Goal: Task Accomplishment & Management: Complete application form

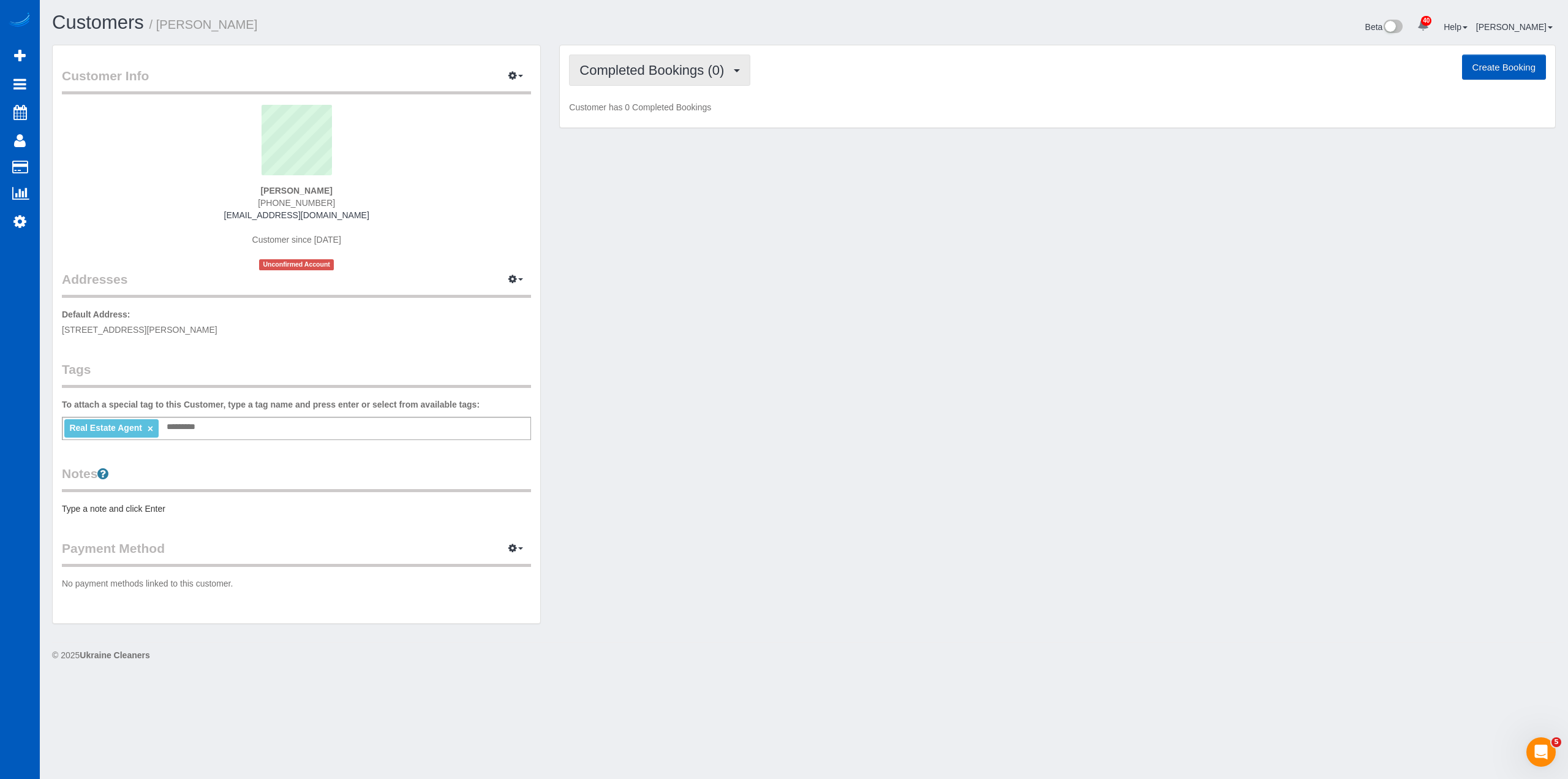
click at [656, 72] on span "Completed Bookings (0)" at bounding box center [655, 70] width 151 height 16
click at [673, 117] on link "Upcoming Bookings (1)" at bounding box center [633, 115] width 127 height 16
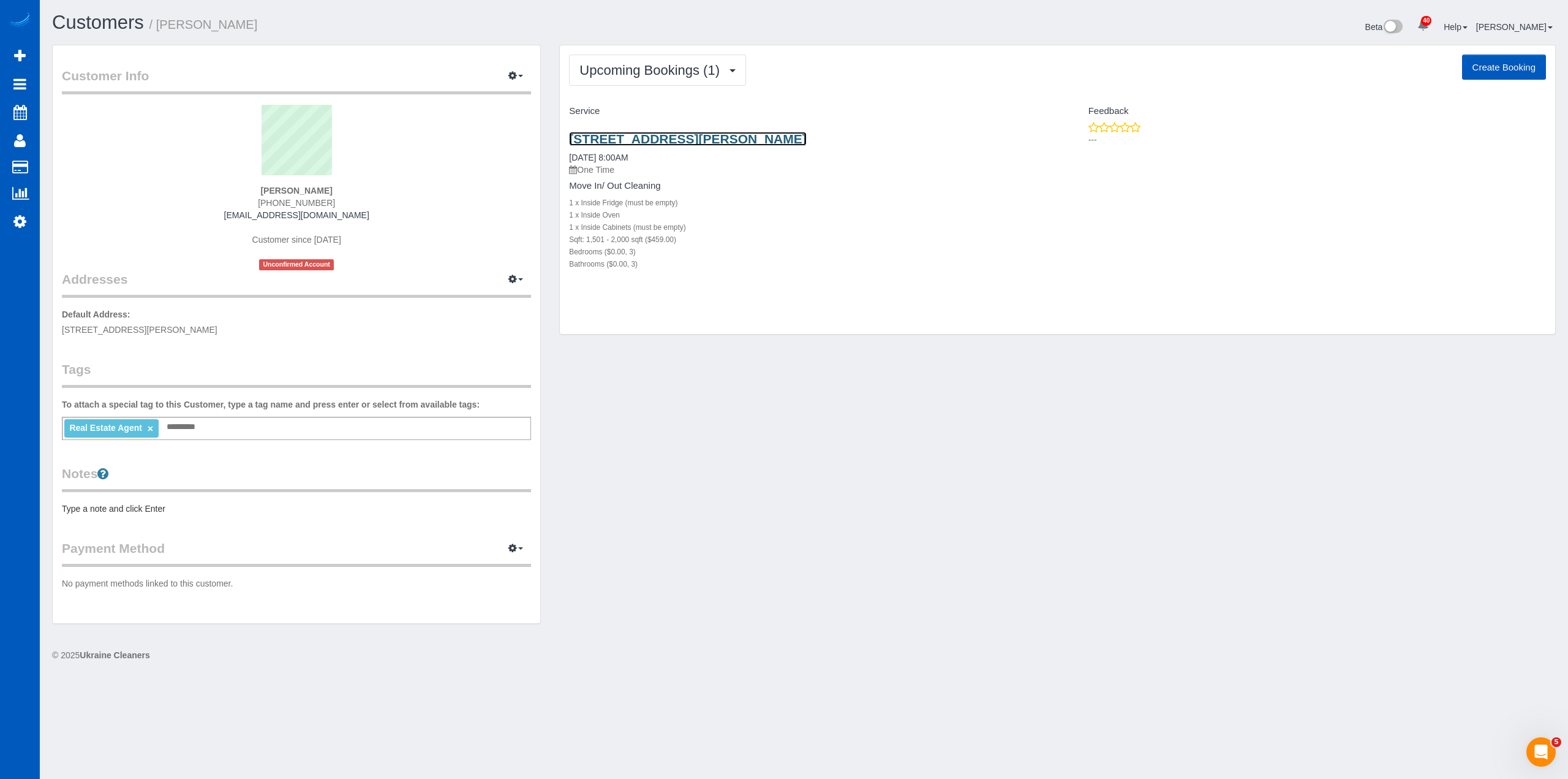
click at [702, 137] on link "2707 S Molter Rd, Liberty Lake, WA 99019" at bounding box center [687, 139] width 237 height 14
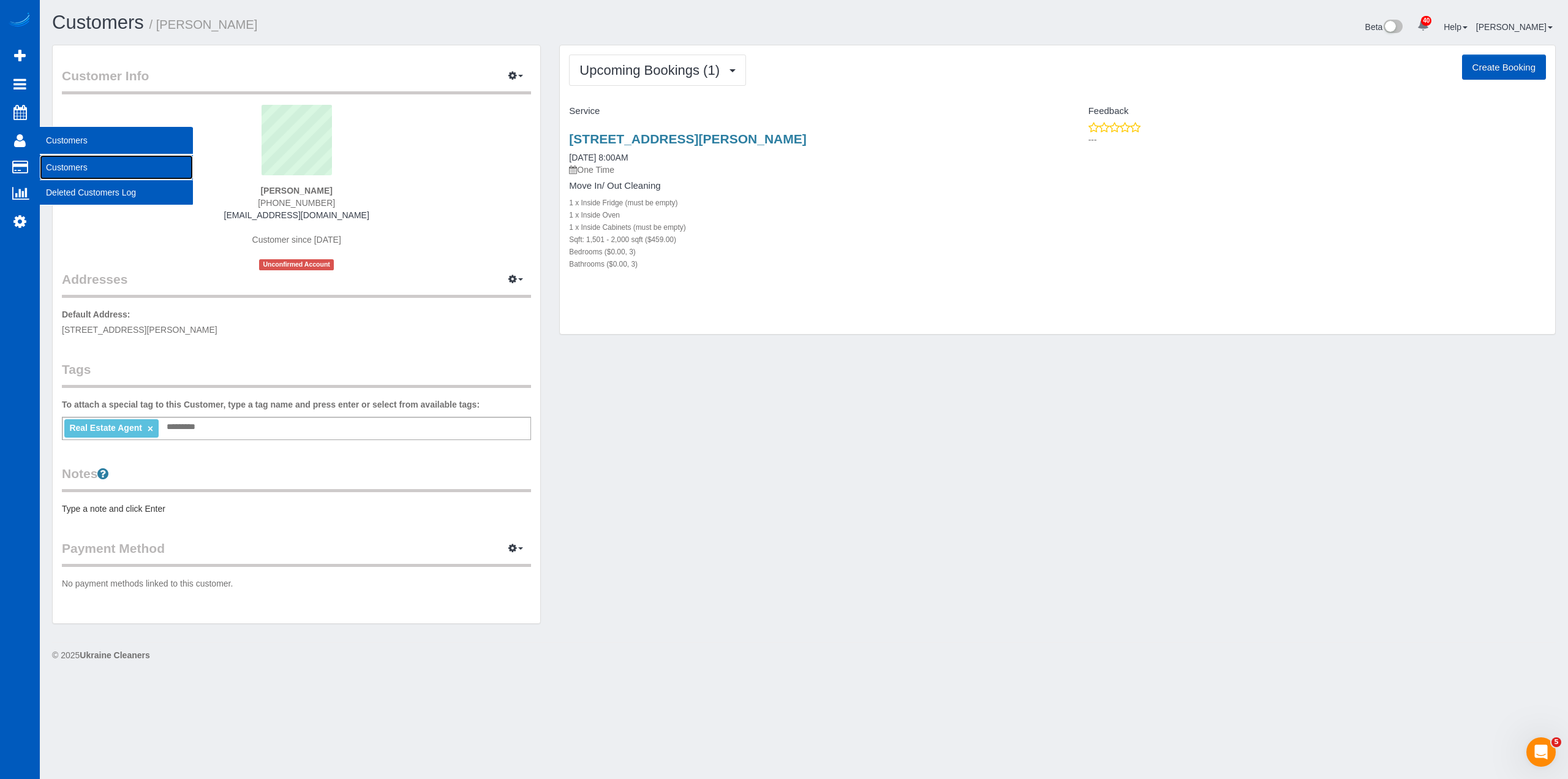
click at [55, 157] on link "Customers" at bounding box center [116, 167] width 153 height 24
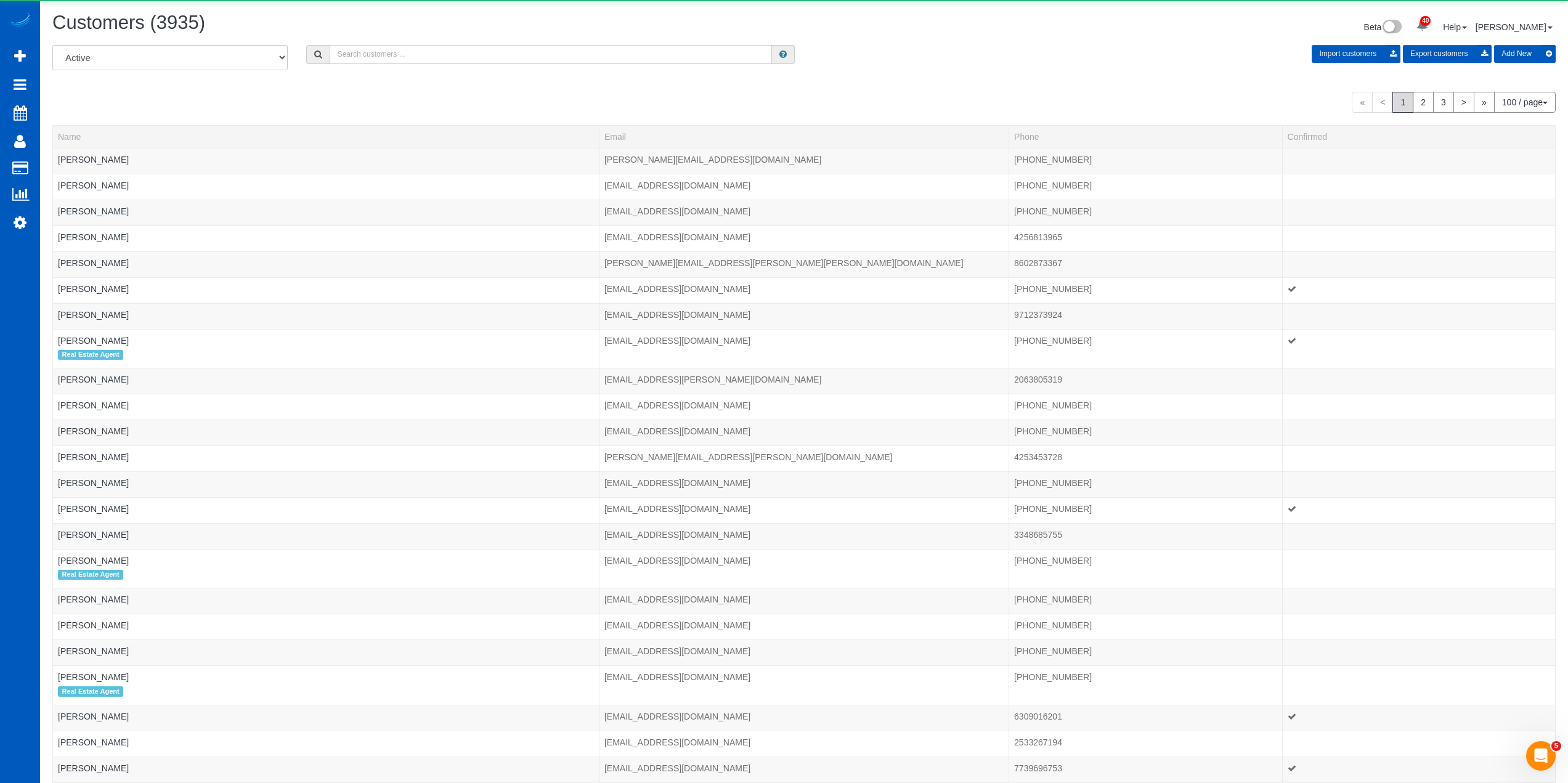
click at [415, 59] on input "text" at bounding box center [551, 54] width 442 height 19
paste input "[PERSON_NAME]"
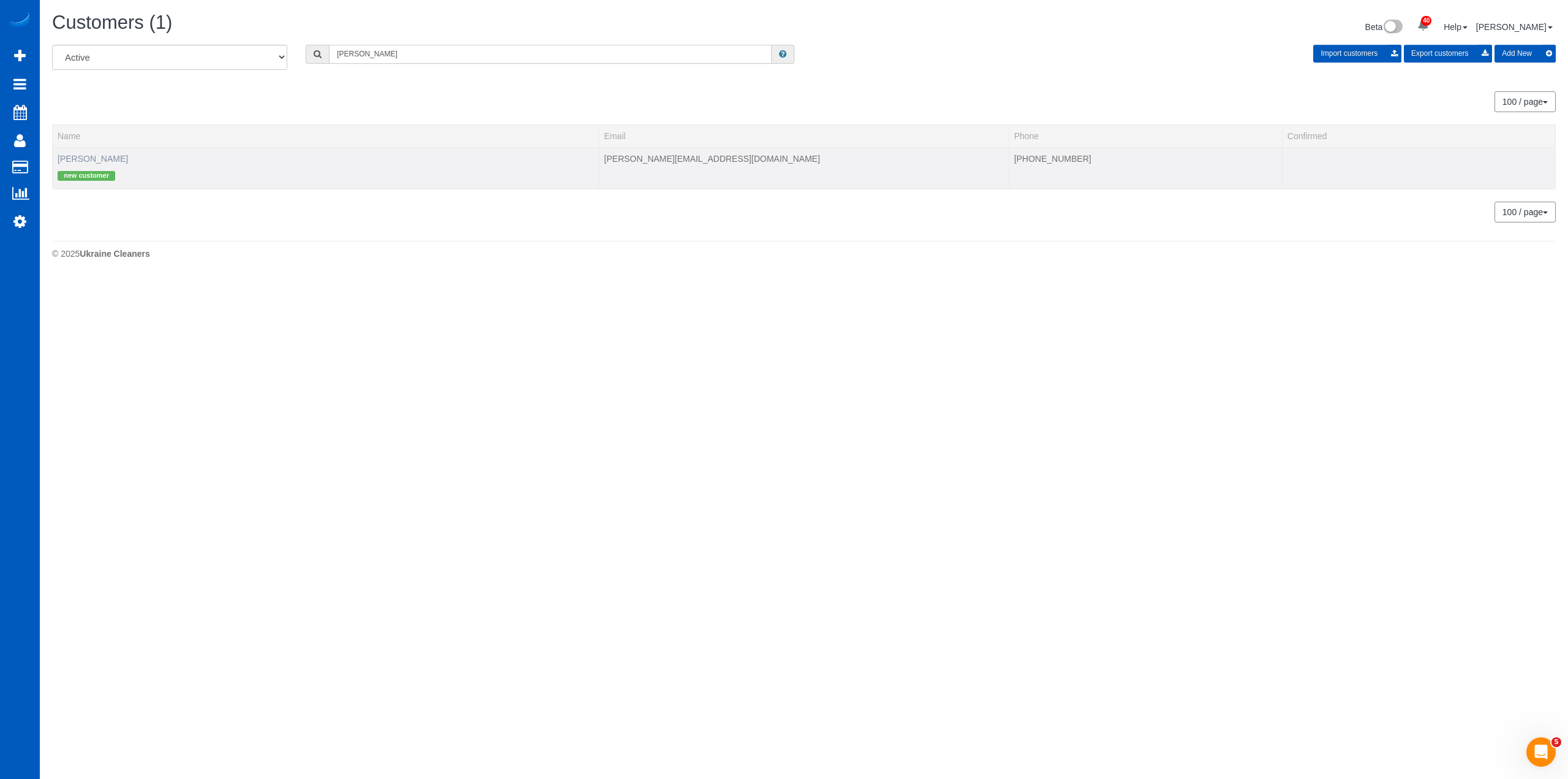
type input "[PERSON_NAME]"
click at [88, 158] on link "[PERSON_NAME]" at bounding box center [93, 159] width 70 height 10
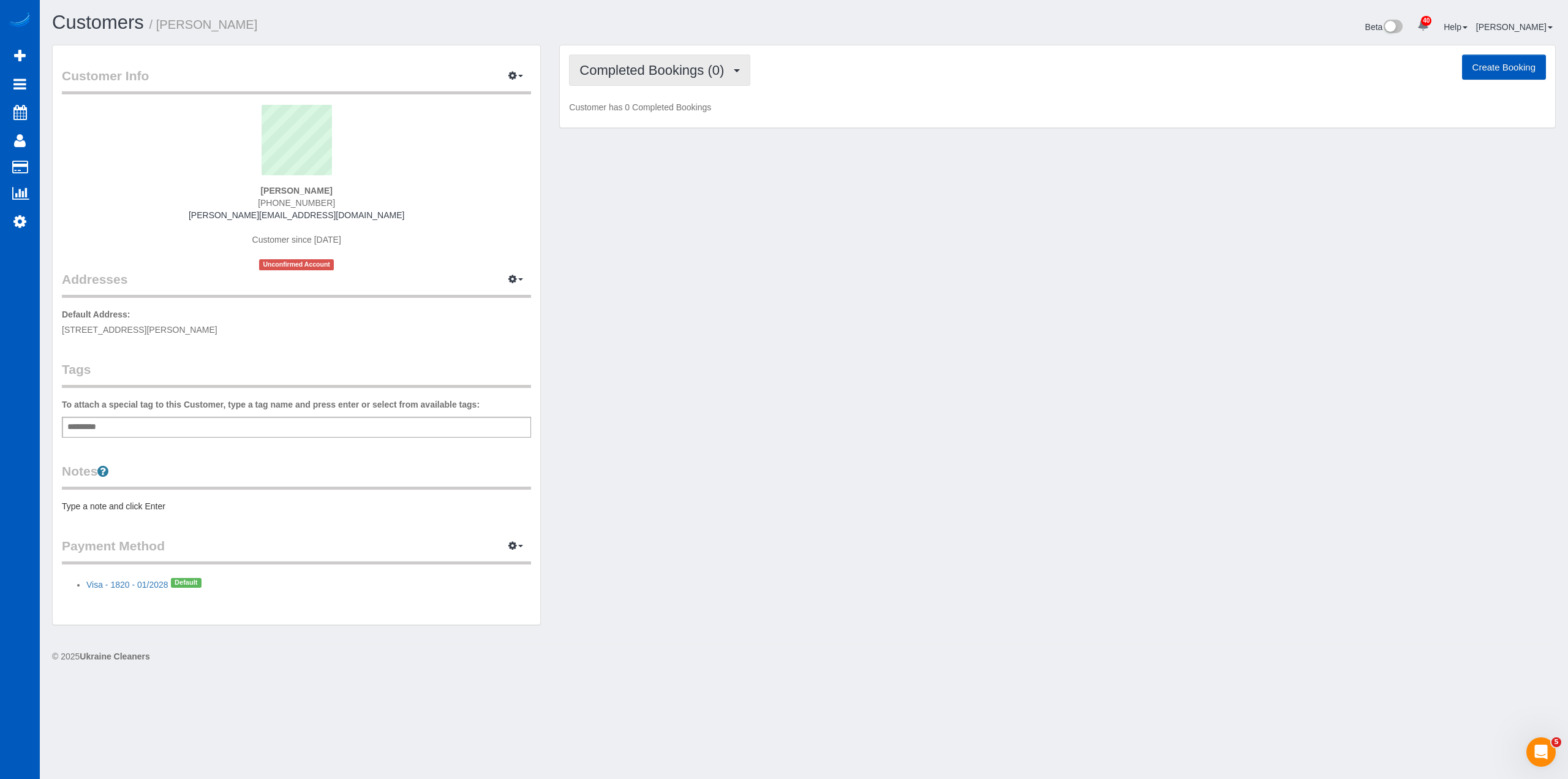
click at [644, 81] on button "Completed Bookings (0)" at bounding box center [659, 70] width 181 height 31
click at [653, 114] on link "Upcoming Bookings (12)" at bounding box center [634, 115] width 130 height 16
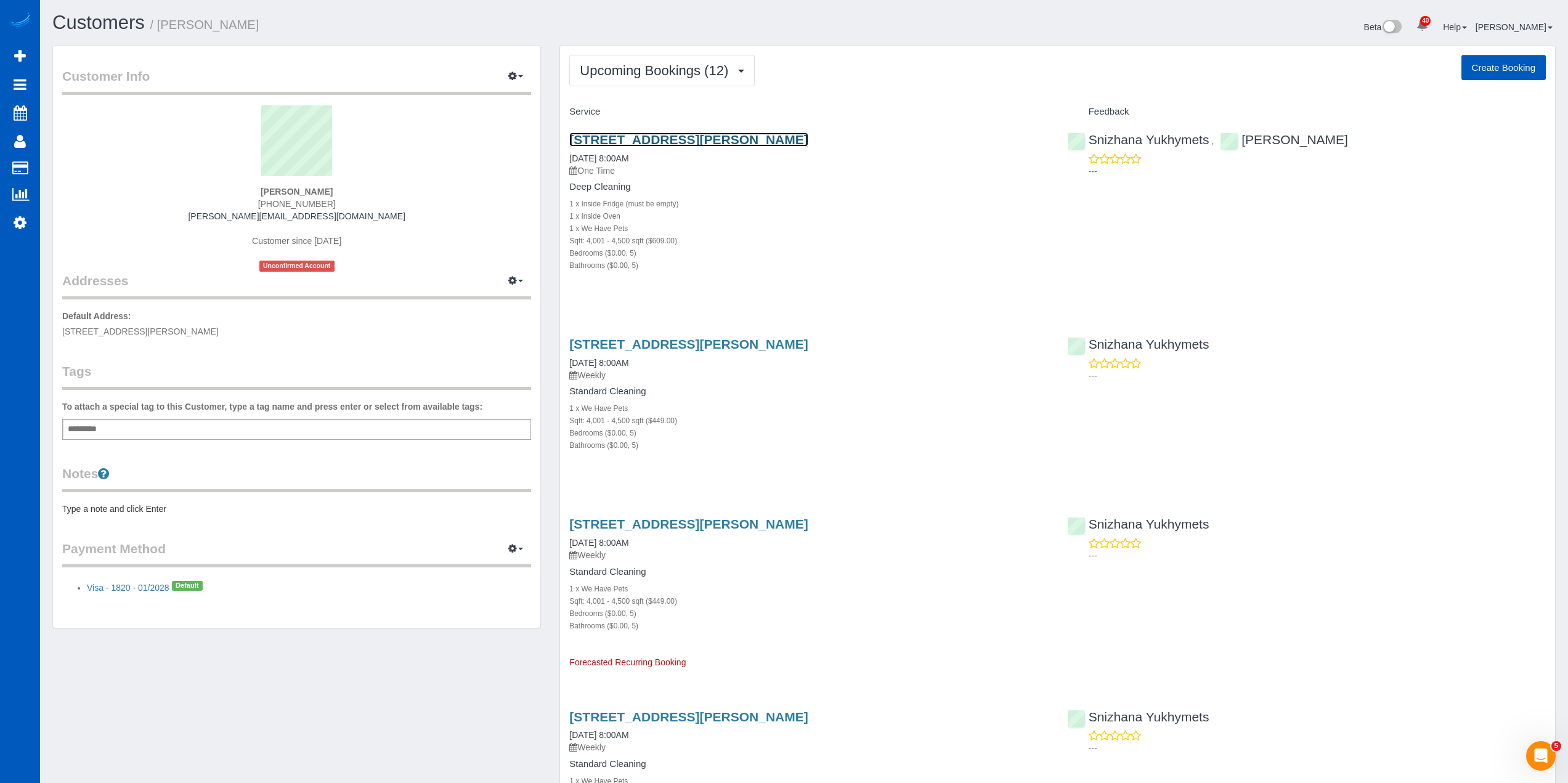
click at [687, 141] on link "2707 S Molter Rd, Liberty Lake, WA 99019" at bounding box center [688, 140] width 238 height 14
click at [768, 344] on link "2707 S Molter Rd, Liberty Lake, WA 99019" at bounding box center [688, 344] width 238 height 14
click at [289, 324] on p "Default Address: 2707 S Molter Rd, Liberty Lake, WA 99019" at bounding box center [296, 324] width 469 height 28
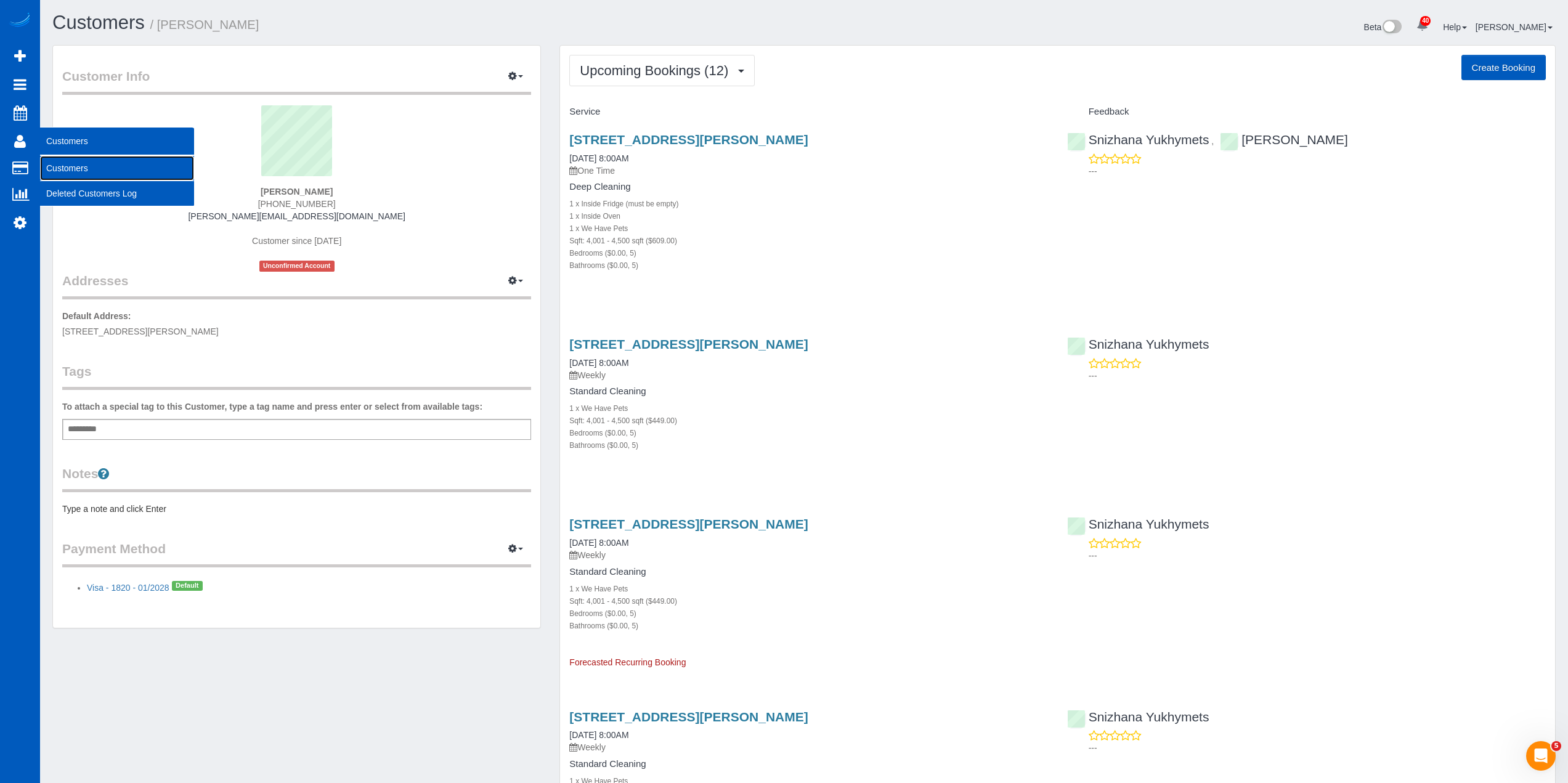
click at [61, 167] on link "Customers" at bounding box center [117, 168] width 154 height 24
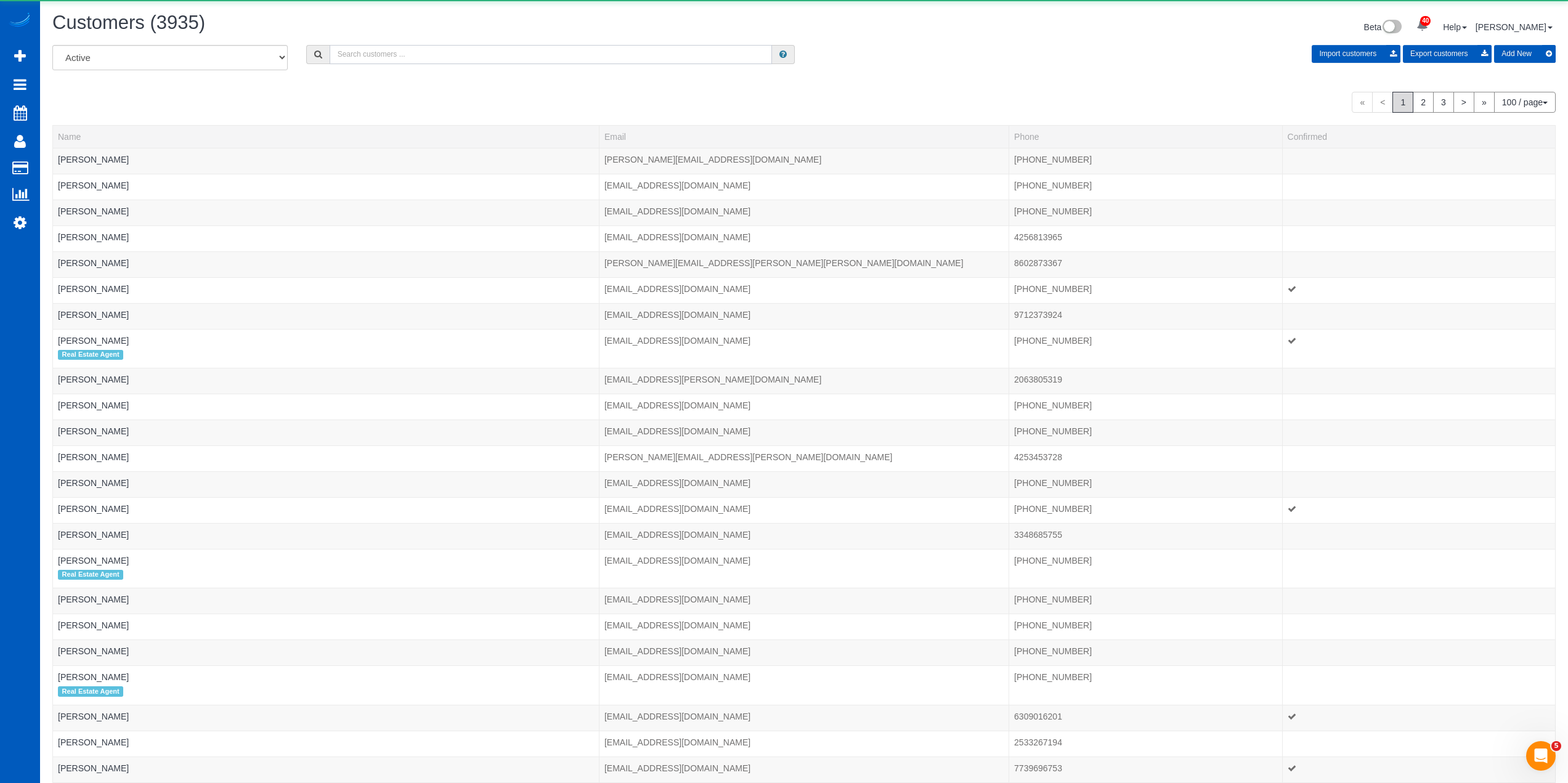
click at [374, 52] on input "text" at bounding box center [551, 54] width 442 height 19
paste input "Josie Lopes"
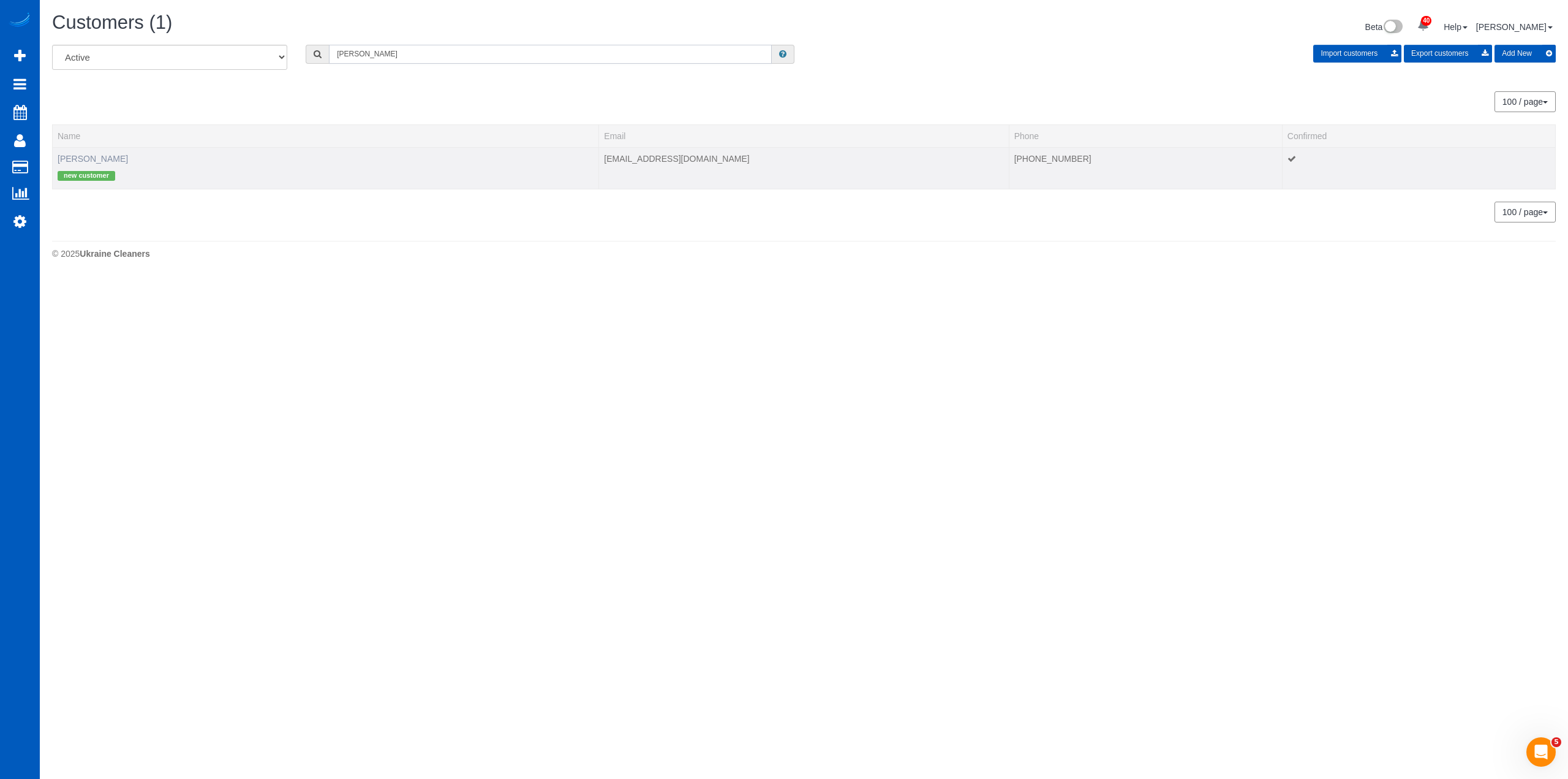
type input "Josie Lopes"
click at [88, 157] on link "Josie Lopes" at bounding box center [93, 159] width 70 height 10
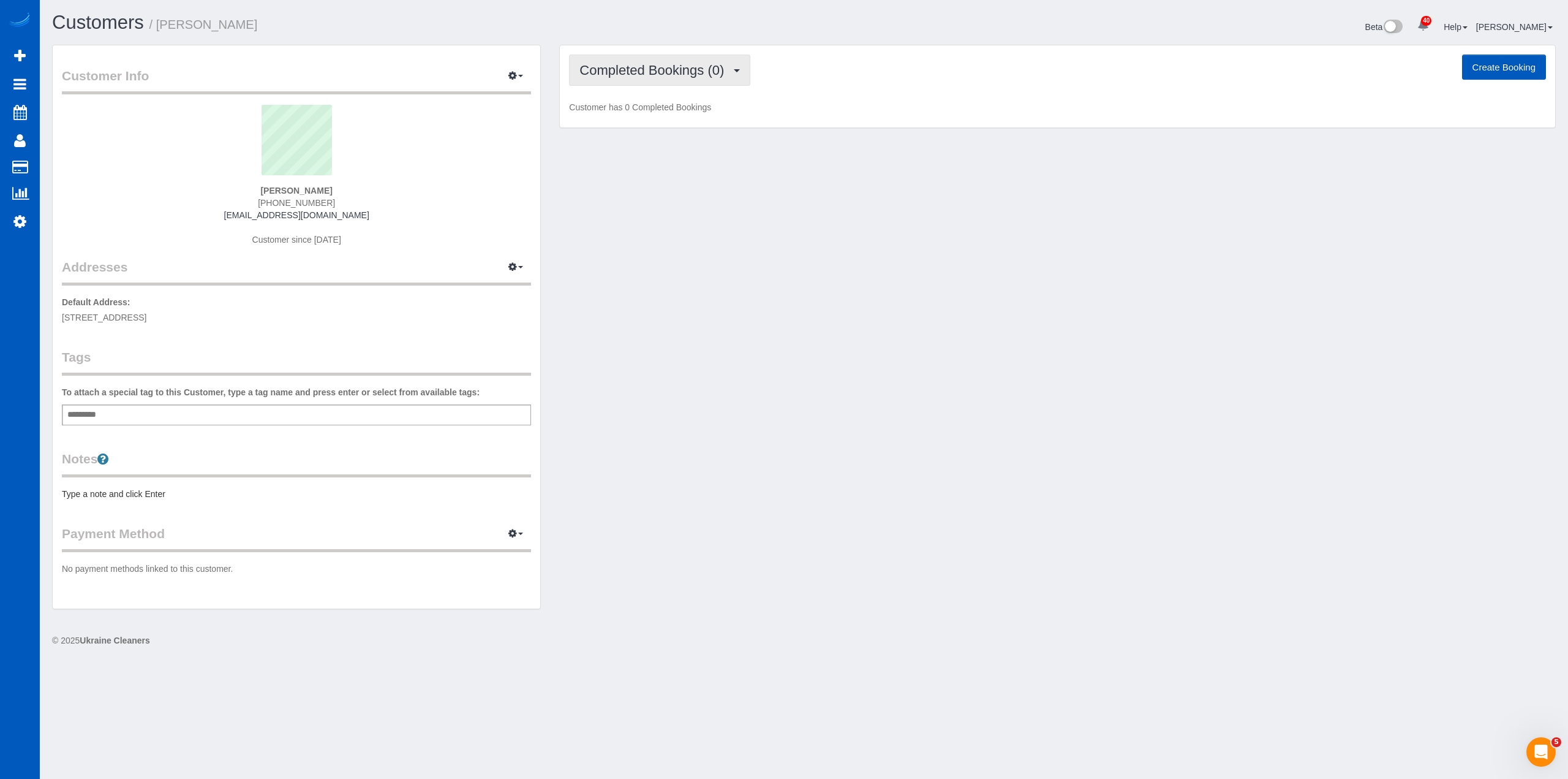
click at [636, 71] on span "Completed Bookings (0)" at bounding box center [655, 70] width 151 height 16
click at [639, 115] on link "Upcoming Bookings (12)" at bounding box center [634, 115] width 130 height 16
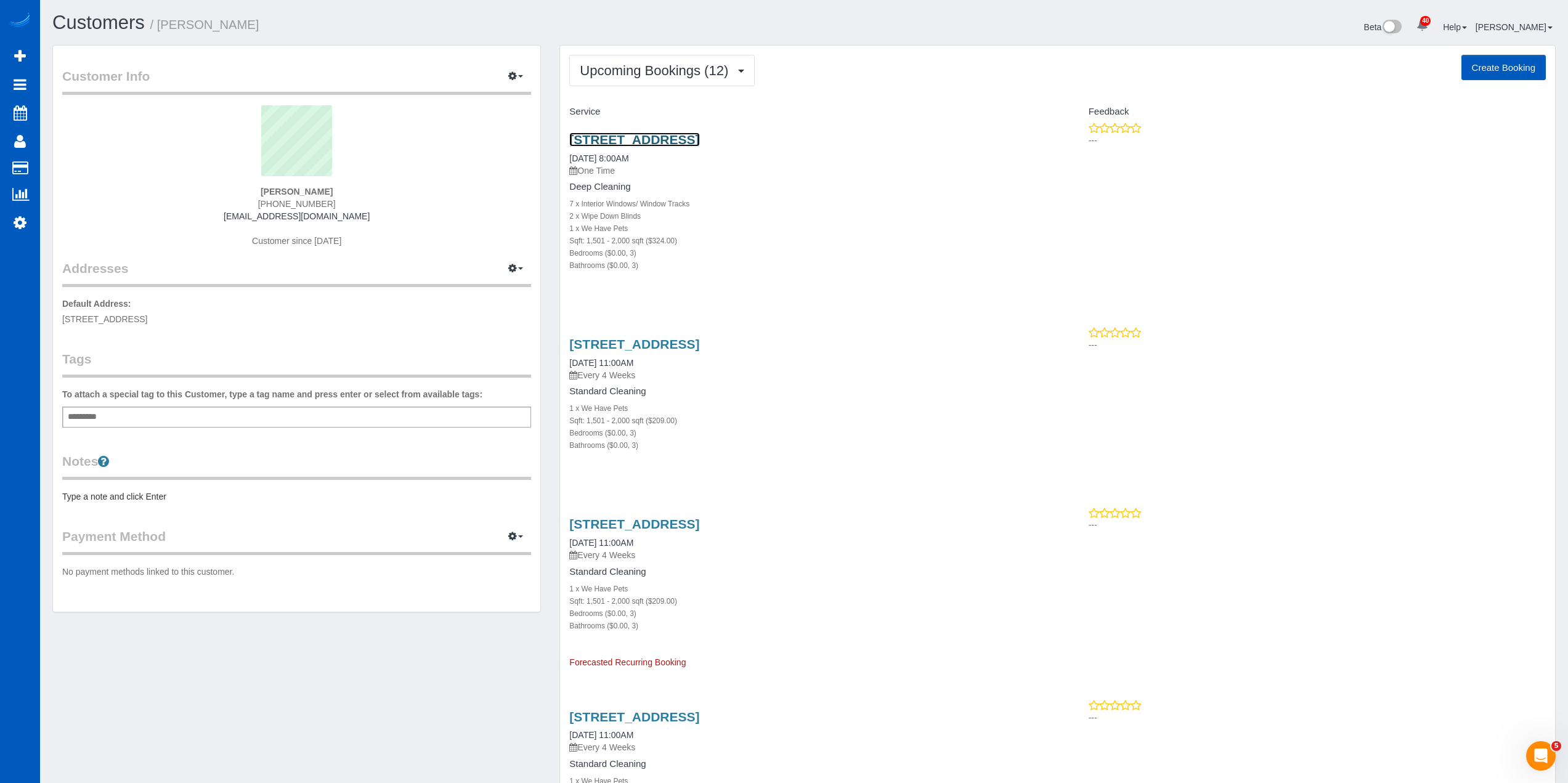
click at [688, 137] on link "3215 Ne 132nd Ave, Portland, OR 97230" at bounding box center [634, 140] width 130 height 14
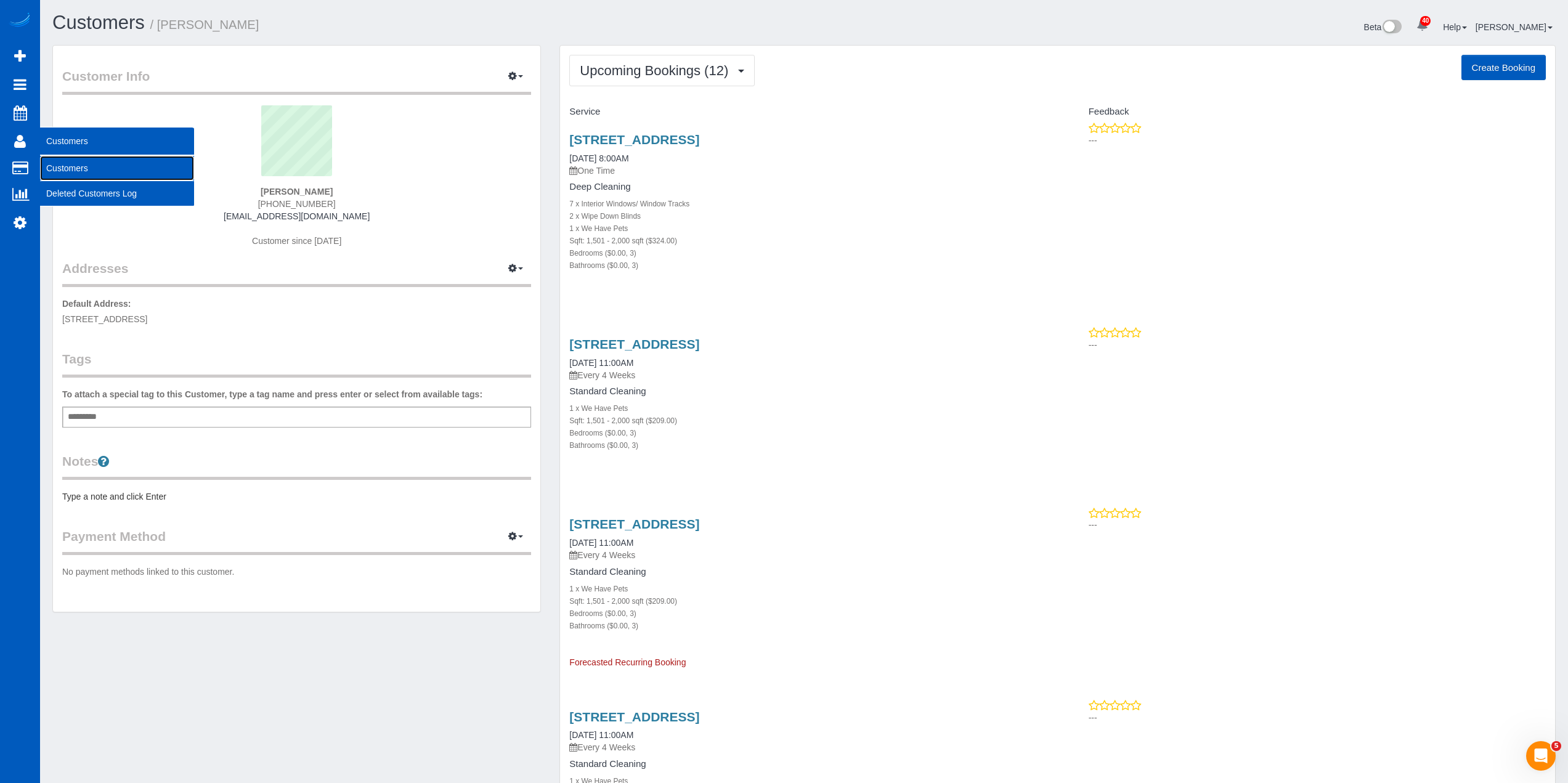
click at [73, 167] on link "Customers" at bounding box center [117, 168] width 154 height 24
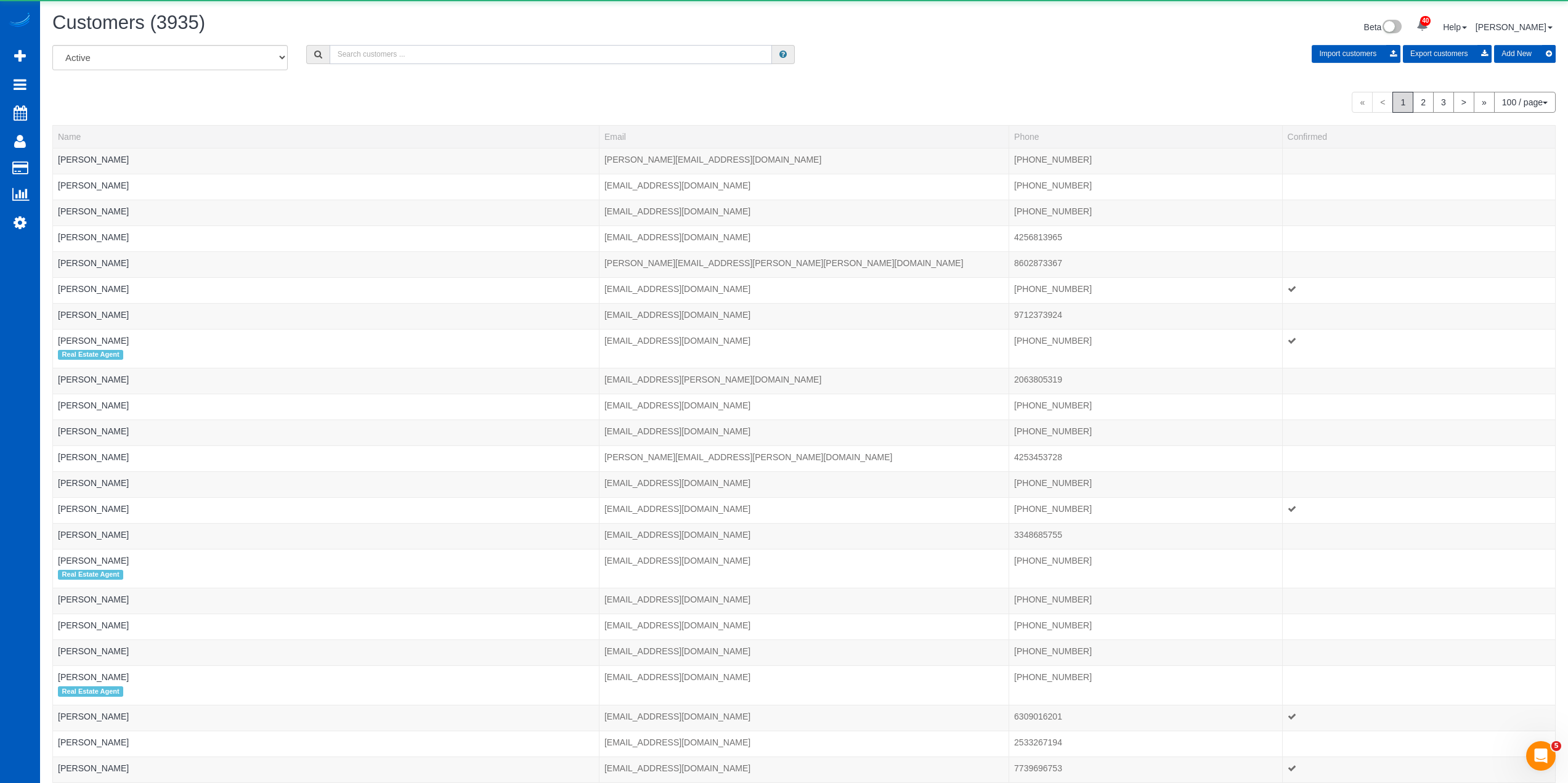
click at [395, 55] on input "text" at bounding box center [551, 54] width 442 height 19
paste input "Jimmy Rho"
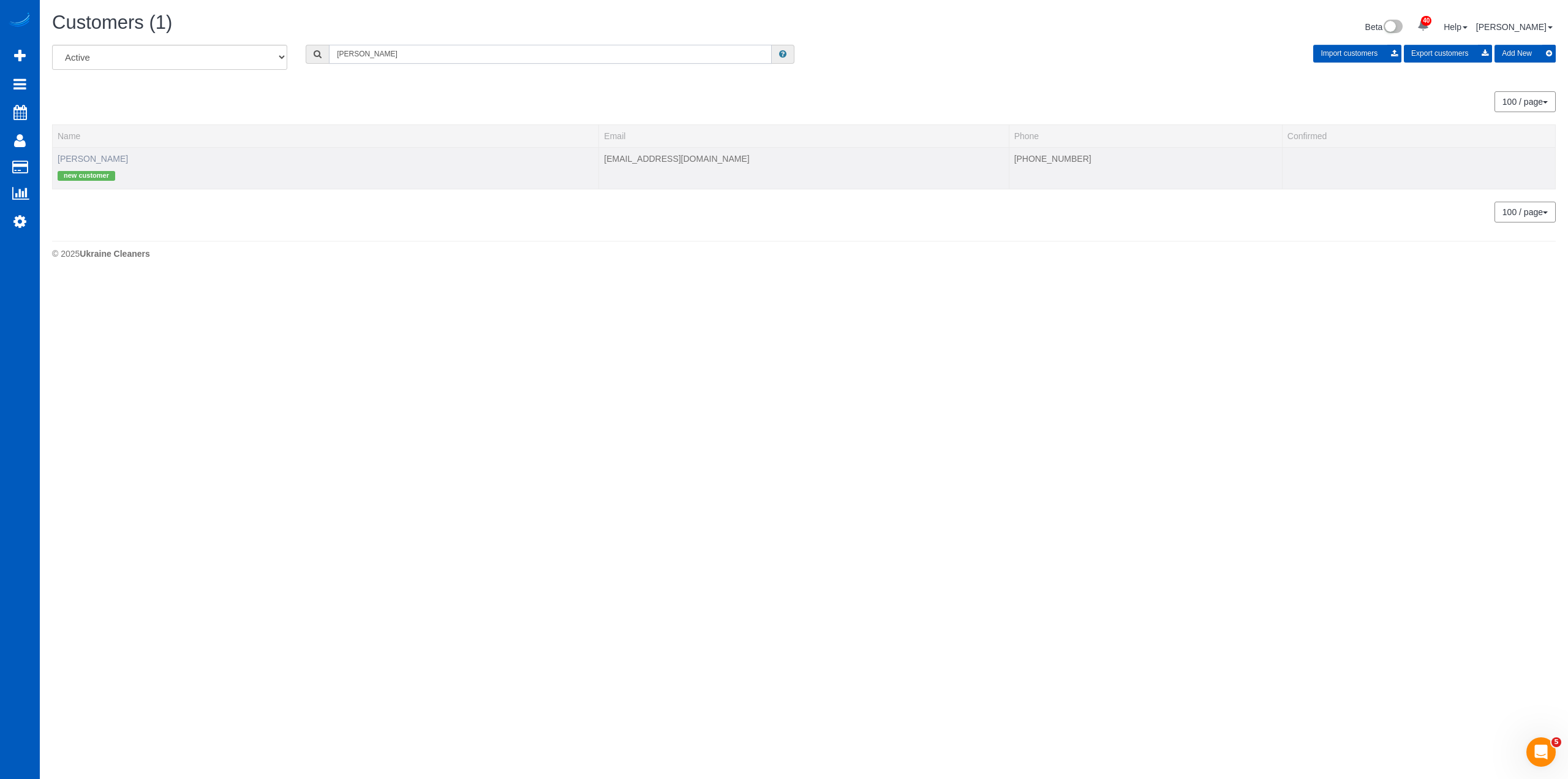
type input "Jimmy Rho"
click at [92, 160] on link "Jimmy Rho" at bounding box center [93, 159] width 70 height 10
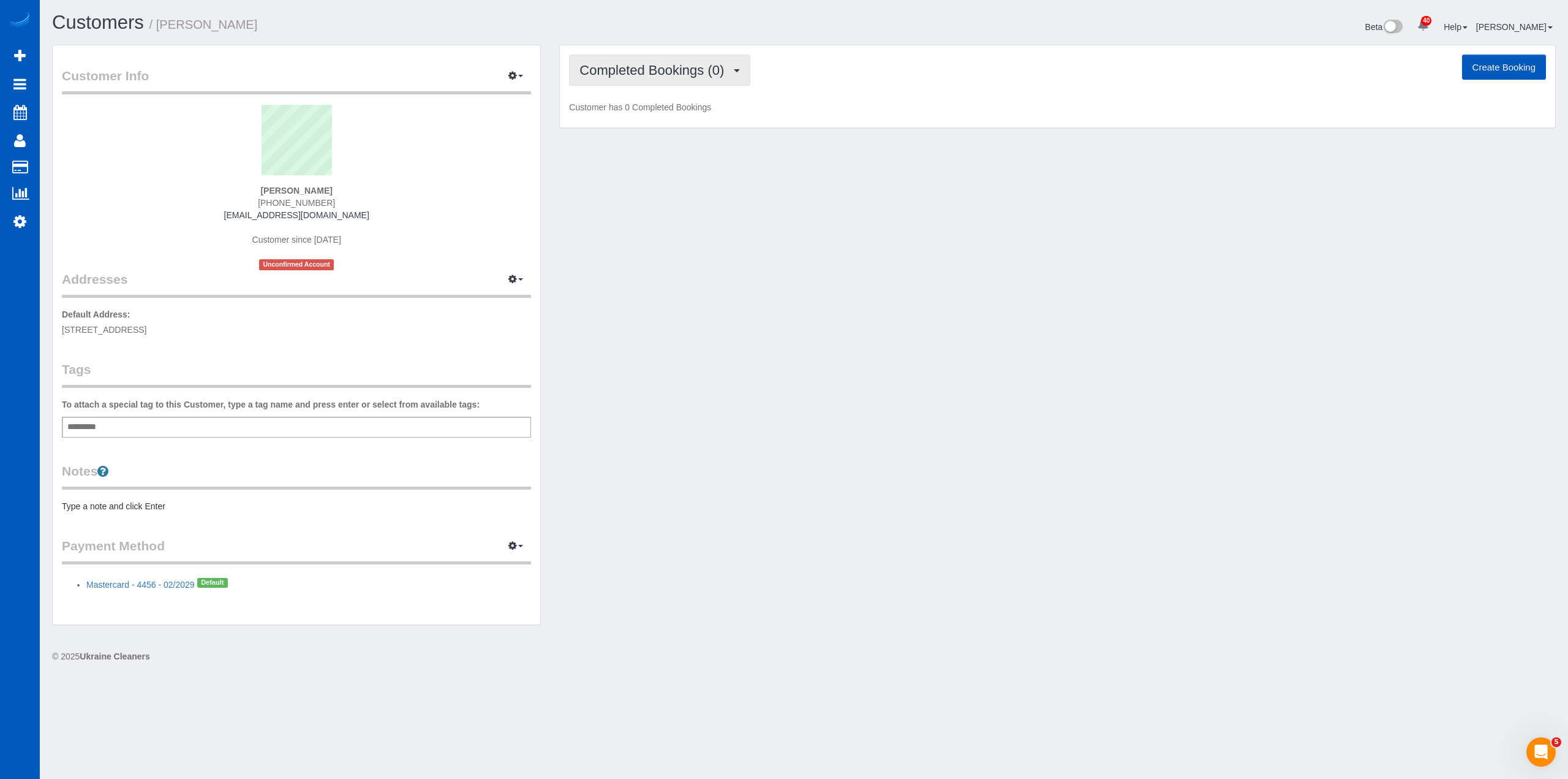
click at [669, 73] on span "Completed Bookings (0)" at bounding box center [655, 70] width 151 height 16
click at [675, 115] on link "Upcoming Bookings (1)" at bounding box center [633, 115] width 127 height 16
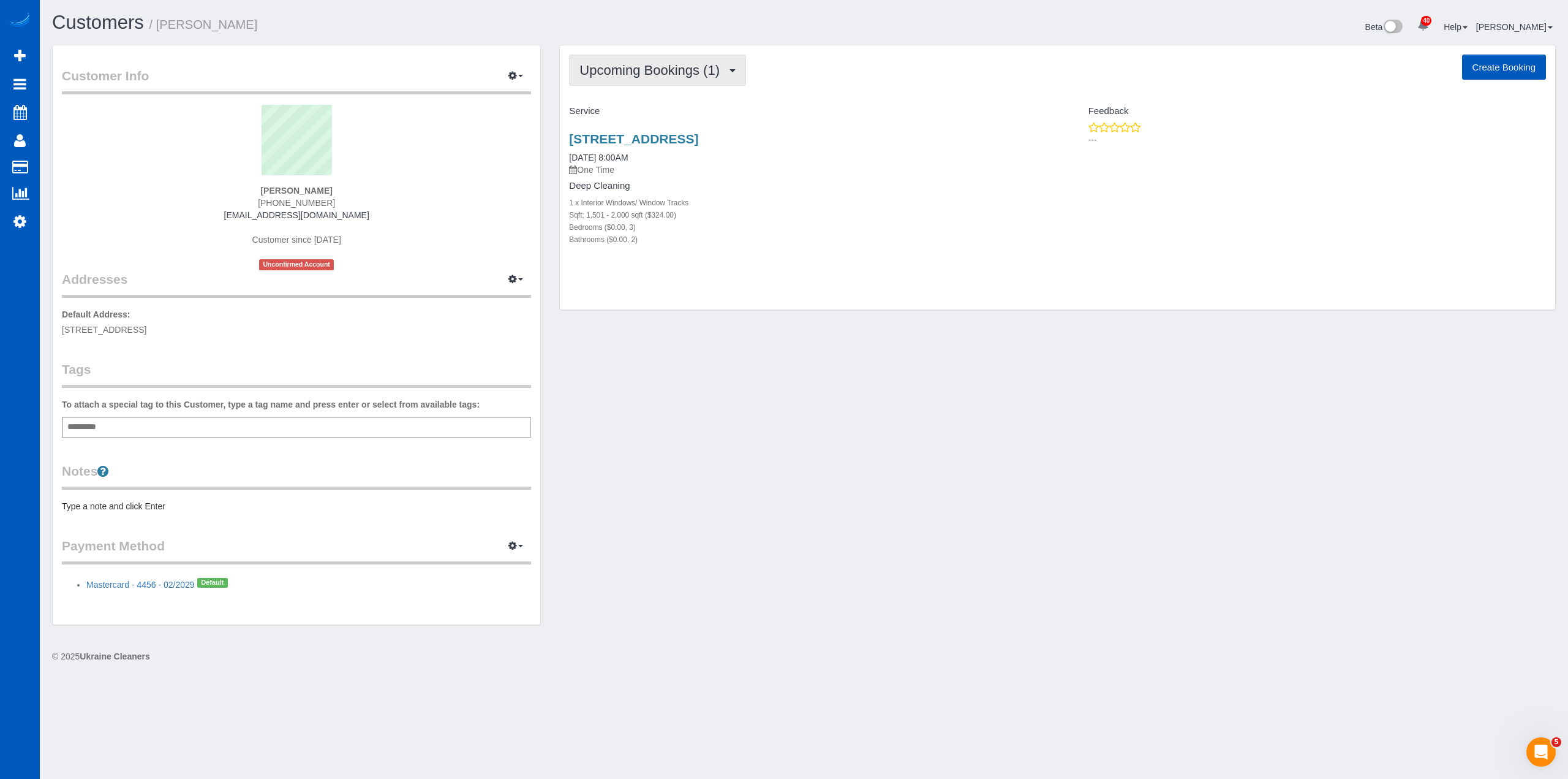
click at [682, 70] on span "Upcoming Bookings (1)" at bounding box center [653, 70] width 147 height 16
click at [659, 367] on div "Customer Info Edit Contact Info Send Message Email Preferences Special Sales Ta…" at bounding box center [804, 341] width 1522 height 592
click at [693, 137] on link "17821 24th Avenue Ct E, Tacoma, WA 98445" at bounding box center [633, 139] width 130 height 14
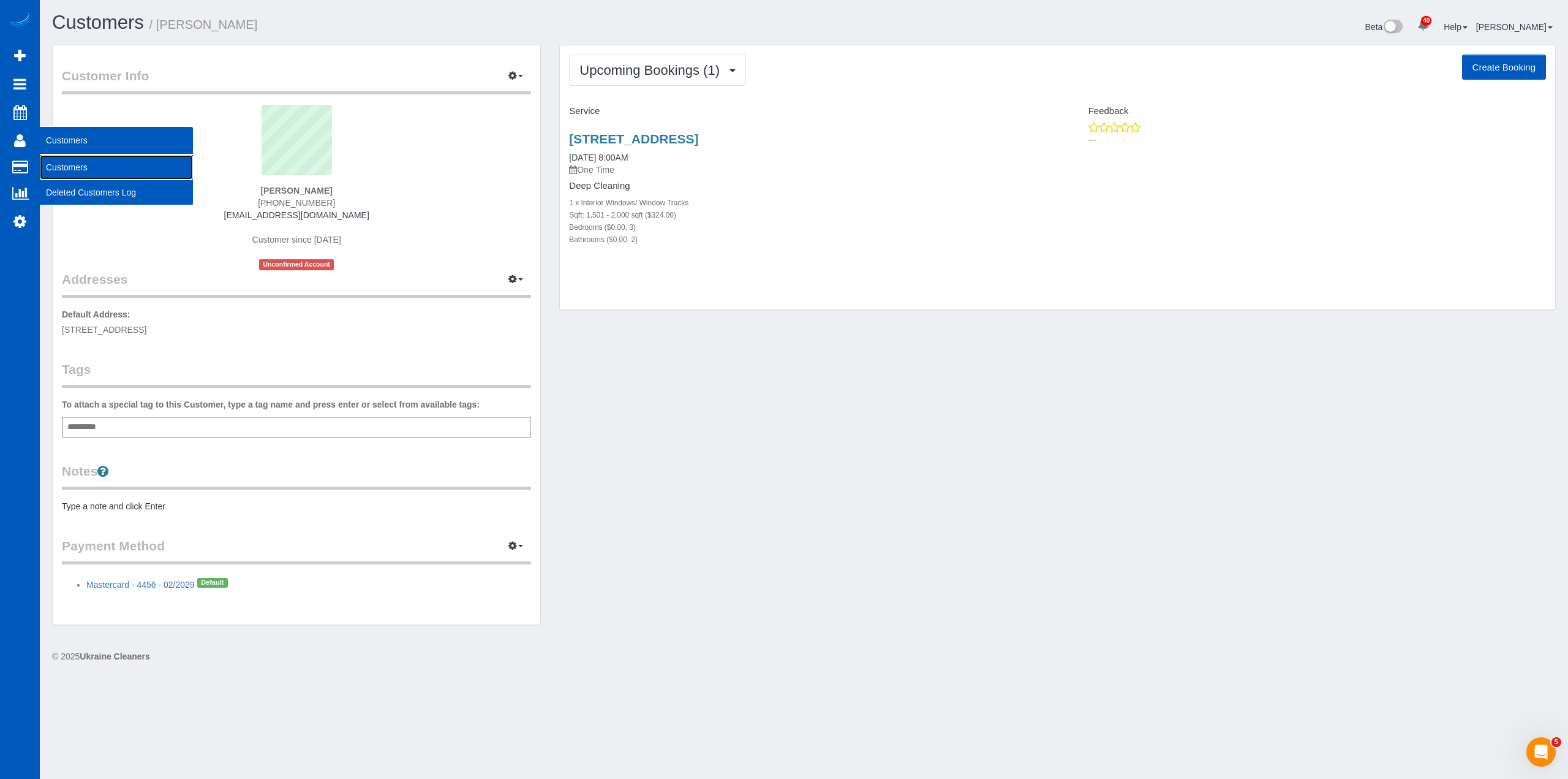
click at [75, 169] on link "Customers" at bounding box center [116, 167] width 153 height 24
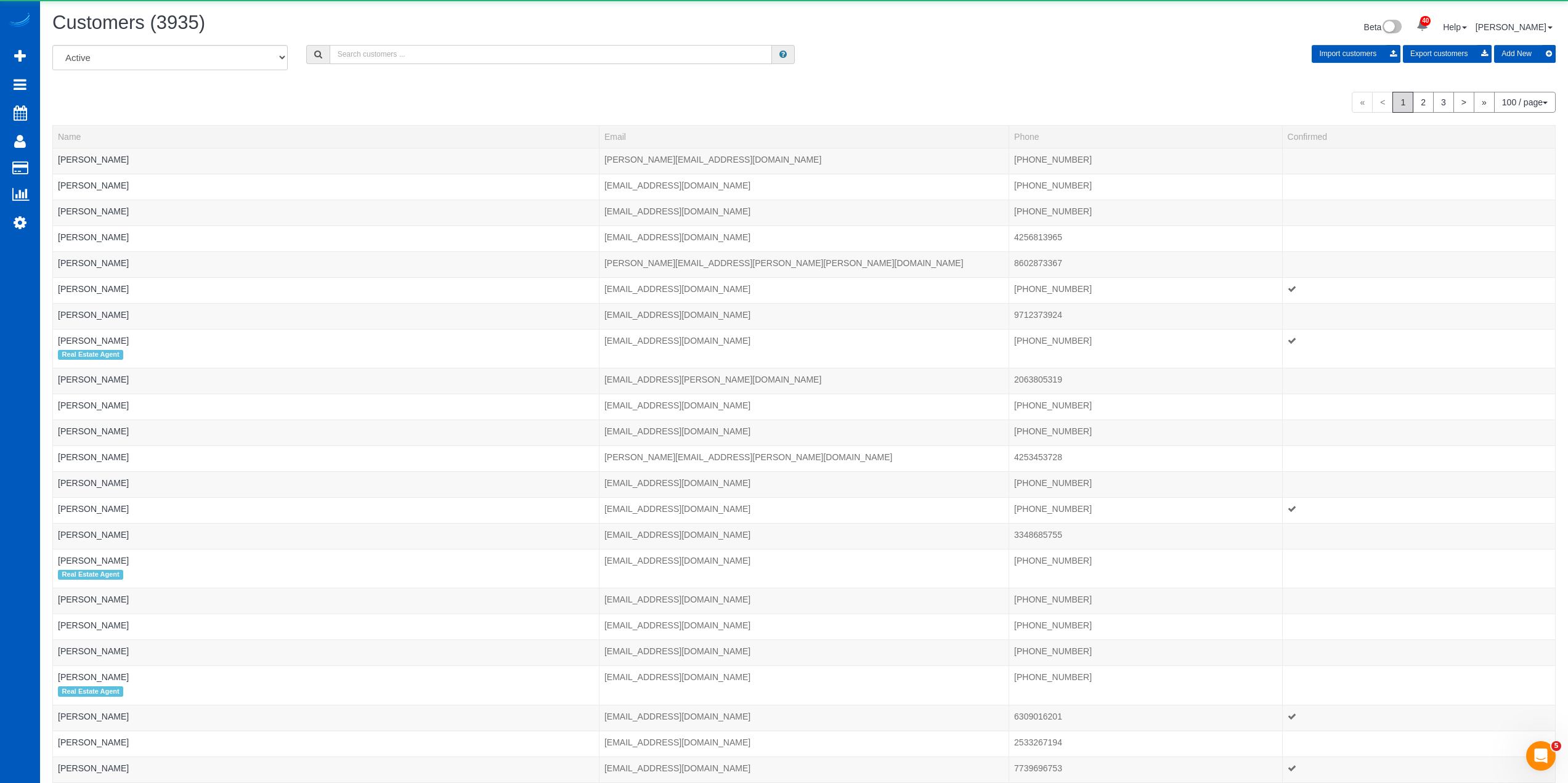
click at [449, 52] on input "text" at bounding box center [551, 54] width 442 height 19
paste input "Kayla Enos"
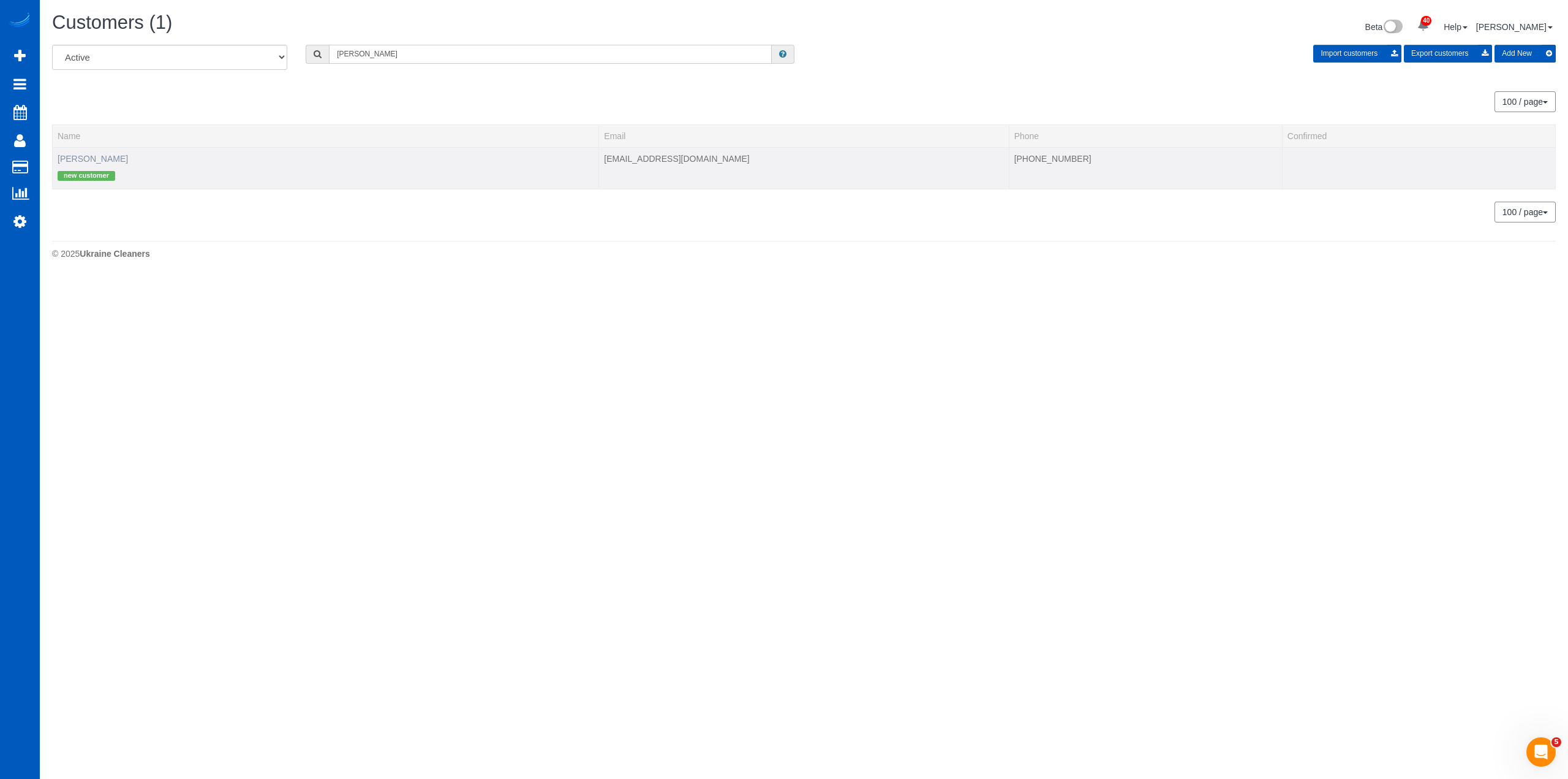
type input "Kayla Enos"
click at [97, 154] on link "Kayla Enos" at bounding box center [93, 159] width 70 height 10
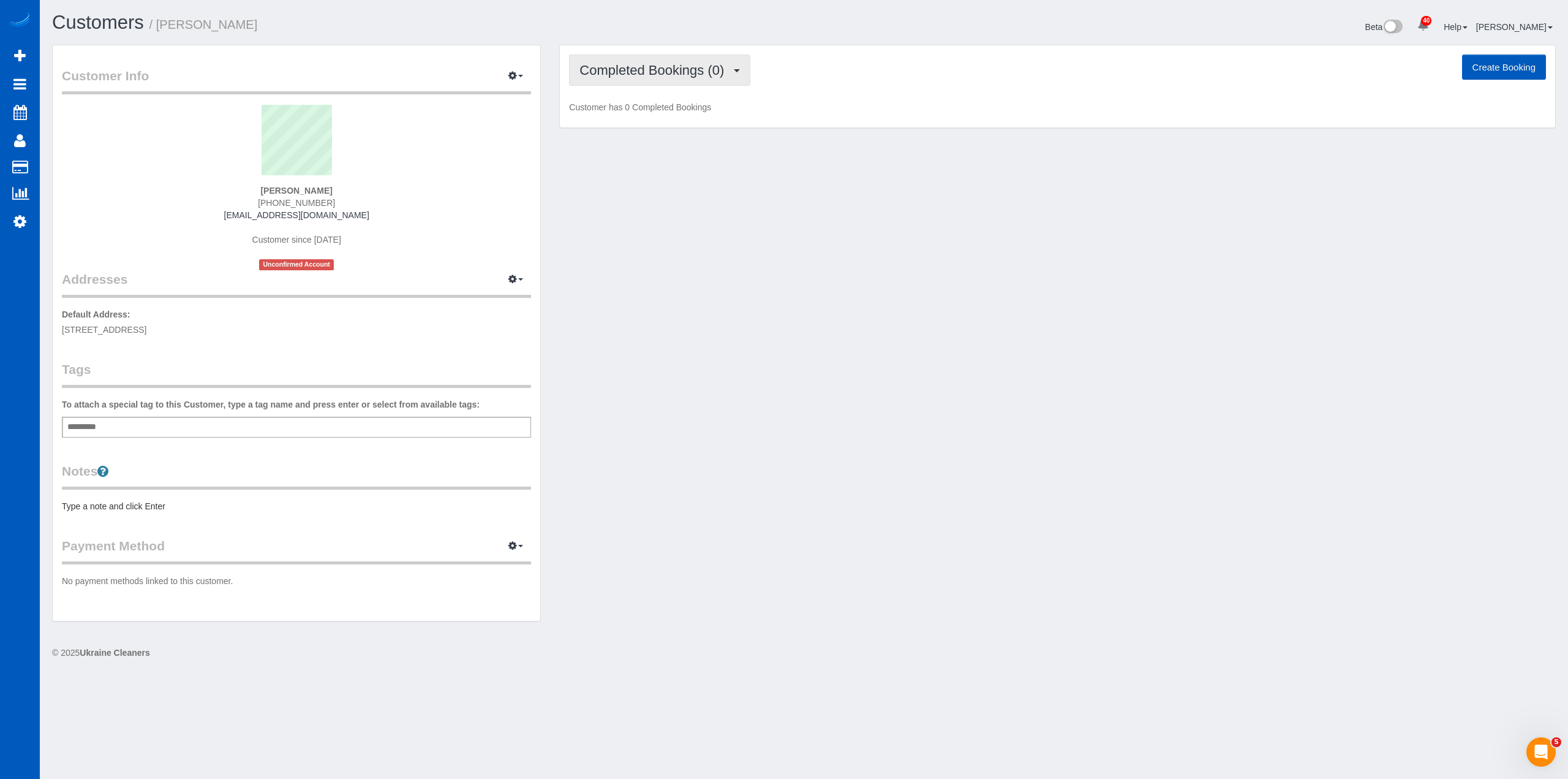
click at [663, 78] on button "Completed Bookings (0)" at bounding box center [659, 70] width 181 height 31
click at [761, 368] on div "Customer Info Edit Contact Info Send Message Email Preferences Special Sales Ta…" at bounding box center [804, 339] width 1522 height 589
click at [507, 542] on button "button" at bounding box center [515, 546] width 31 height 19
click at [480, 583] on link "Add Credit/Debit Card" at bounding box center [473, 585] width 115 height 16
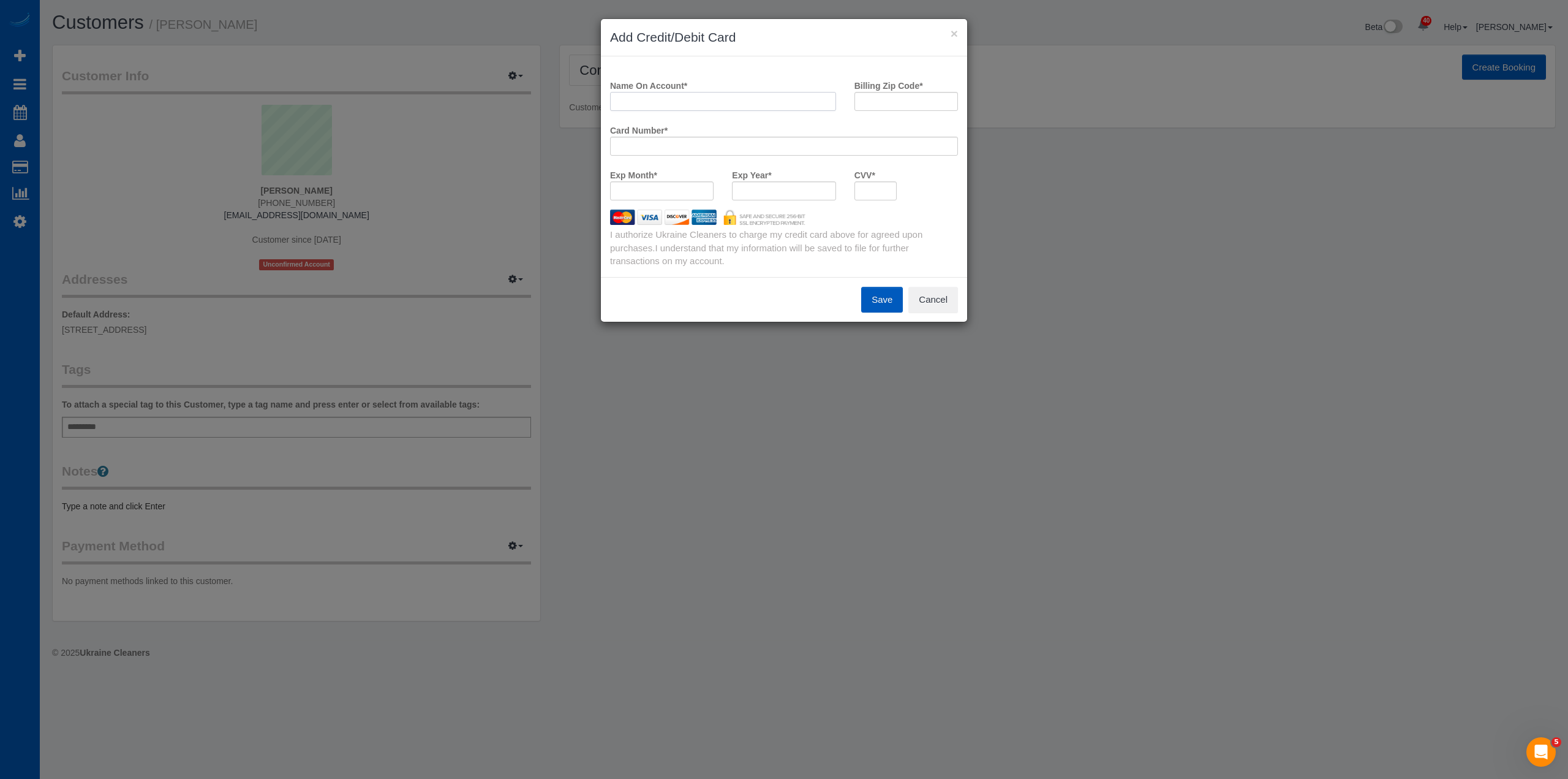
click at [702, 104] on input "Name On Account *" at bounding box center [722, 101] width 226 height 19
paste input "Kayla Enos"
type input "Kayla Enos"
click at [901, 108] on input "Billing Zip Code *" at bounding box center [905, 101] width 103 height 19
paste input "98498"
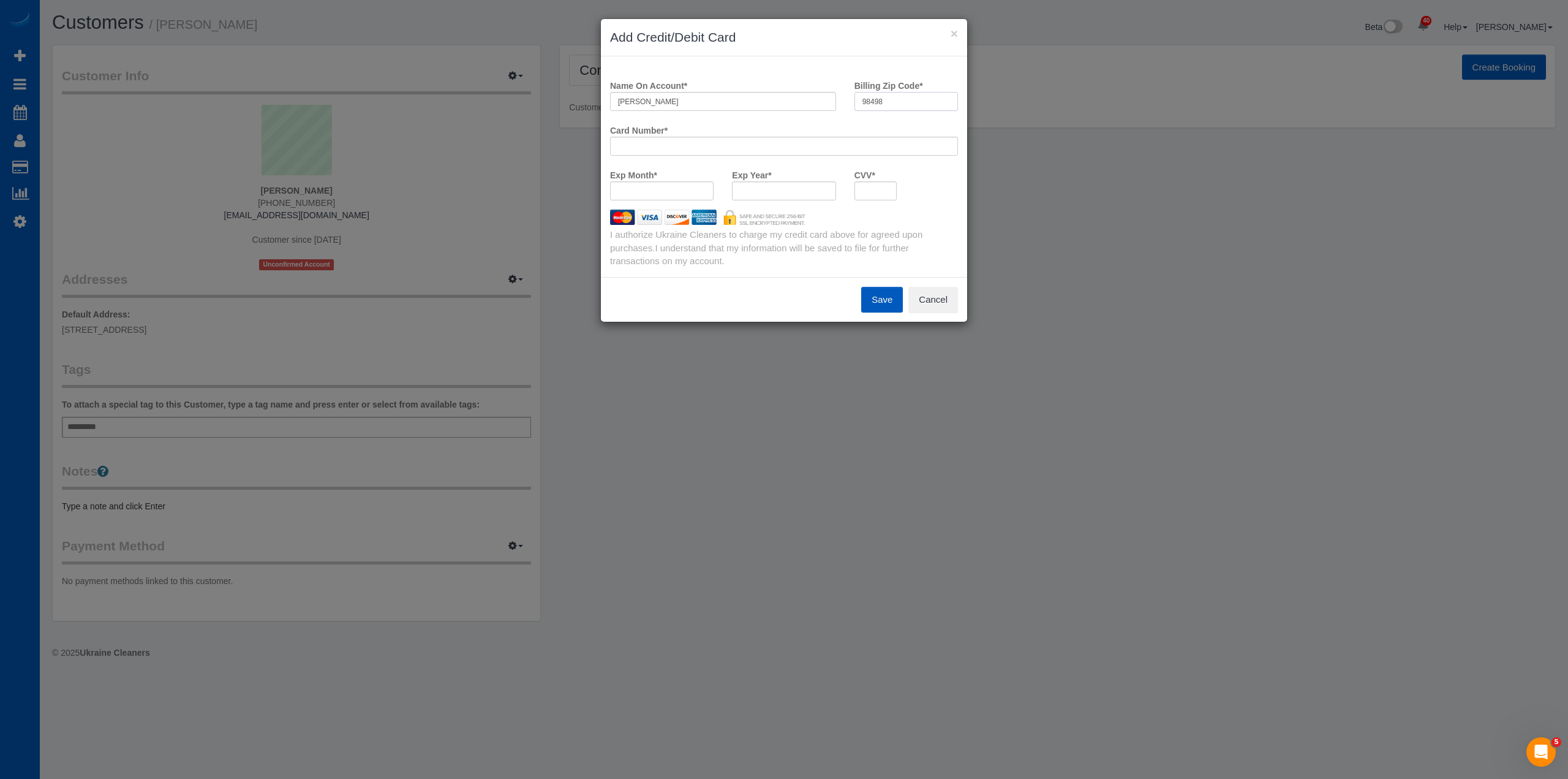
type input "98498"
click at [781, 245] on span "I understand that my information will be saved to file for further transactions…" at bounding box center [759, 254] width 299 height 23
click at [889, 298] on button "Save" at bounding box center [882, 300] width 42 height 26
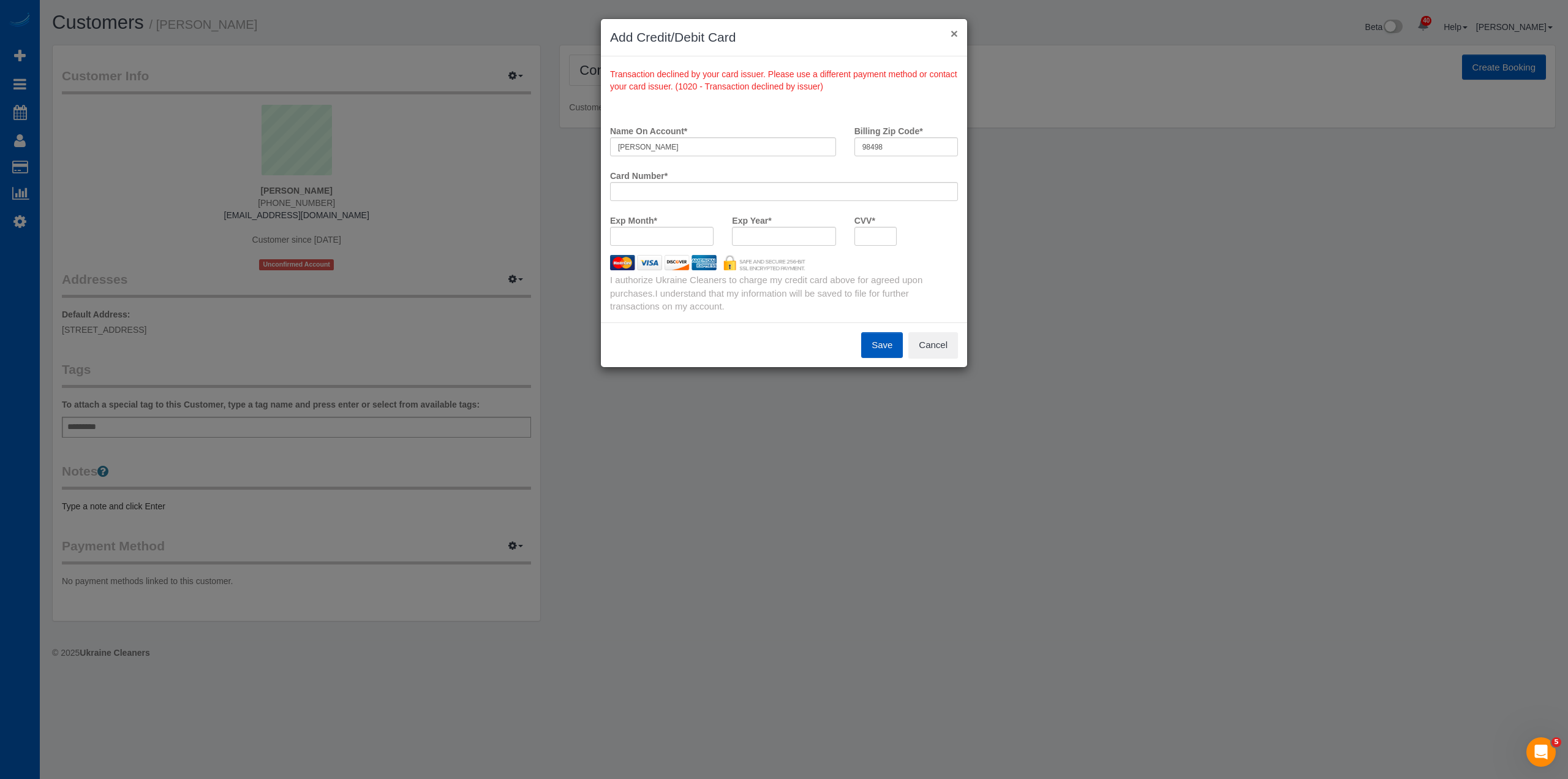
click at [955, 31] on button "×" at bounding box center [954, 33] width 7 height 13
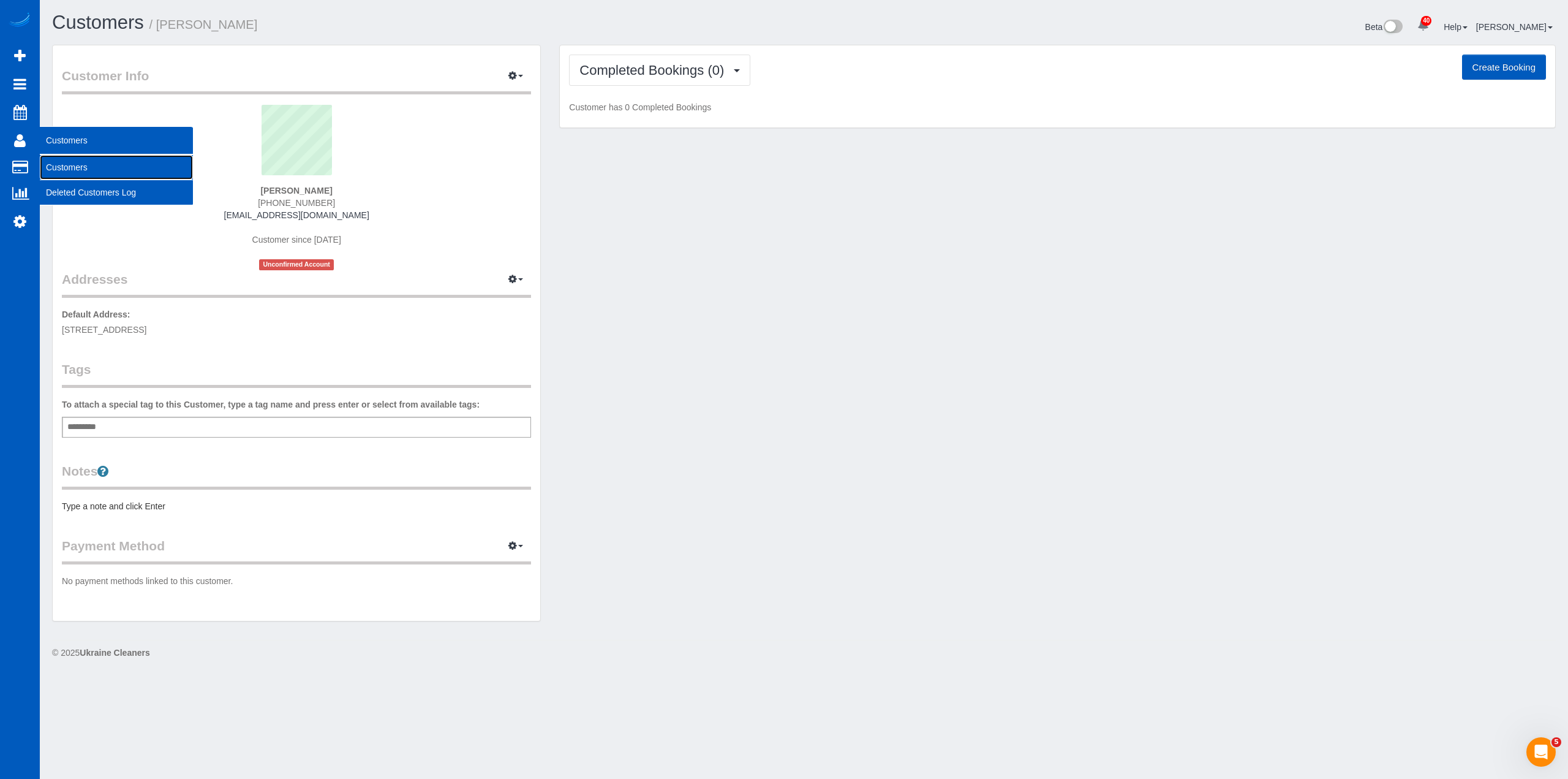
click at [93, 168] on link "Customers" at bounding box center [116, 167] width 153 height 24
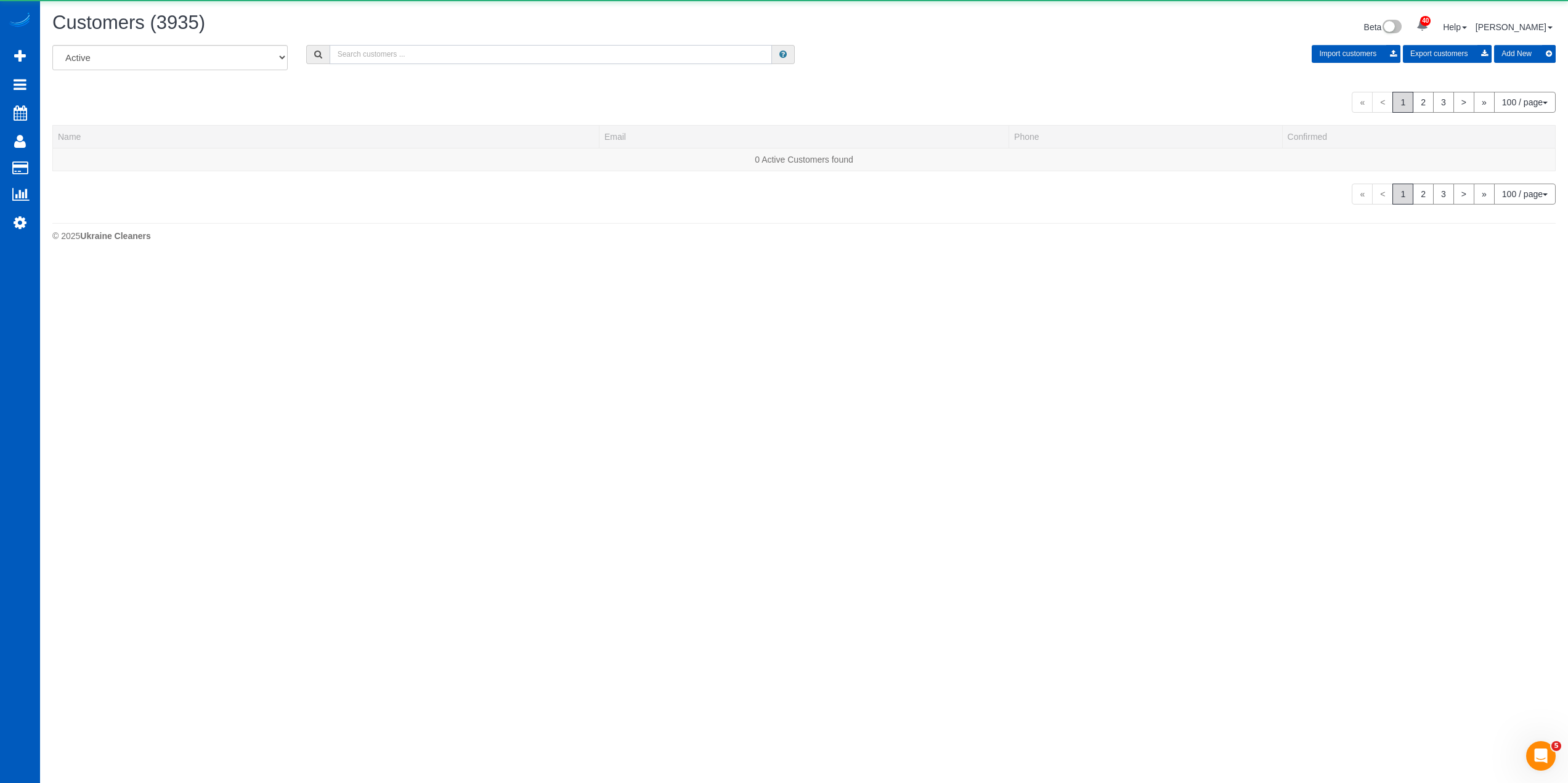
click at [435, 59] on input "text" at bounding box center [551, 54] width 442 height 19
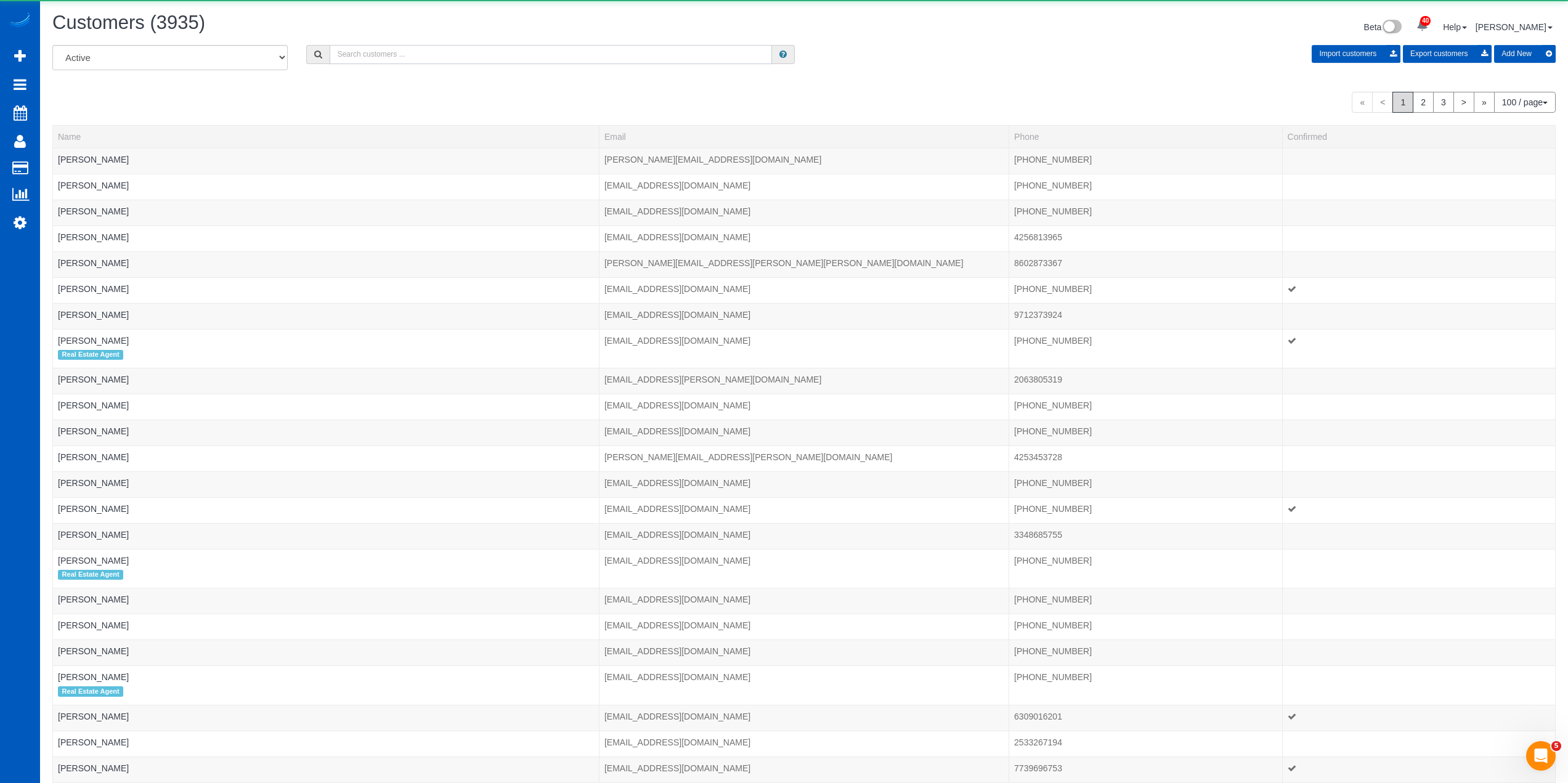
paste input "Jack Perkins"
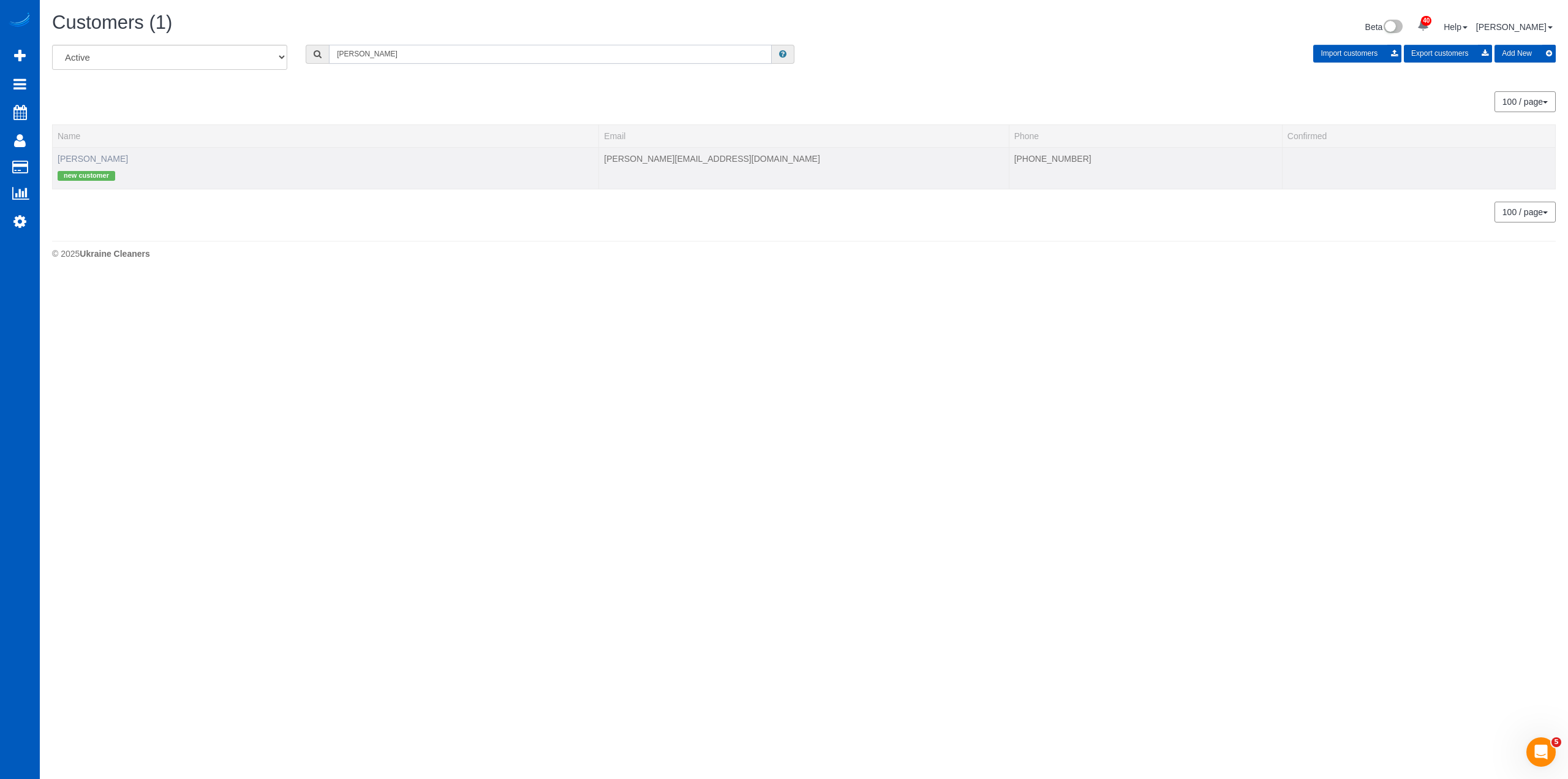
type input "Jack Perkins"
click at [98, 162] on link "Jack Perkins" at bounding box center [93, 159] width 70 height 10
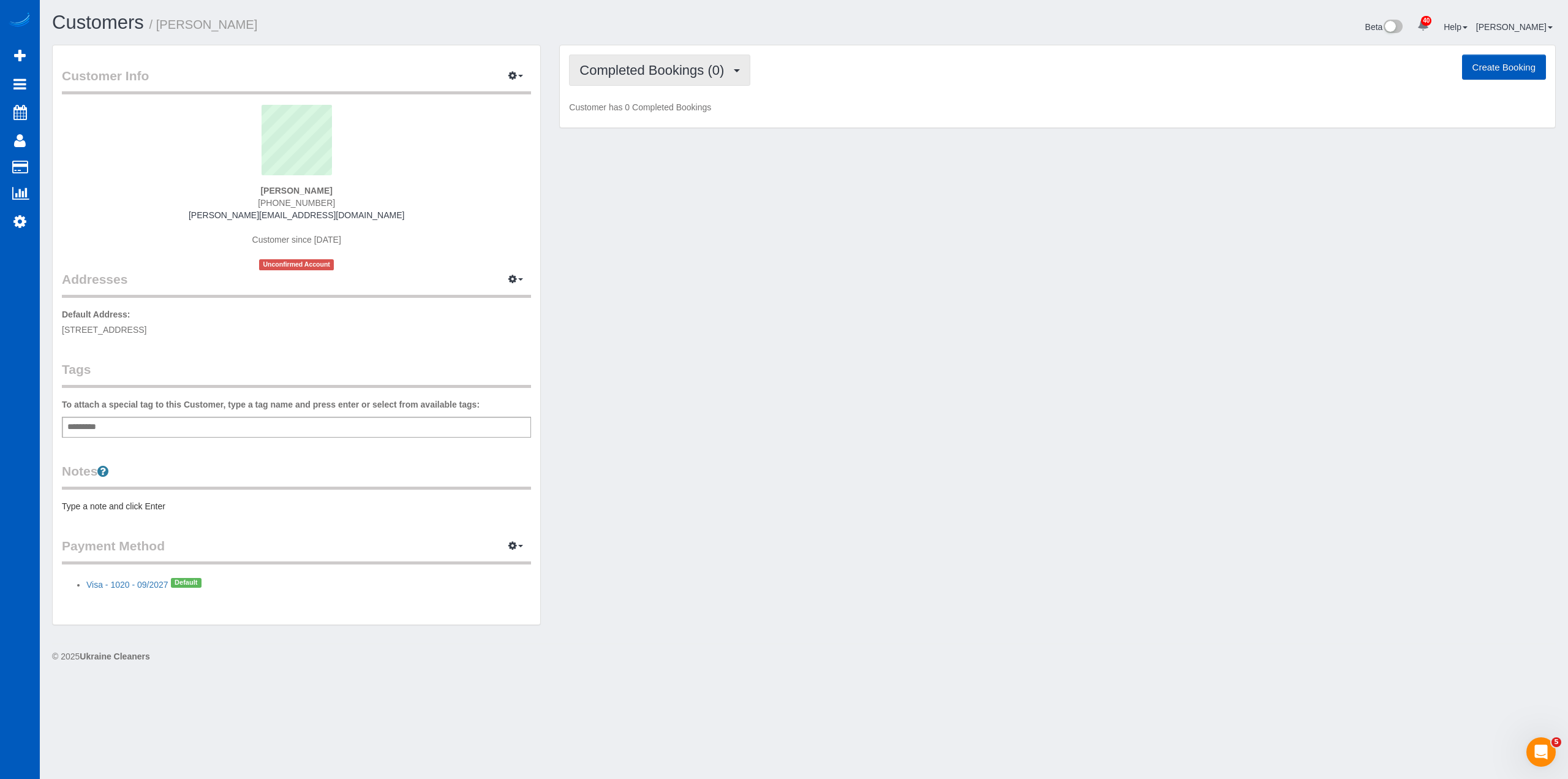
click at [630, 76] on span "Completed Bookings (0)" at bounding box center [655, 70] width 151 height 16
click at [643, 103] on link "Completed Bookings (0)" at bounding box center [633, 98] width 127 height 16
drag, startPoint x: 648, startPoint y: 65, endPoint x: 648, endPoint y: 82, distance: 17.0
click at [648, 65] on span "Completed Bookings (0)" at bounding box center [655, 70] width 151 height 16
click at [648, 115] on link "Upcoming Bookings (1)" at bounding box center [633, 115] width 127 height 16
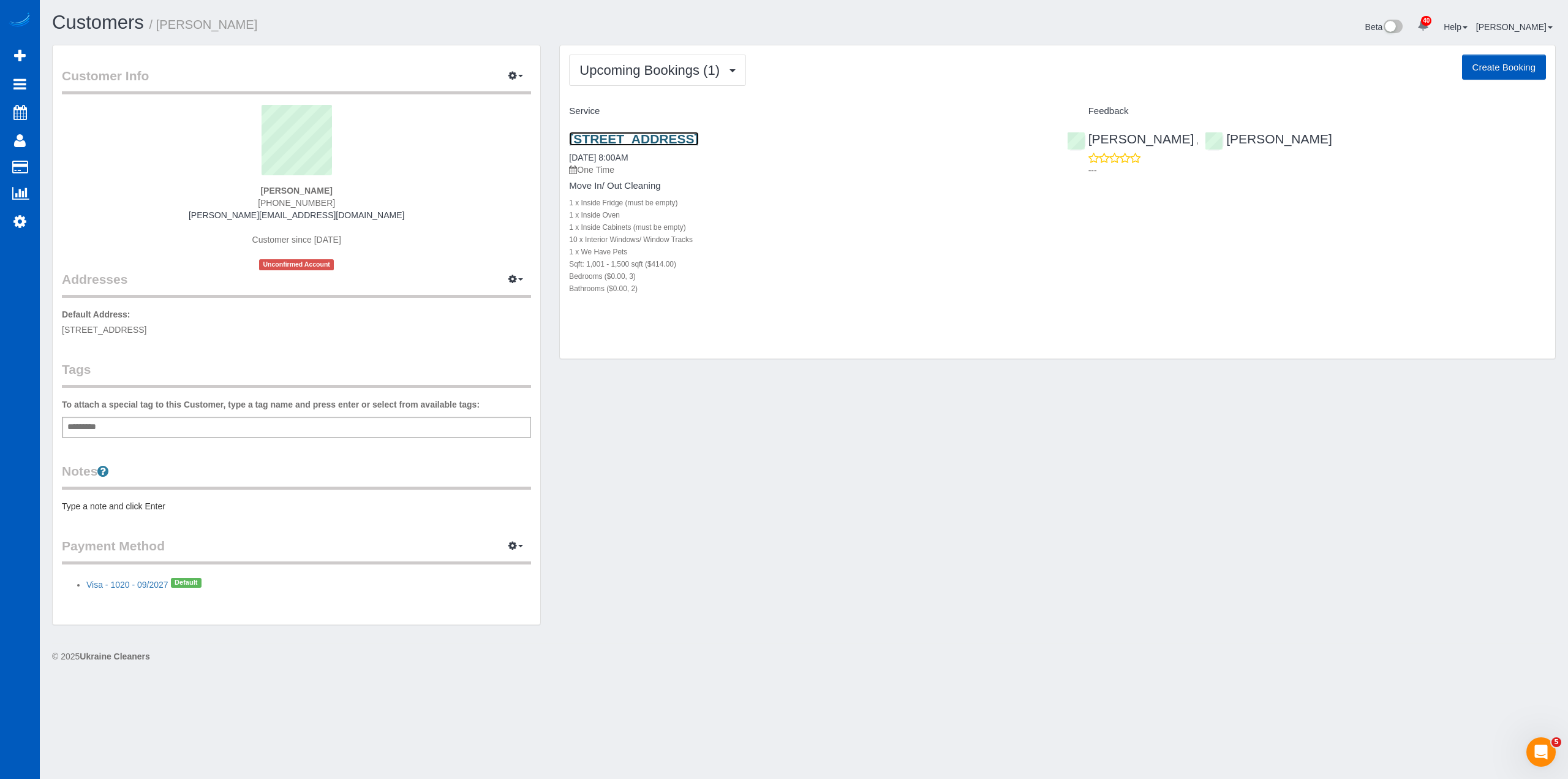
click at [670, 134] on link "5529 S149 St, Tukwila, WA 98168" at bounding box center [633, 139] width 130 height 14
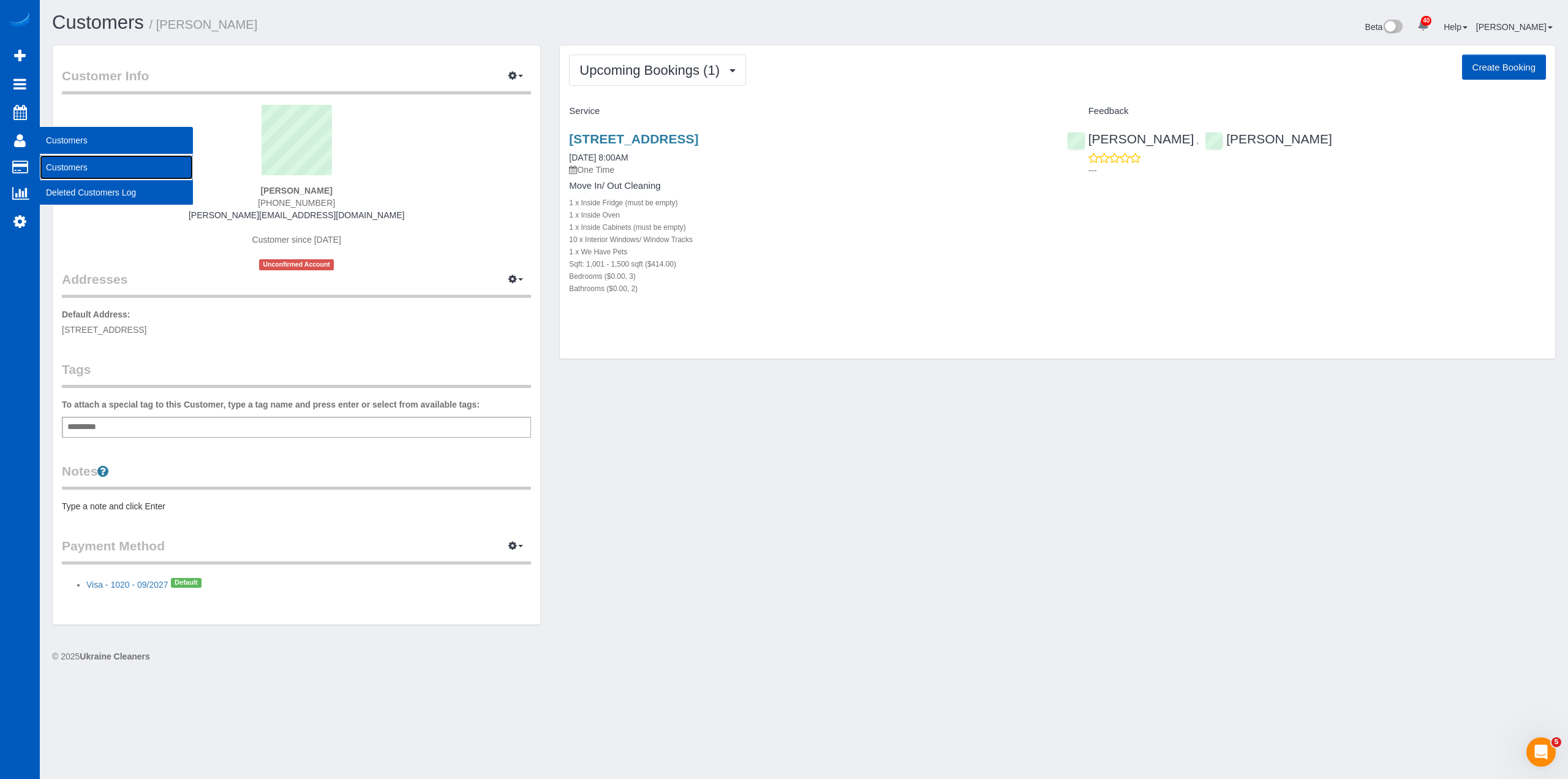
click at [83, 167] on link "Customers" at bounding box center [116, 167] width 153 height 24
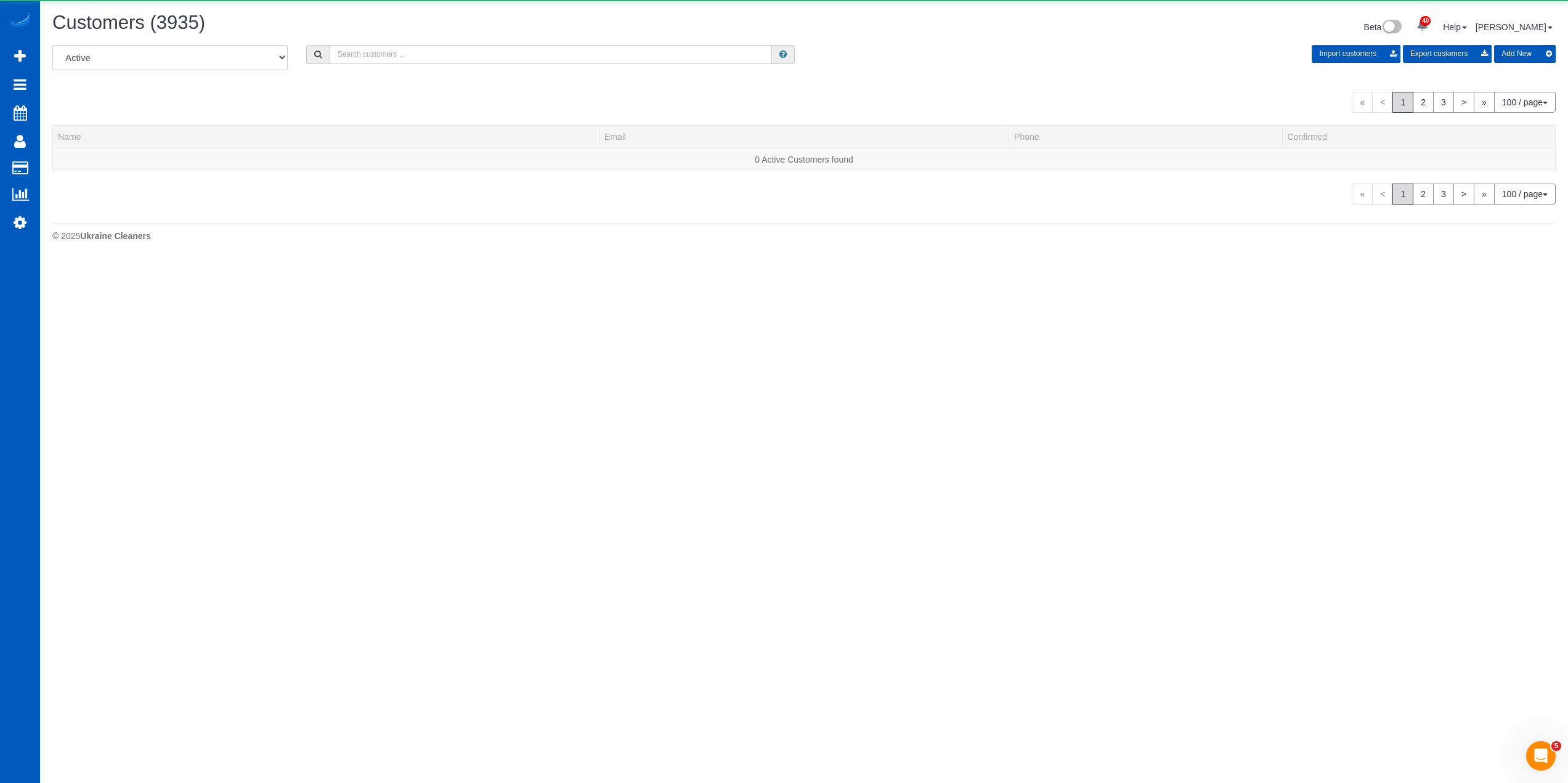
drag, startPoint x: 384, startPoint y: 64, endPoint x: 391, endPoint y: 61, distance: 7.6
click at [384, 64] on div "All Active Archived Import customers Export customers Add New" at bounding box center [803, 62] width 1521 height 34
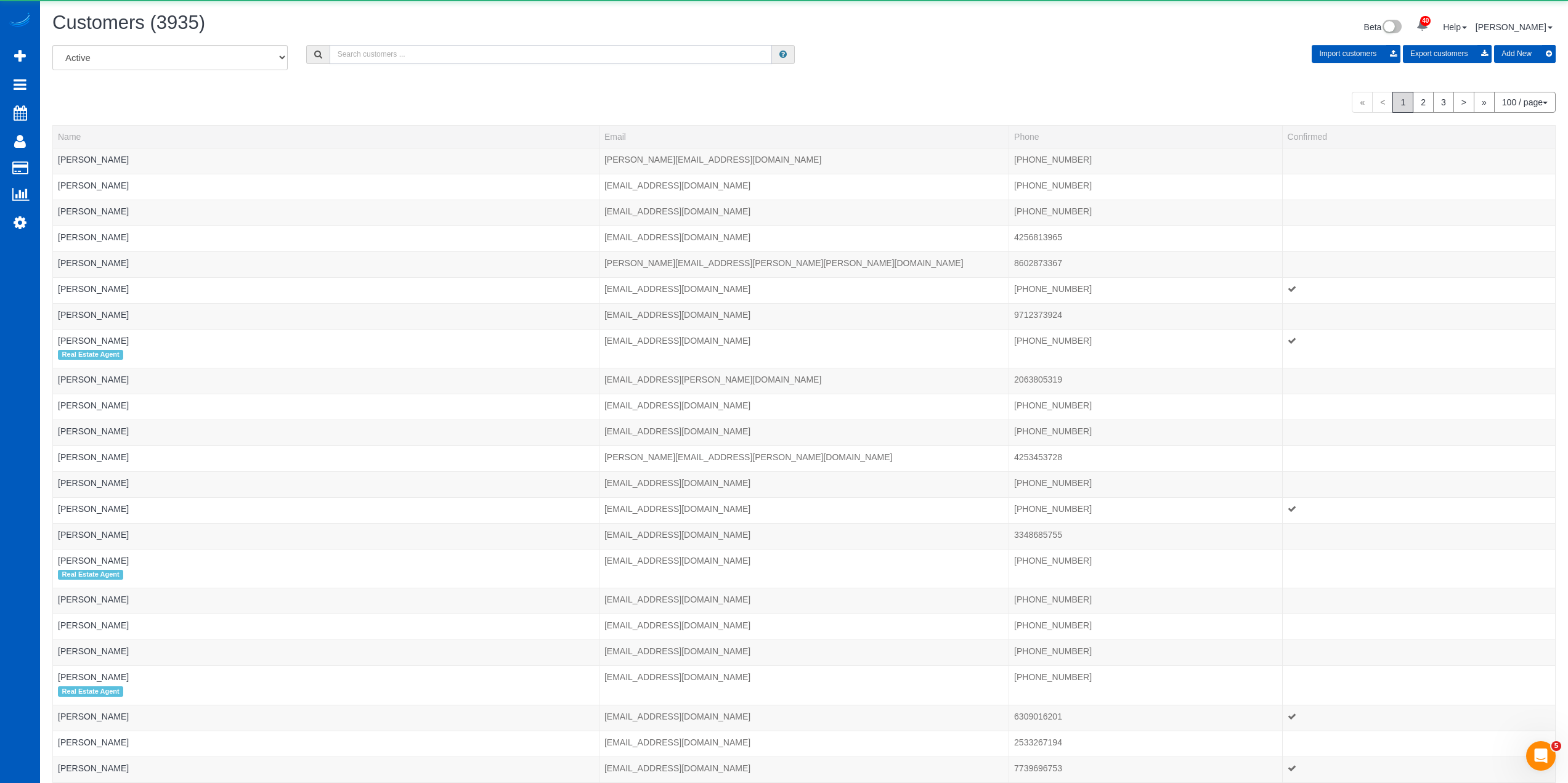
click at [407, 55] on input "text" at bounding box center [551, 54] width 442 height 19
paste input "Daryan F"
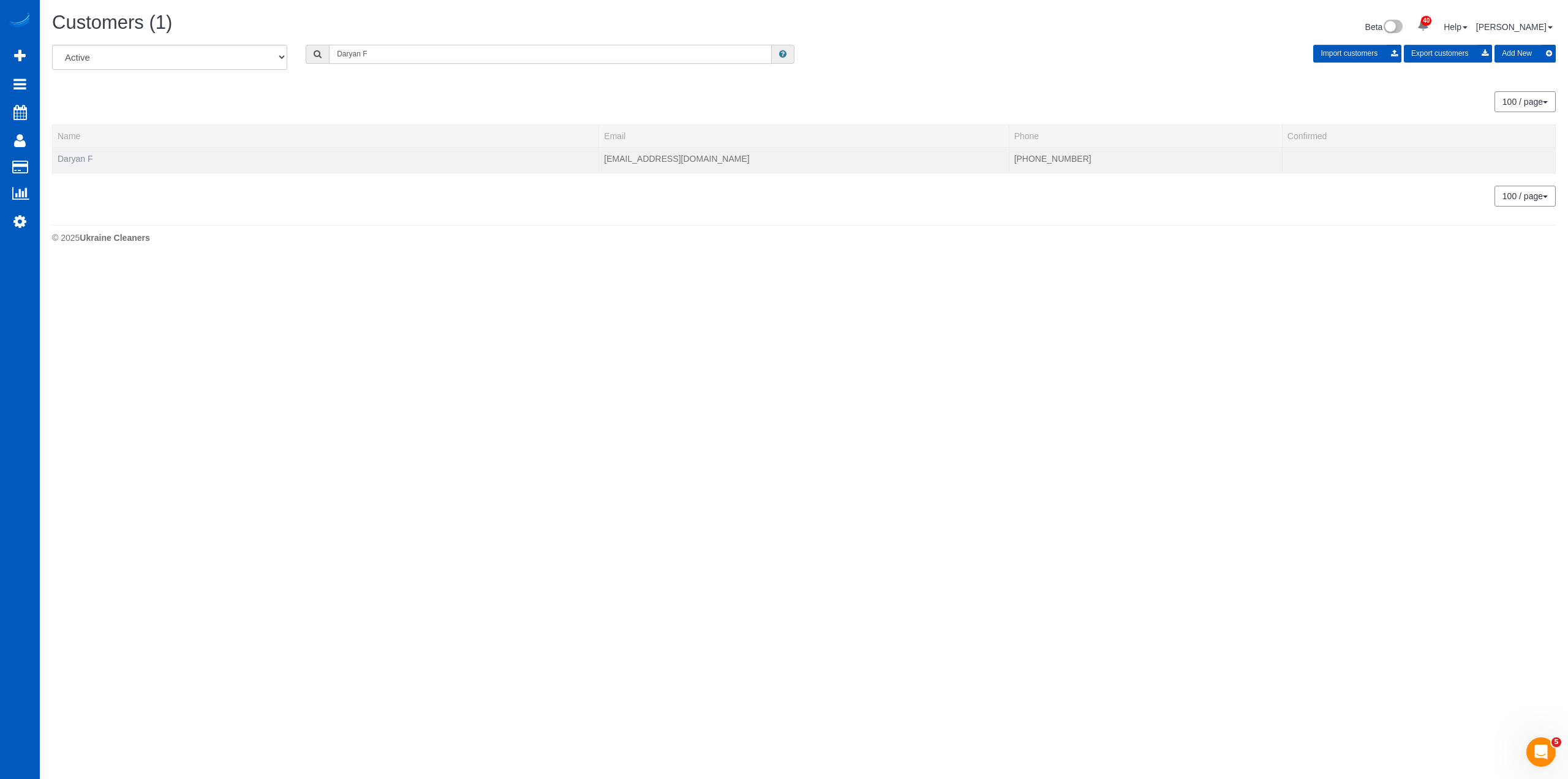
type input "Daryan F"
click at [81, 157] on link "Daryan F" at bounding box center [75, 159] width 36 height 10
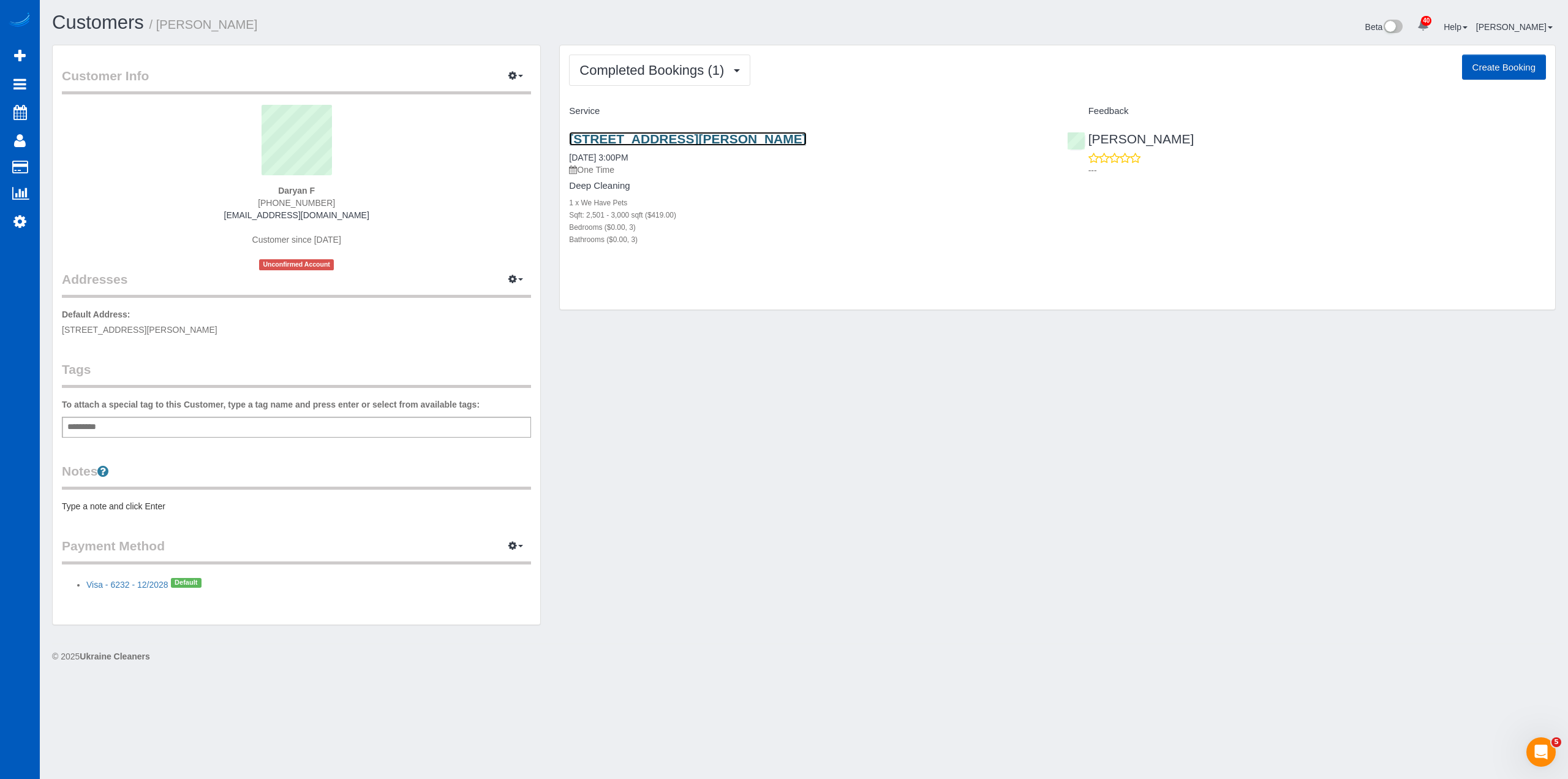
click at [679, 135] on link "3026 113th Ave Ne Unit A, Lake Stevens, WA 98258" at bounding box center [687, 139] width 237 height 14
click at [704, 73] on span "Completed Bookings (1)" at bounding box center [655, 70] width 151 height 16
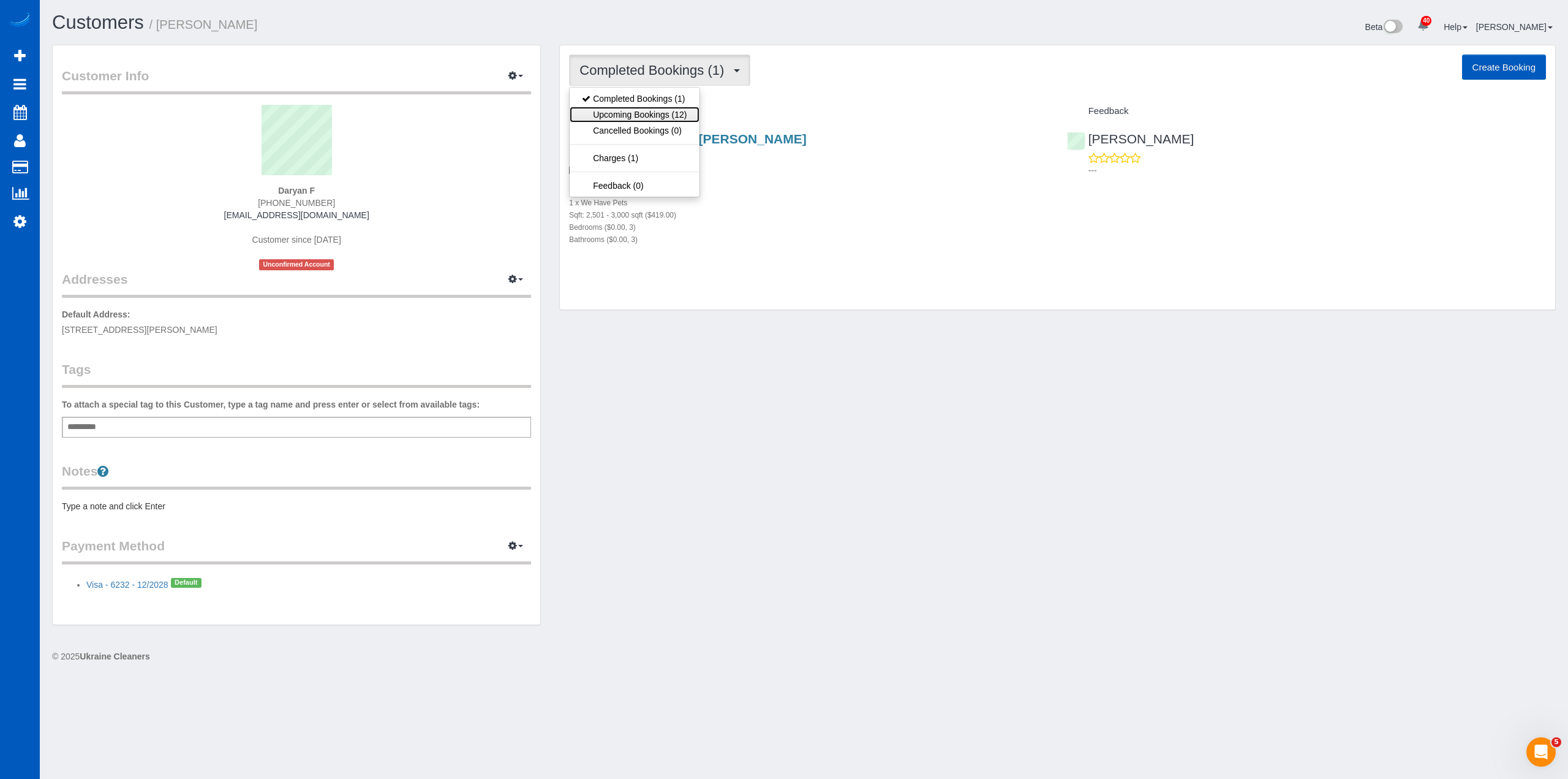
click at [668, 114] on link "Upcoming Bookings (12)" at bounding box center [634, 115] width 130 height 16
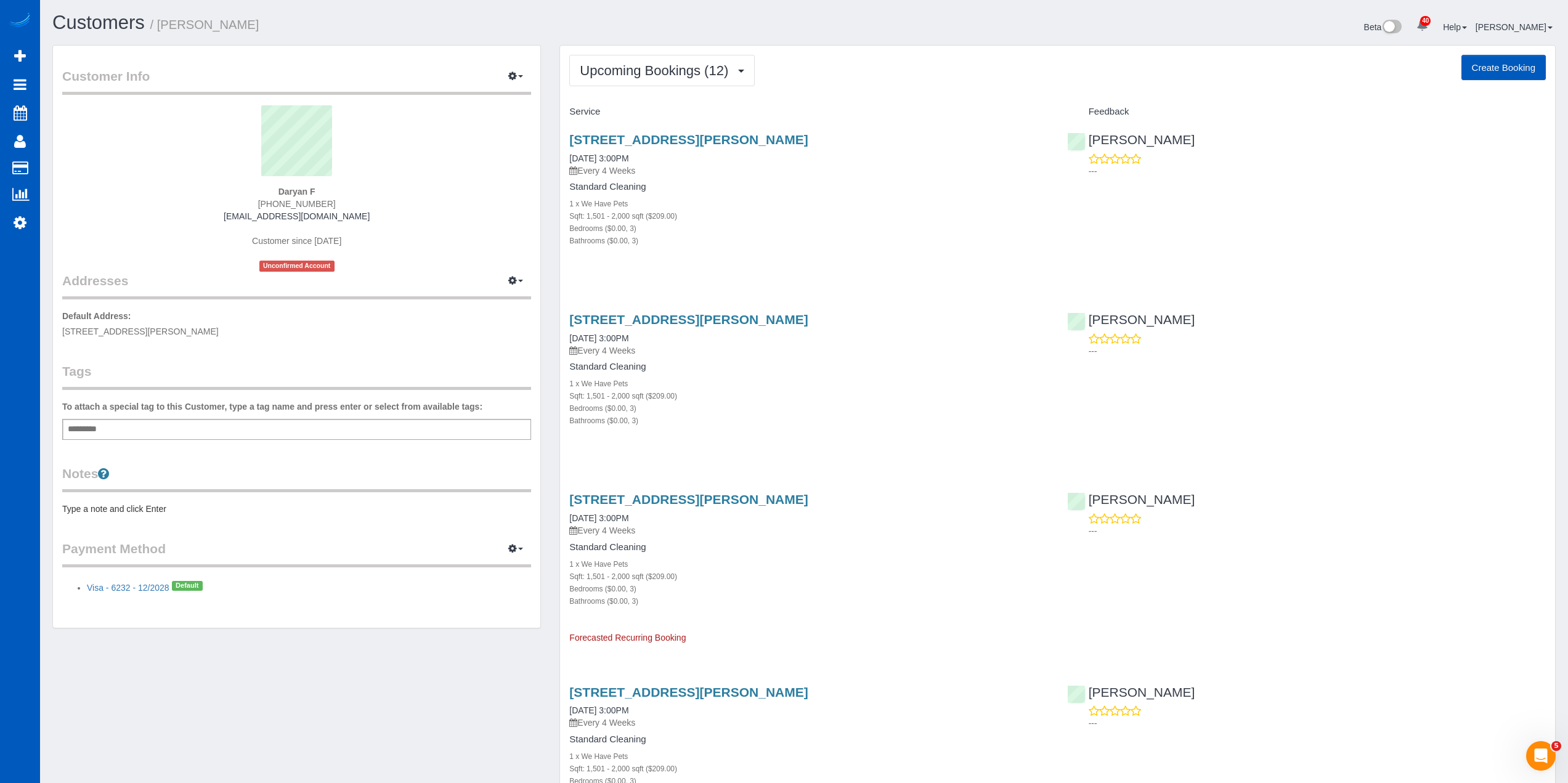
click at [679, 75] on span "Upcoming Bookings (12)" at bounding box center [657, 71] width 155 height 16
click at [615, 99] on link "Completed Bookings (1)" at bounding box center [635, 99] width 130 height 16
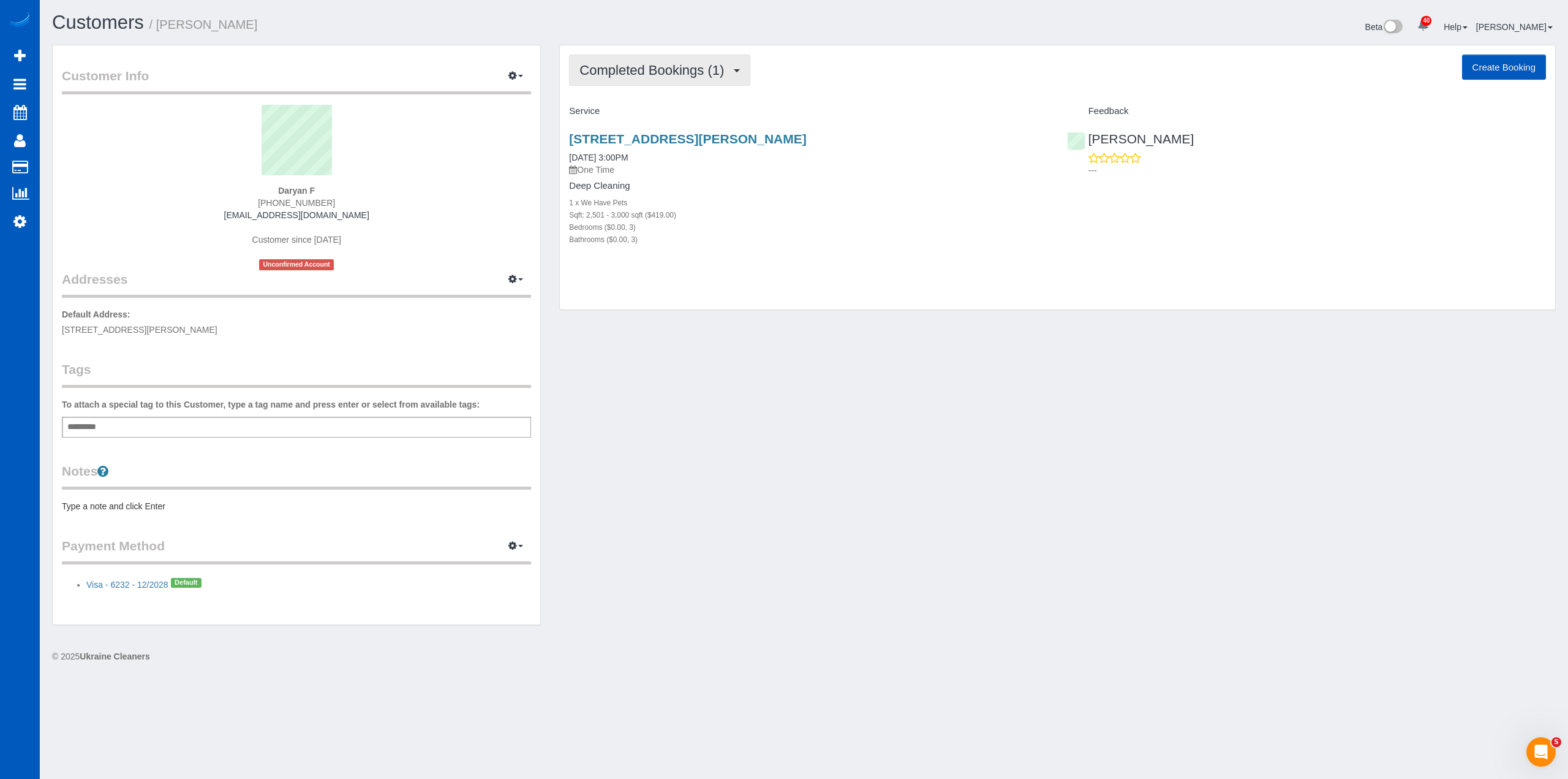
click at [709, 70] on span "Completed Bookings (1)" at bounding box center [655, 70] width 151 height 16
click at [661, 116] on link "Upcoming Bookings (12)" at bounding box center [634, 115] width 130 height 16
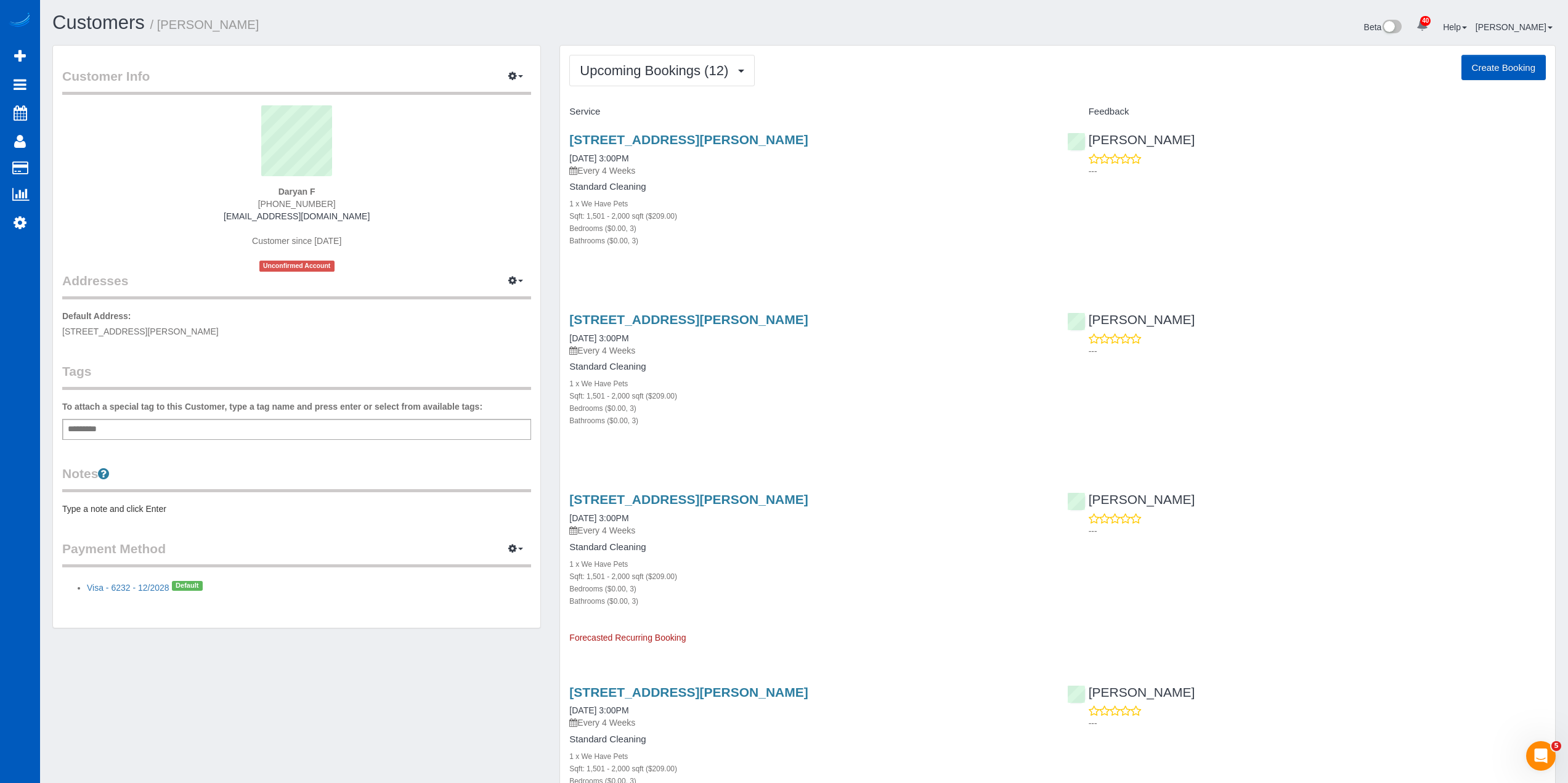
click at [690, 132] on div "3026 113th Ave Ne Unit A, Lake Stevens, WA 98258 10/07/2025 3:00PM Every 4 Week…" at bounding box center [808, 196] width 497 height 149
click at [691, 137] on link "3026 113th Ave Ne Unit A, Lake Stevens, WA 98258" at bounding box center [688, 140] width 238 height 14
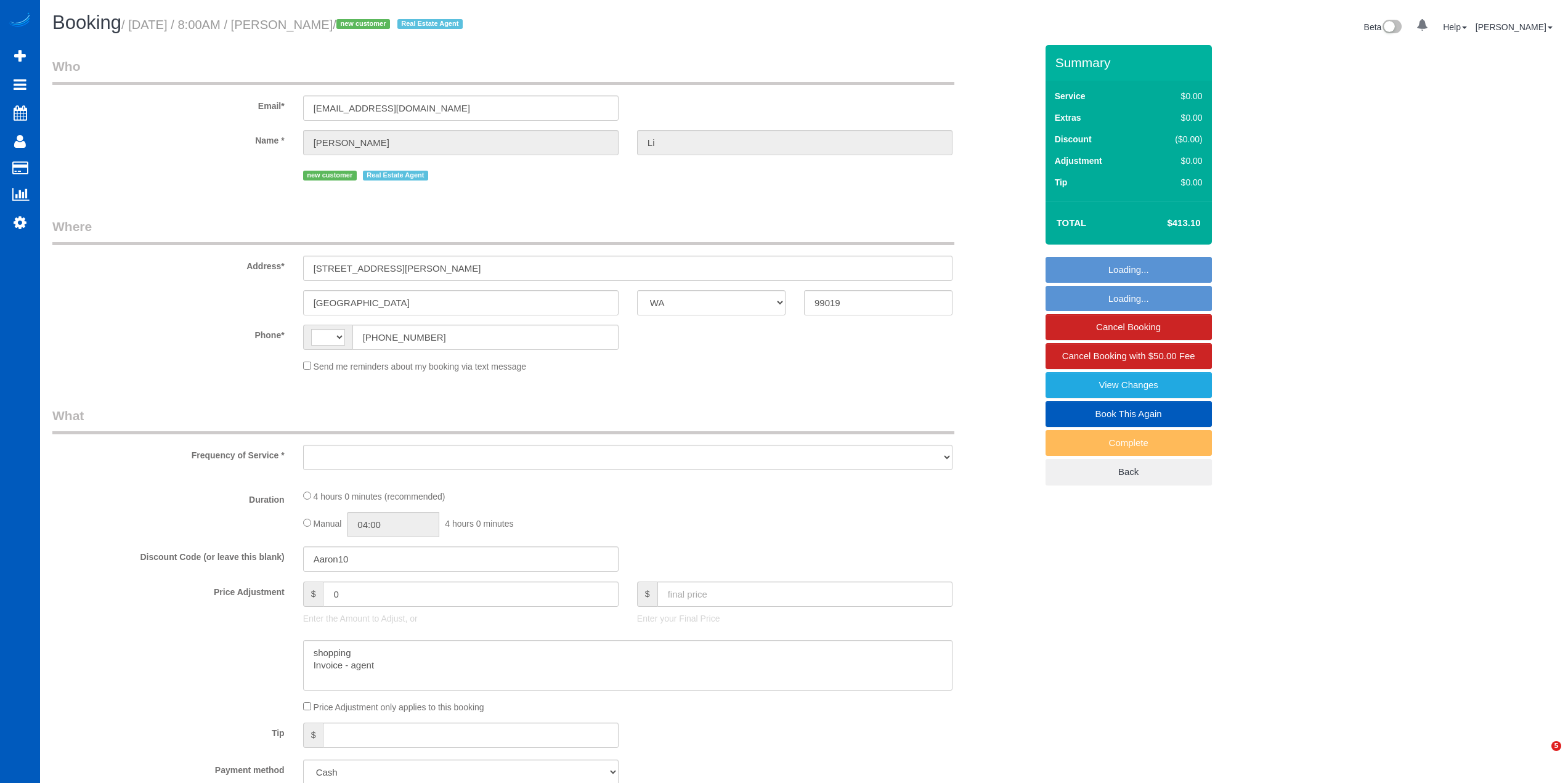
select select "WA"
select select "199"
select select "1501"
select select "3"
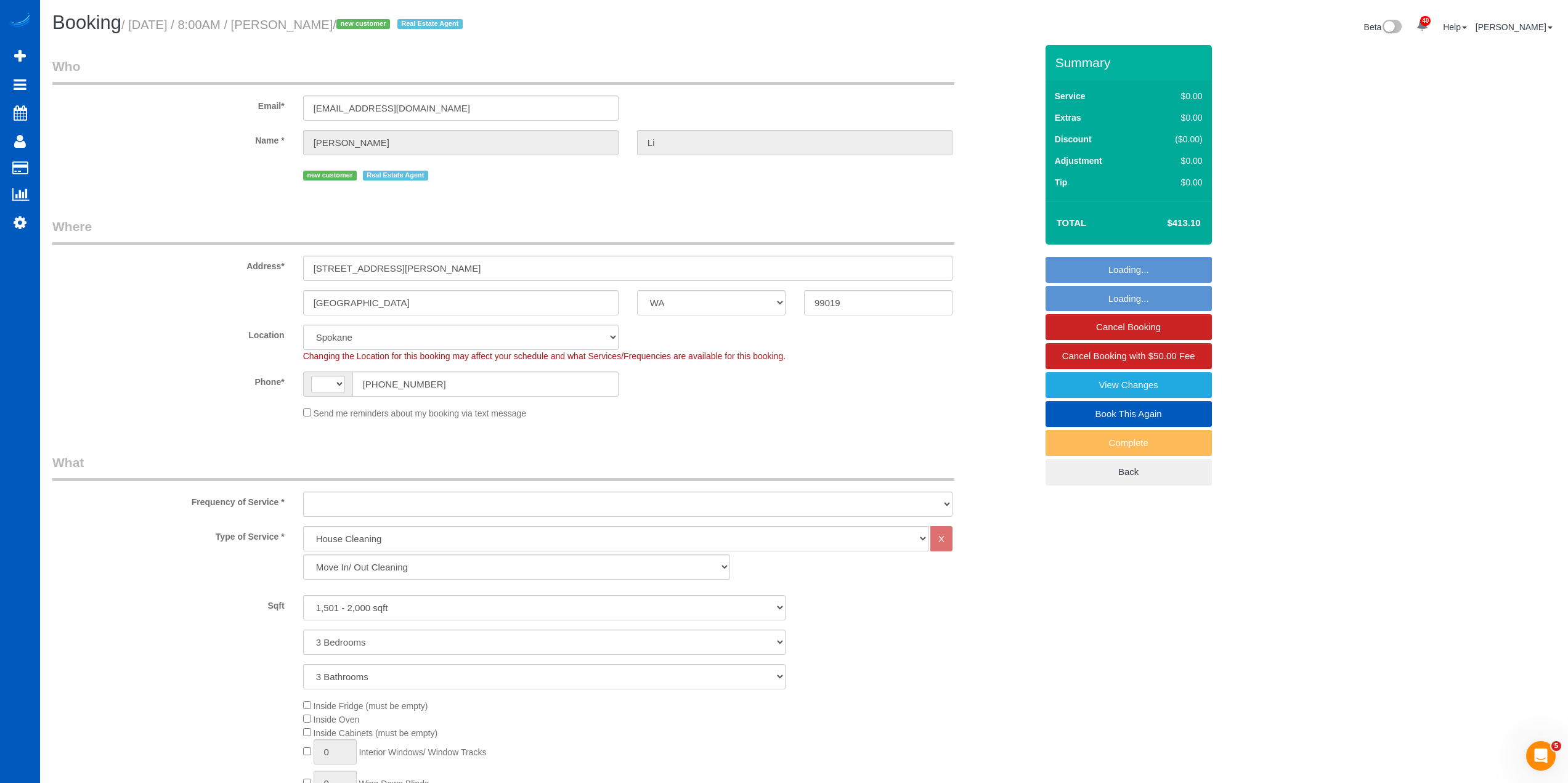
select select "string:[GEOGRAPHIC_DATA]"
select select "object:1130"
select select "spot1"
select select "1501"
select select "3"
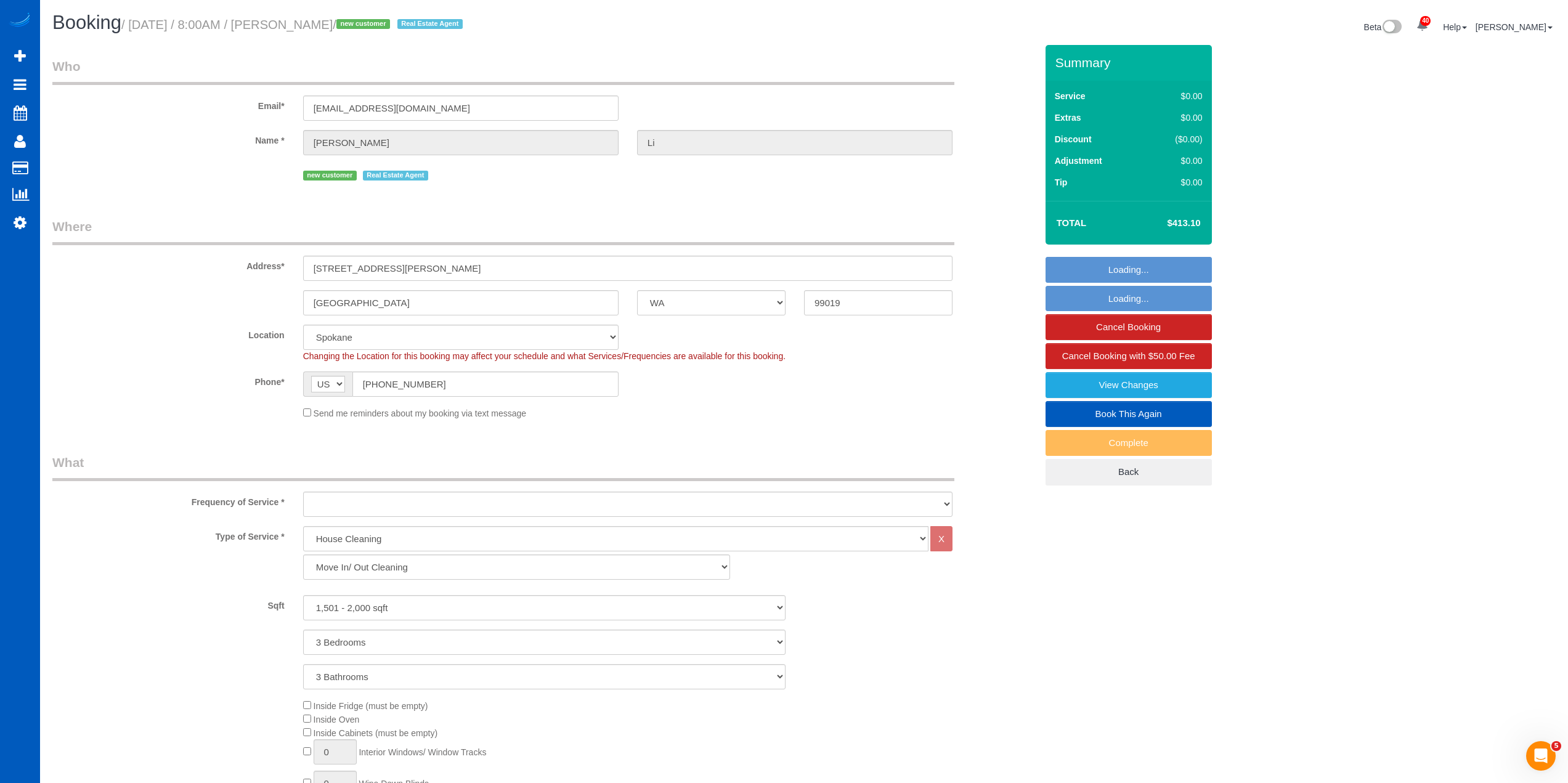
select select "3"
select select "object:1135"
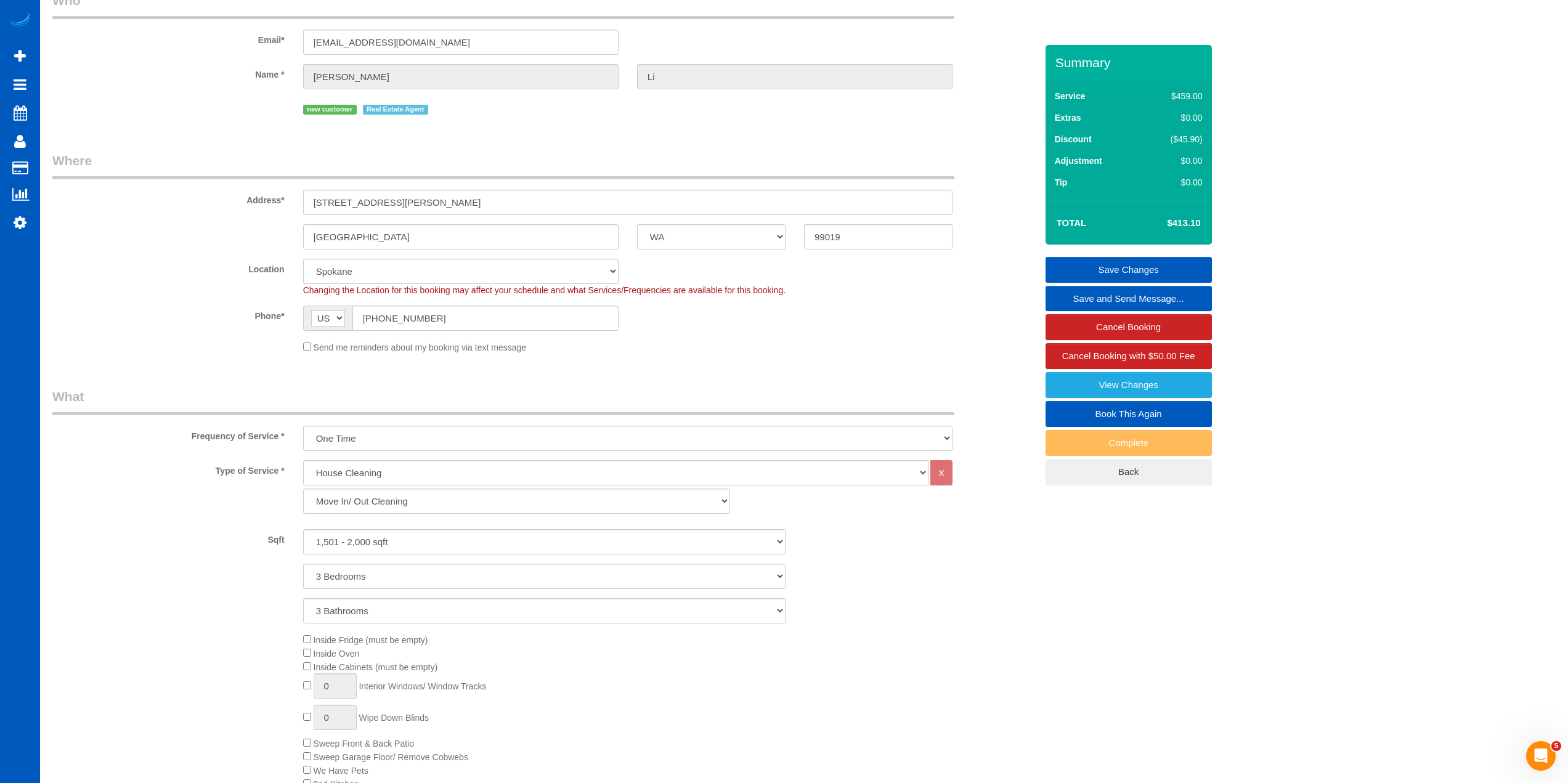
scroll to position [62, 0]
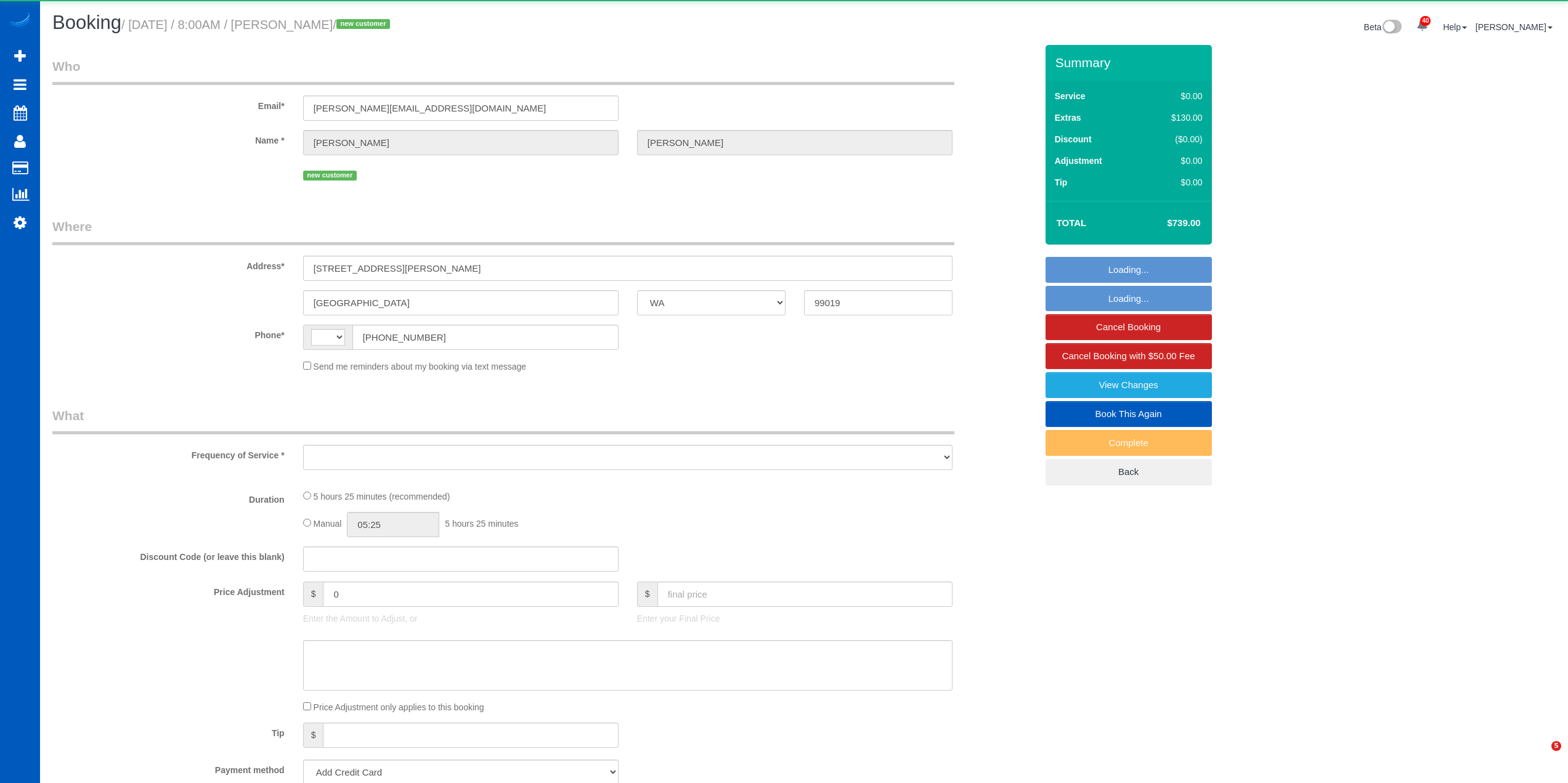
select select "WA"
select select "string:[GEOGRAPHIC_DATA]"
select select "object:999"
select select "string:fspay-c7029251-eded-41ec-ab0a-953fed219f17"
select select "199"
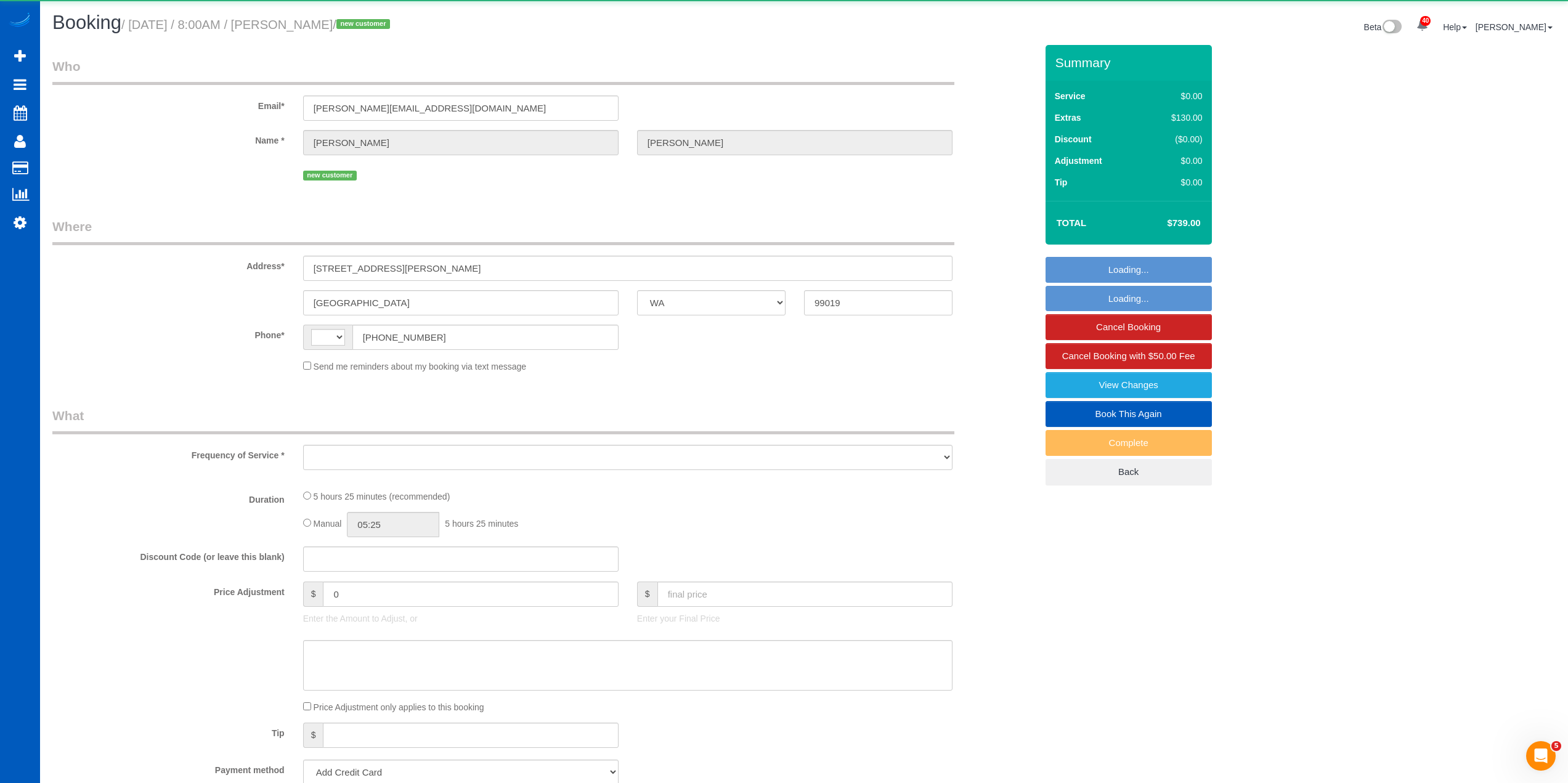
select select "4001"
select select "5"
select select "number:33"
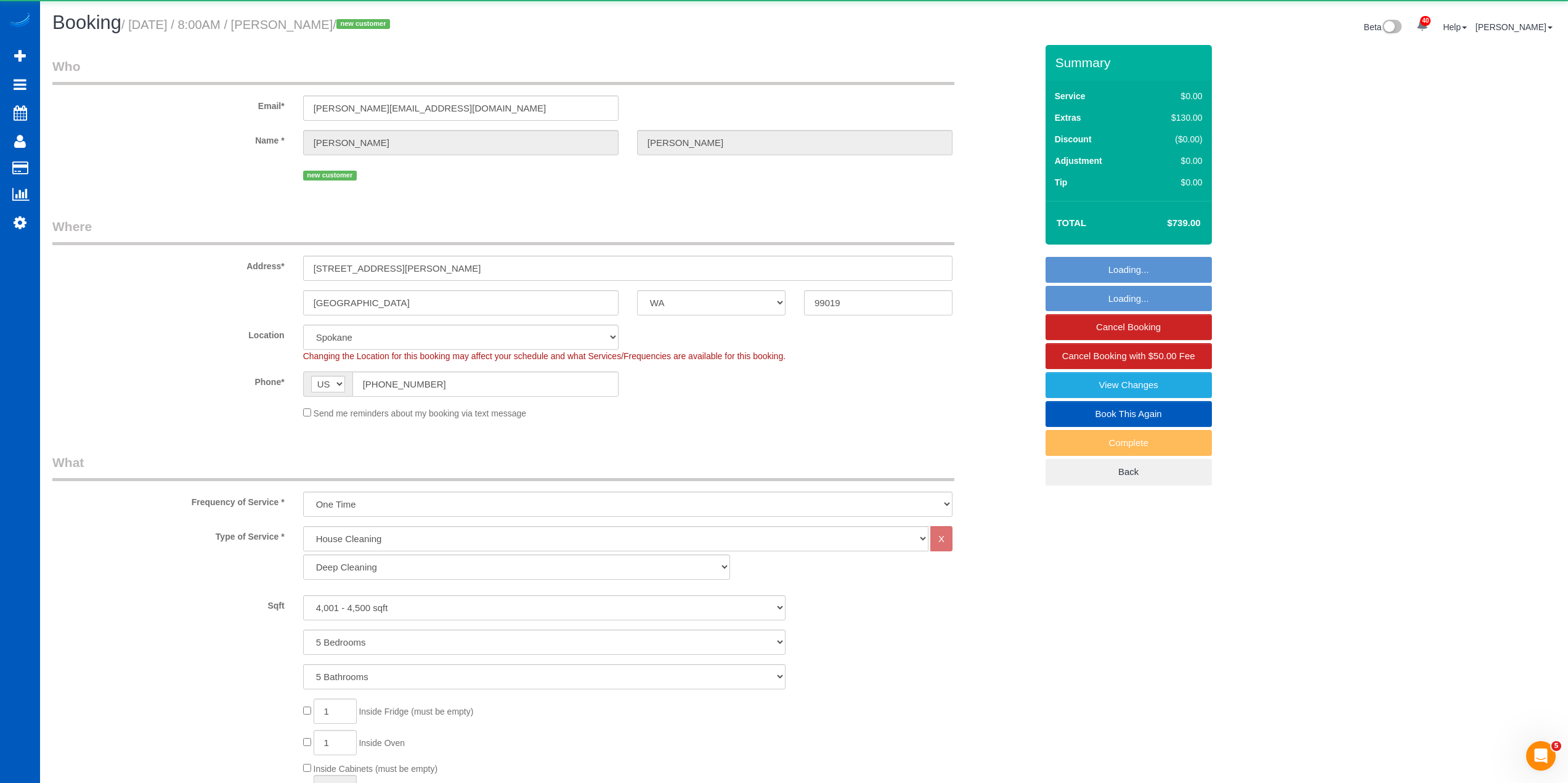
select select "spot1"
select select "4001"
select select "5"
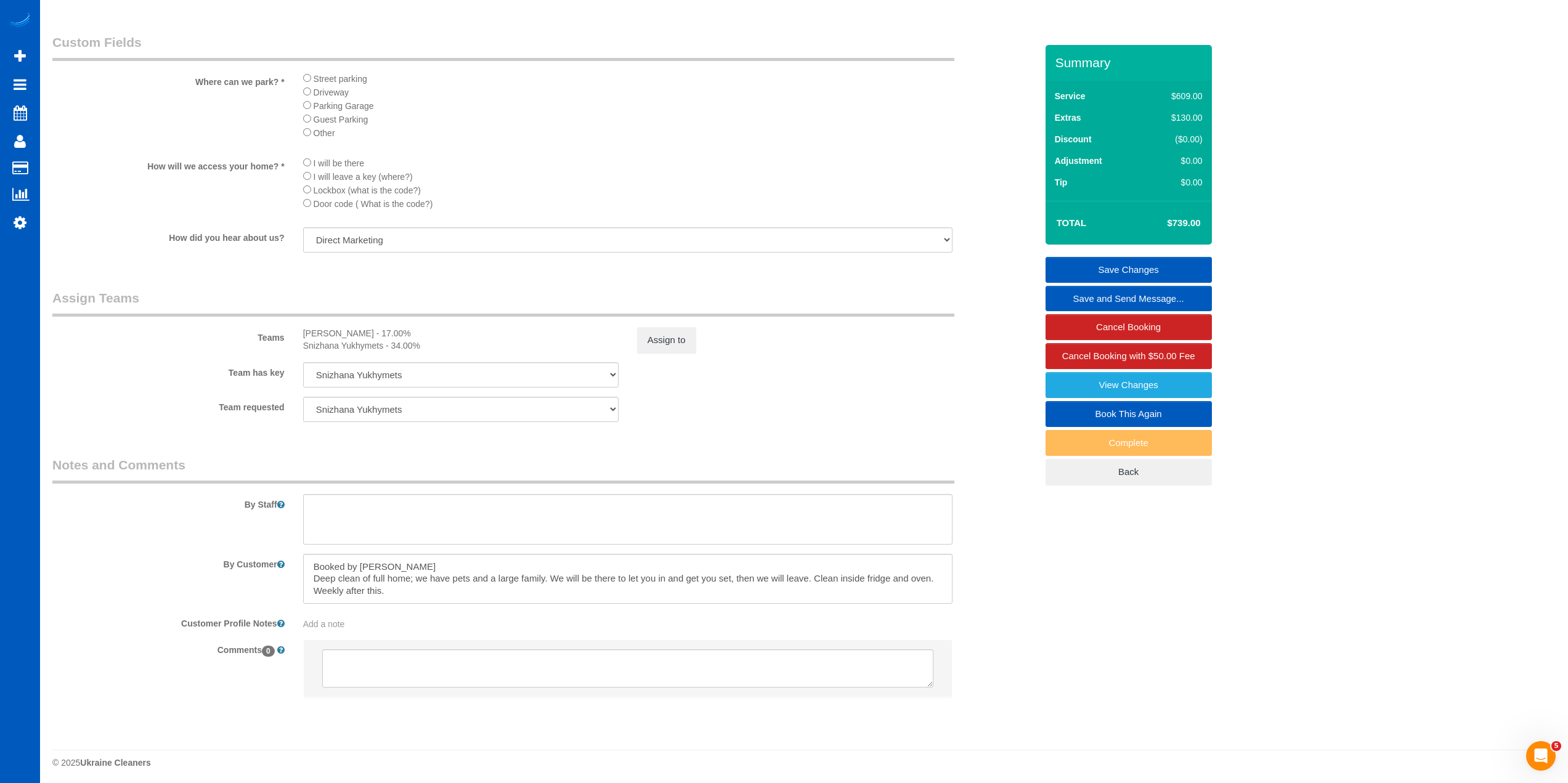
scroll to position [1352, 0]
drag, startPoint x: 385, startPoint y: 563, endPoint x: 296, endPoint y: 566, distance: 89.1
click at [296, 566] on div at bounding box center [627, 575] width 668 height 51
click at [871, 376] on div "Team has key Snizhana Yukhymets Anna Manuilo Elena Kim Evelina Manuilo Olena Ma…" at bounding box center [544, 371] width 1002 height 25
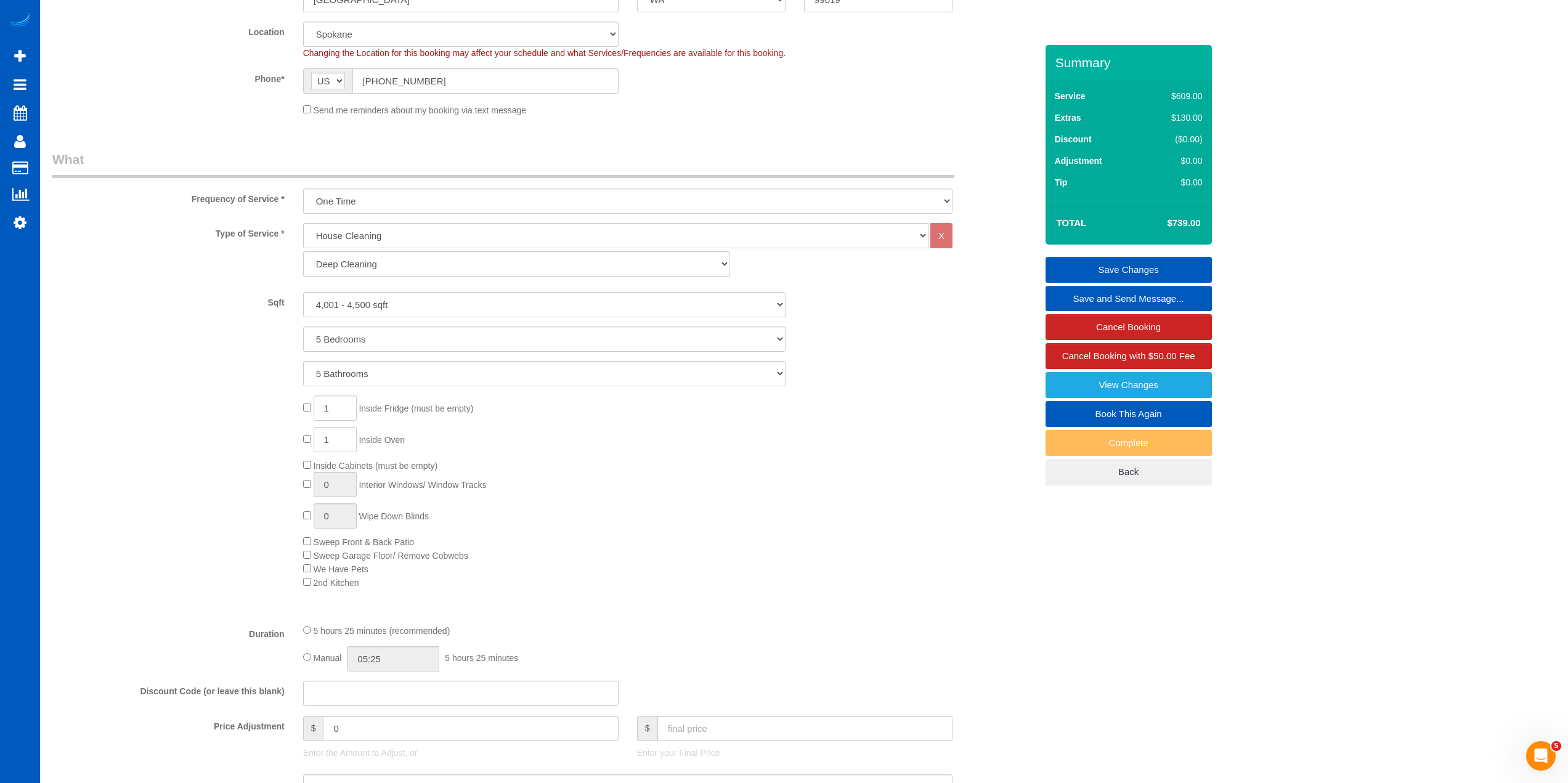
scroll to position [366, 0]
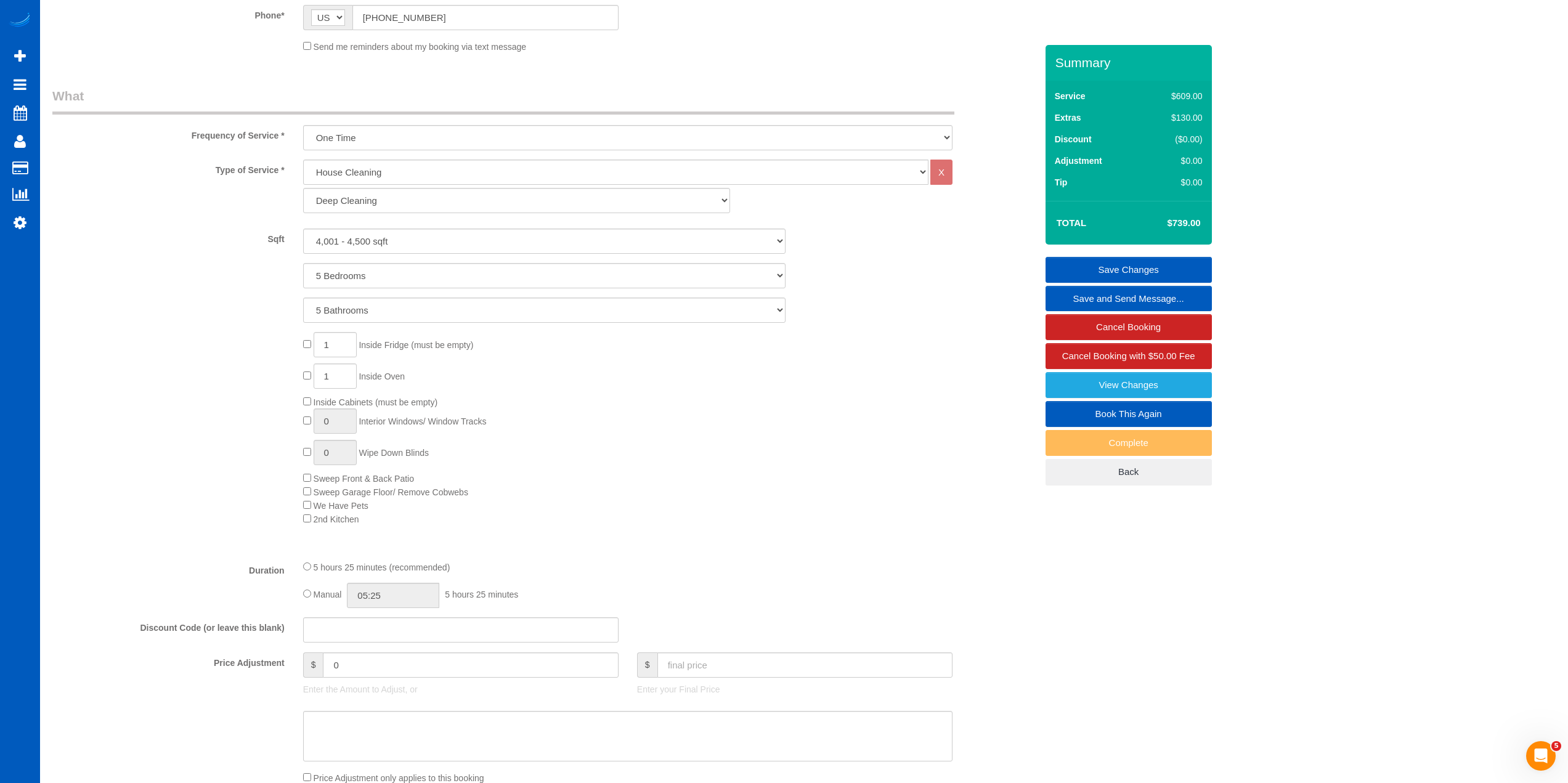
click at [716, 485] on div "1 Inside Fridge (must be empty) 1 Inside Oven Inside Cabinets (must be empty) 0…" at bounding box center [669, 429] width 752 height 193
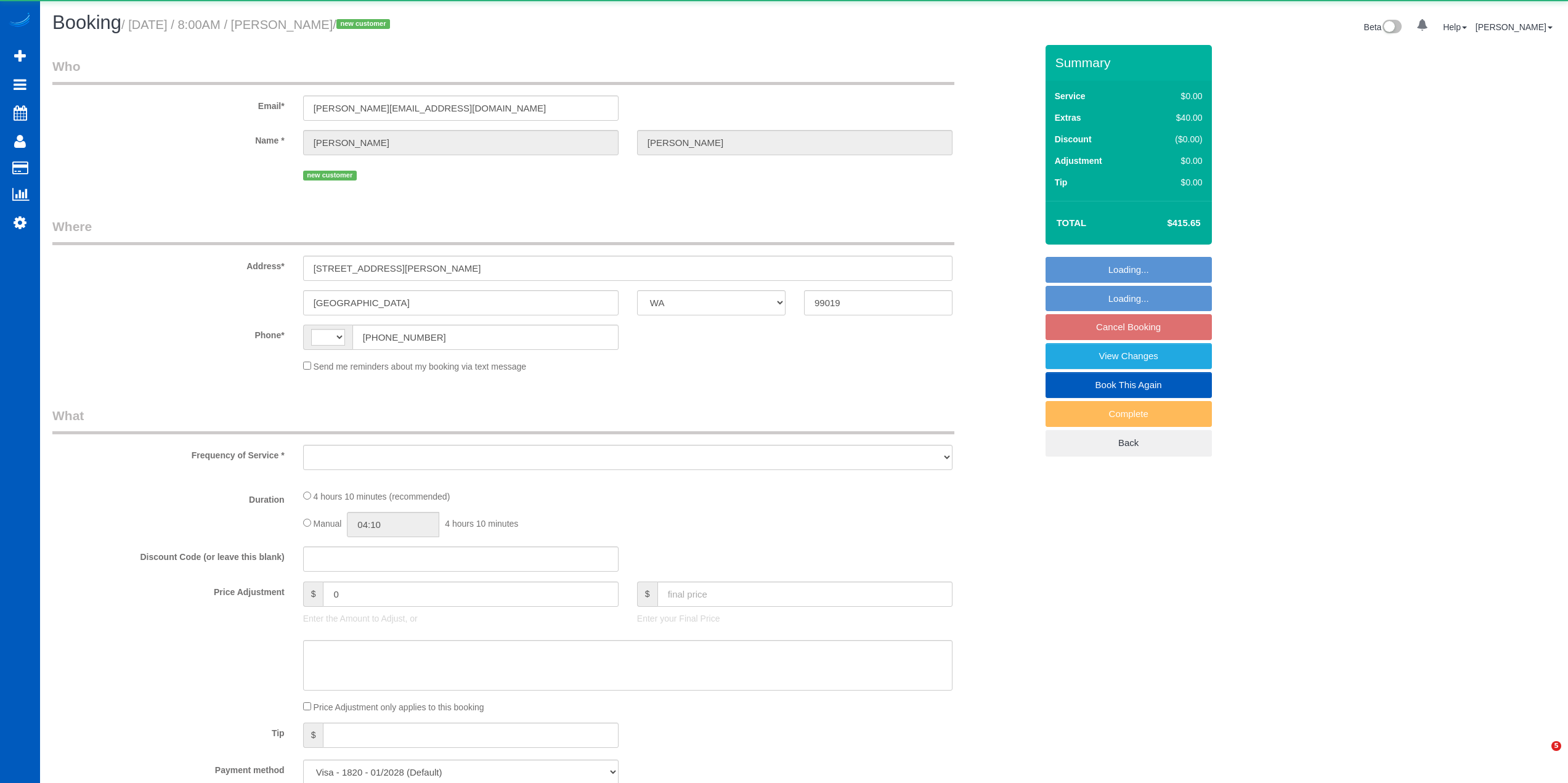
select select "WA"
select select "number:33"
select select "string:[GEOGRAPHIC_DATA]"
select select "object:1100"
select select "199"
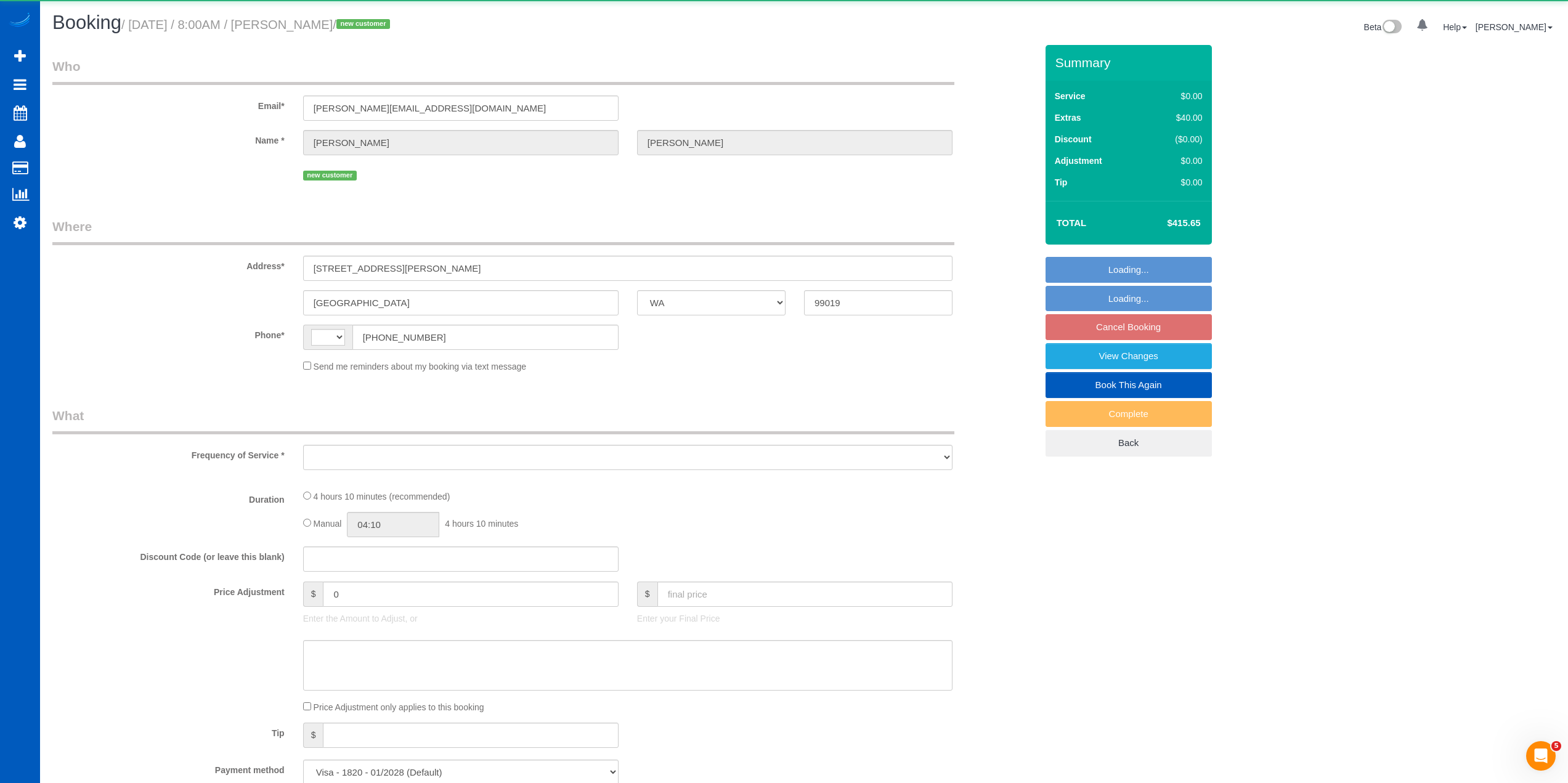
select select "4001"
select select "5"
select select "spot1"
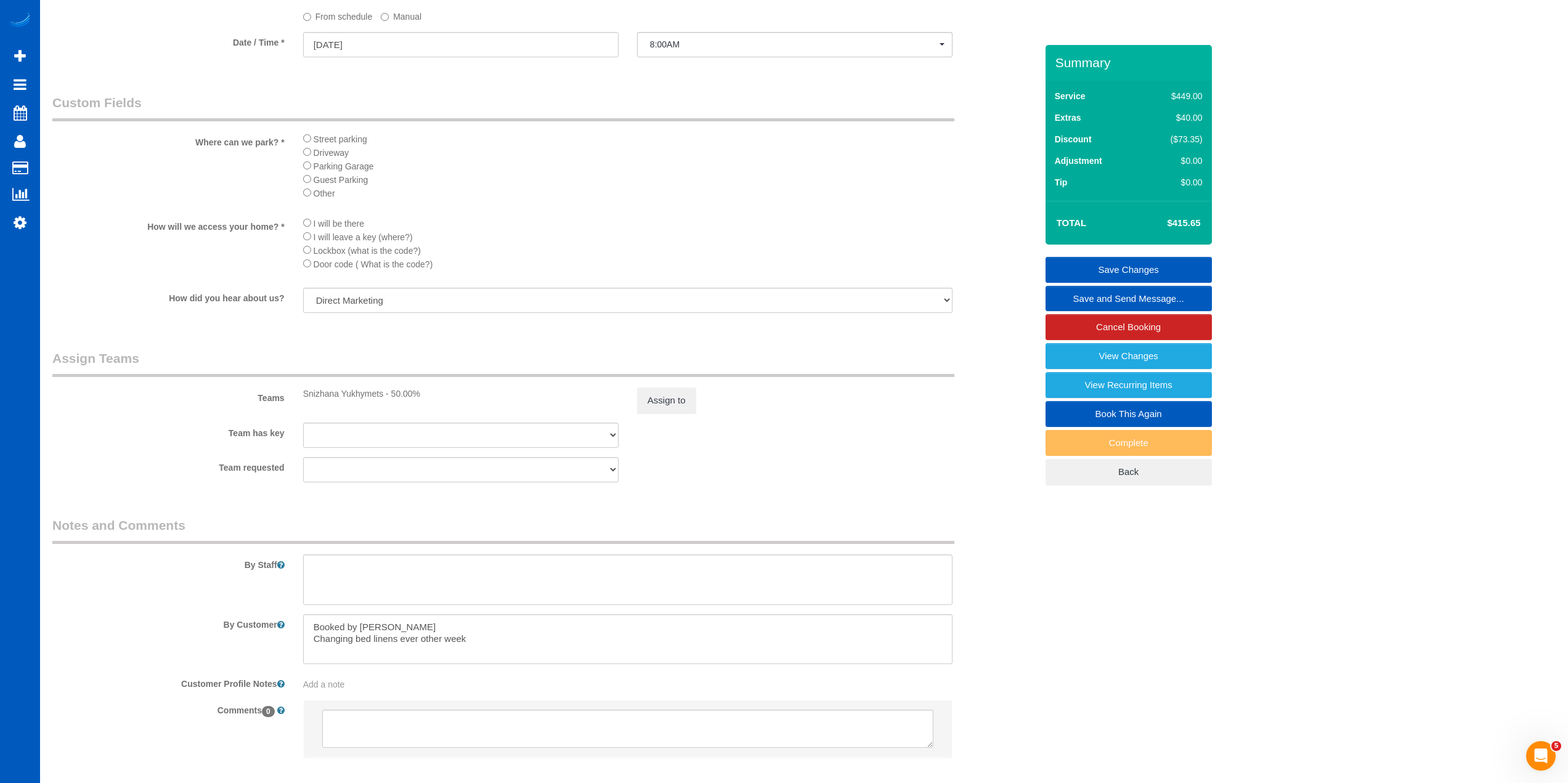
scroll to position [1293, 0]
click at [445, 576] on textarea at bounding box center [627, 574] width 649 height 51
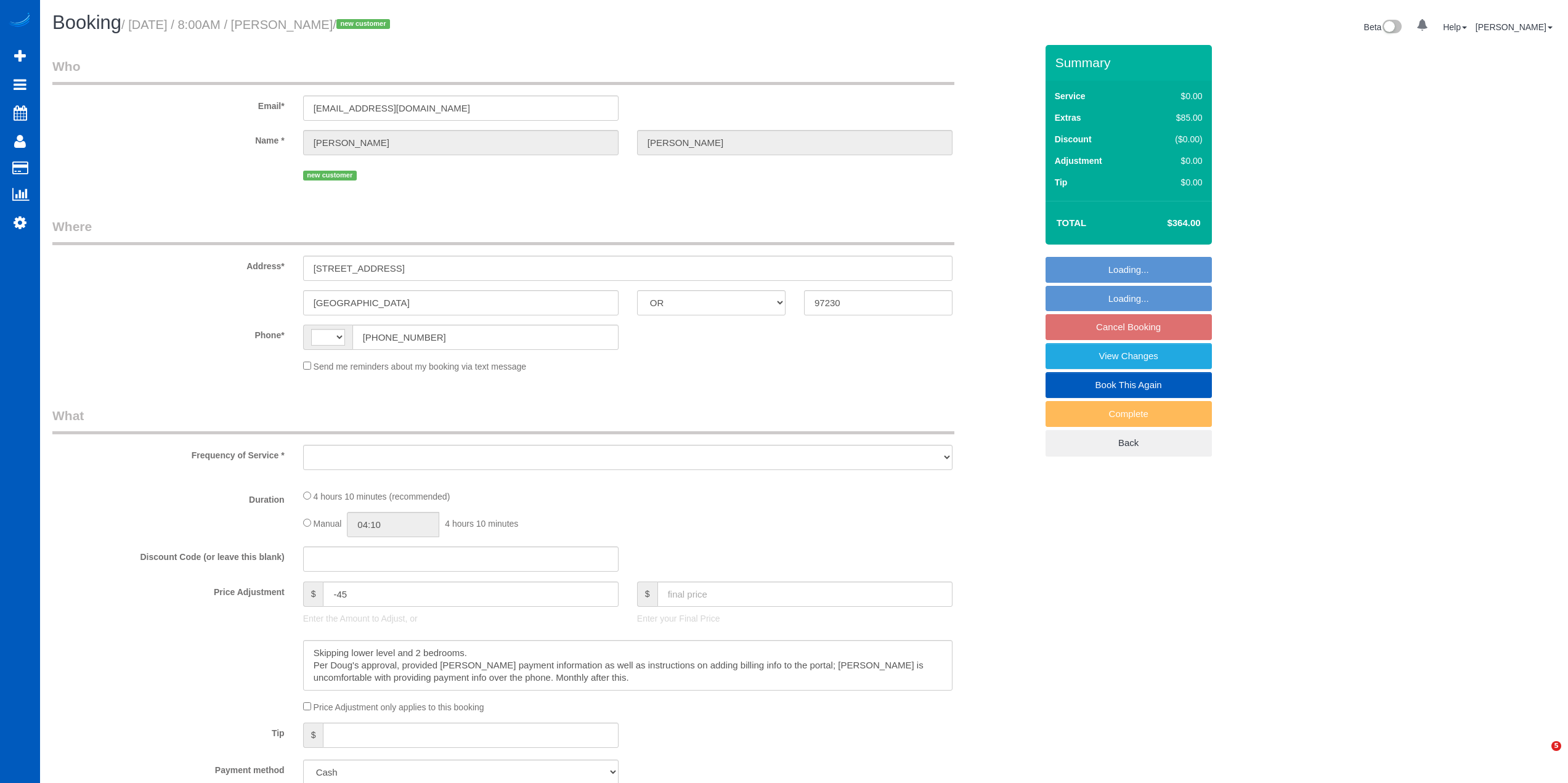
select select "OR"
select select "string:[GEOGRAPHIC_DATA]"
select select "object:794"
select select "spot1"
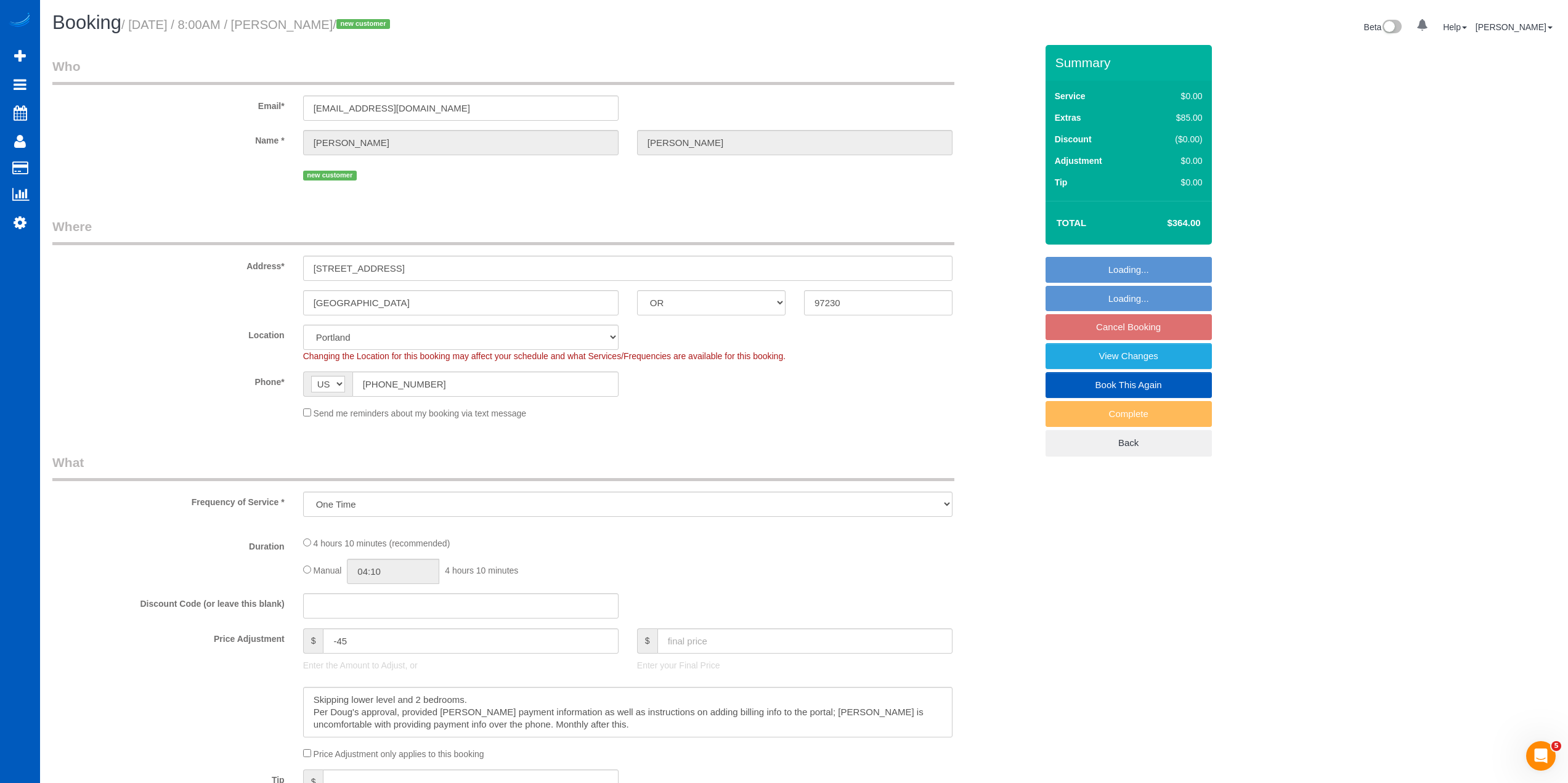
select select "spot17"
select select "199"
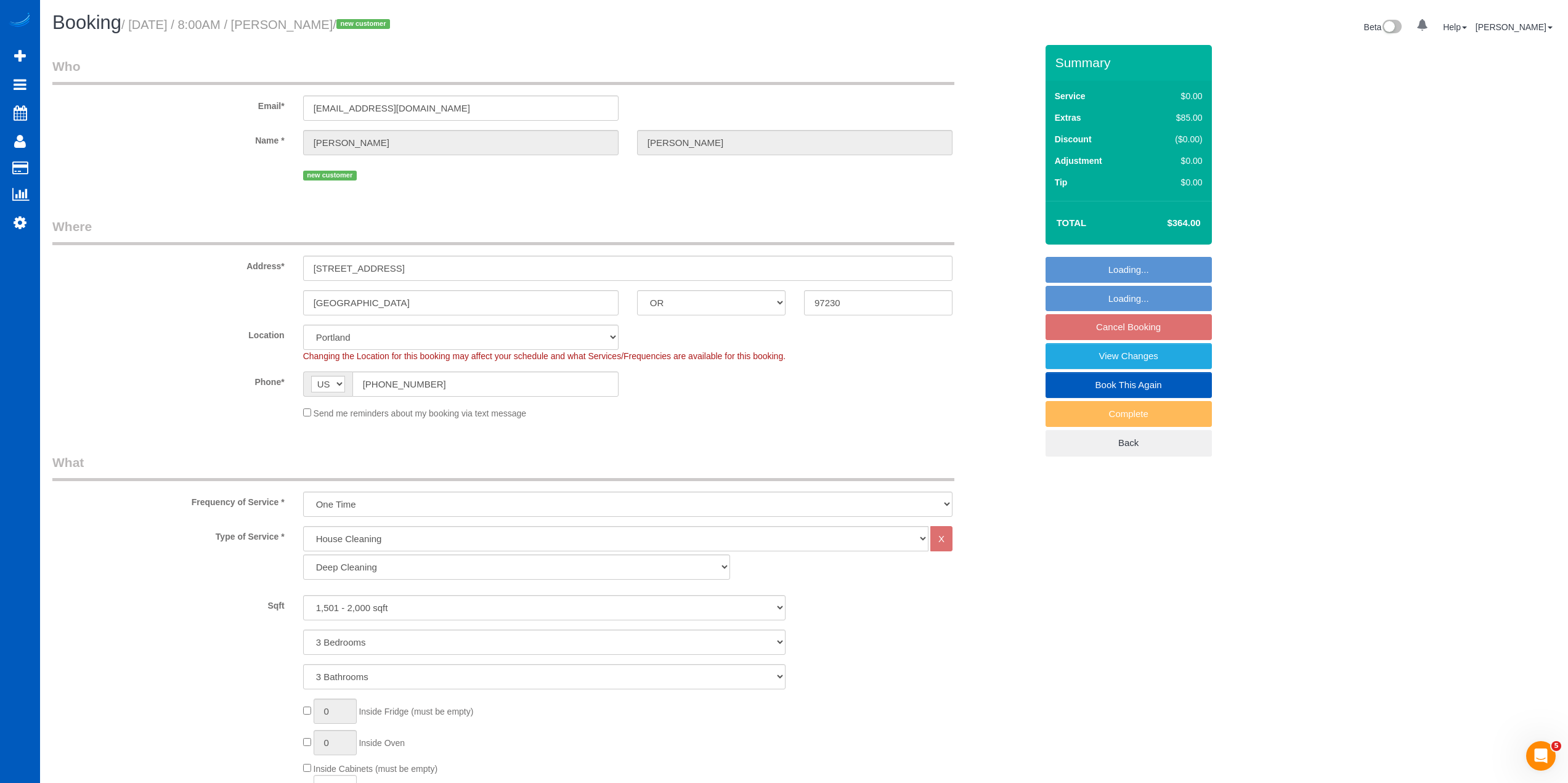
select select "object:1187"
select select "number:67"
select select "1501"
select select "3"
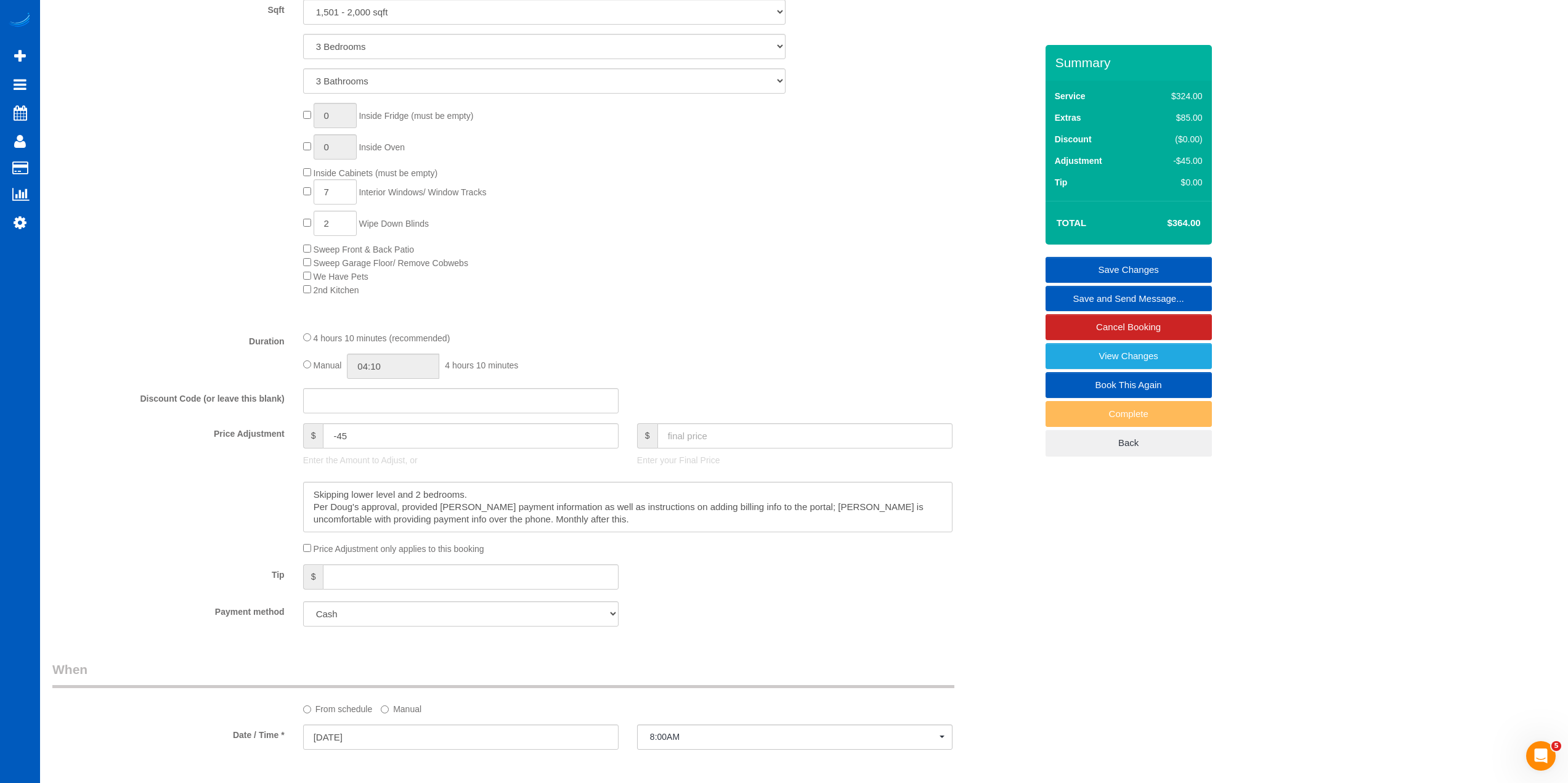
scroll to position [616, 0]
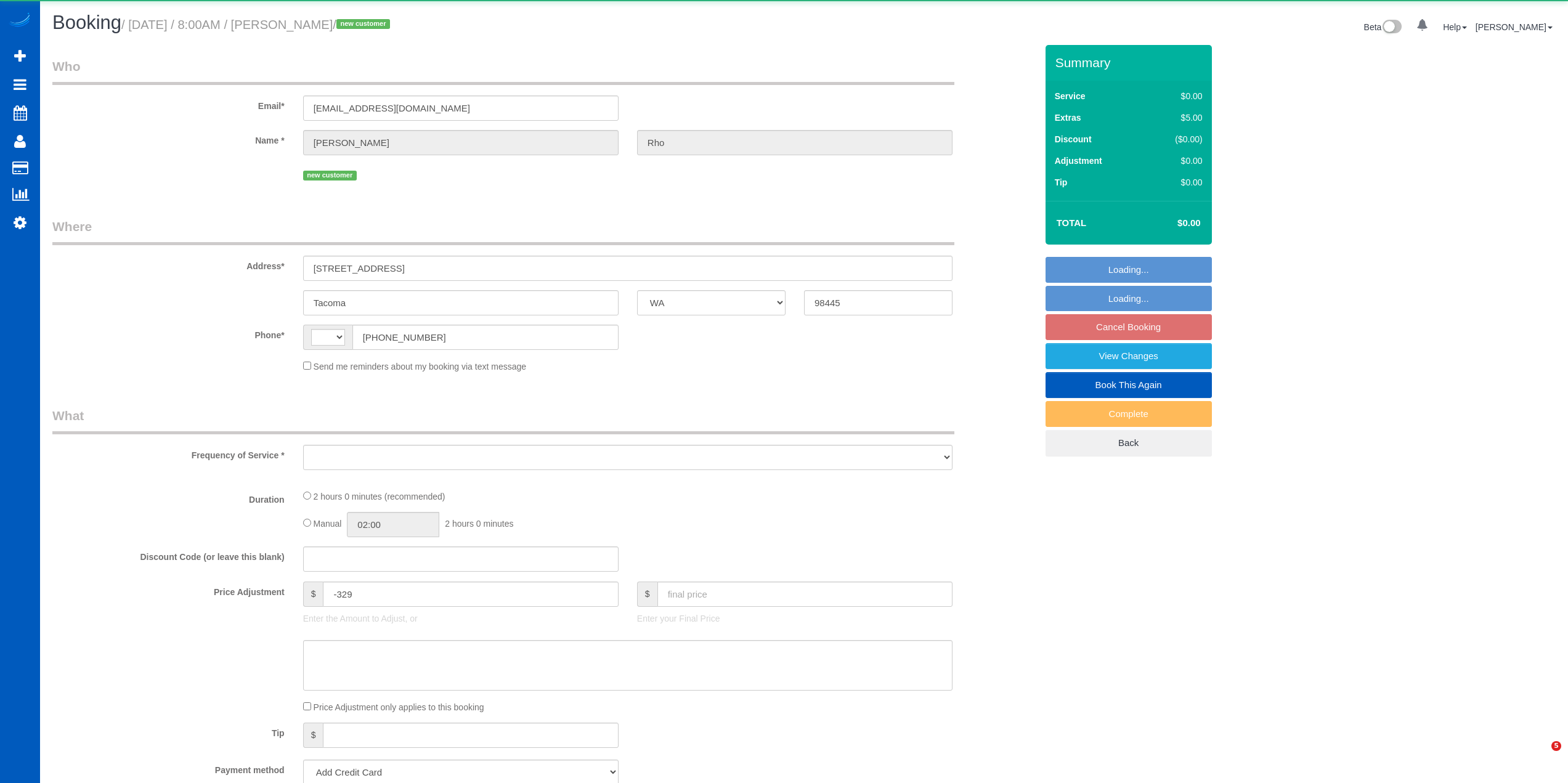
select select "WA"
select select "string:[GEOGRAPHIC_DATA]"
select select "object:978"
select select "string:fspay-acbac5f1-06af-4050-b6cc-0686950fb00b"
select select "spot1"
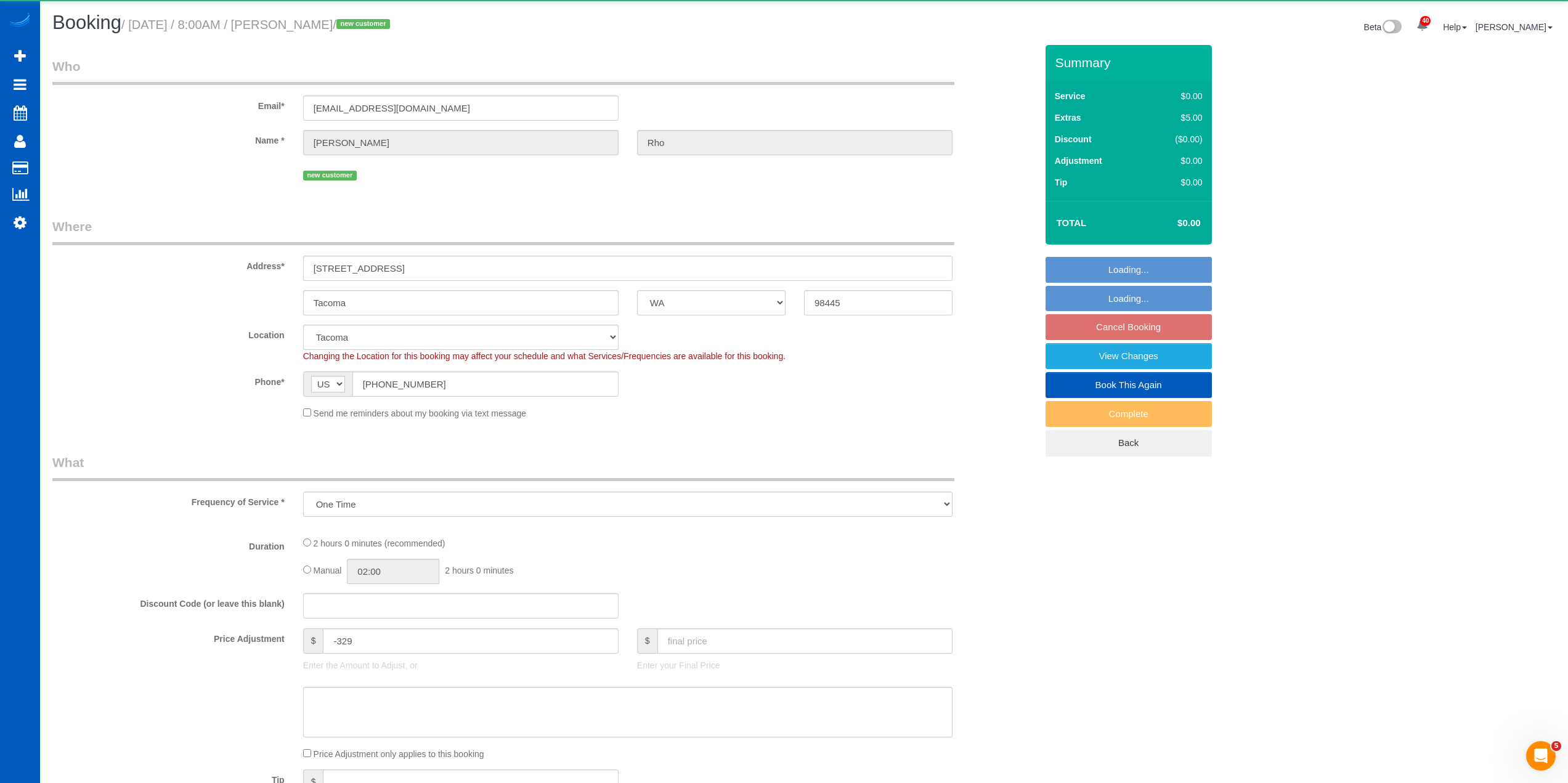
select select "199"
select select "1501"
select select "3"
select select "2"
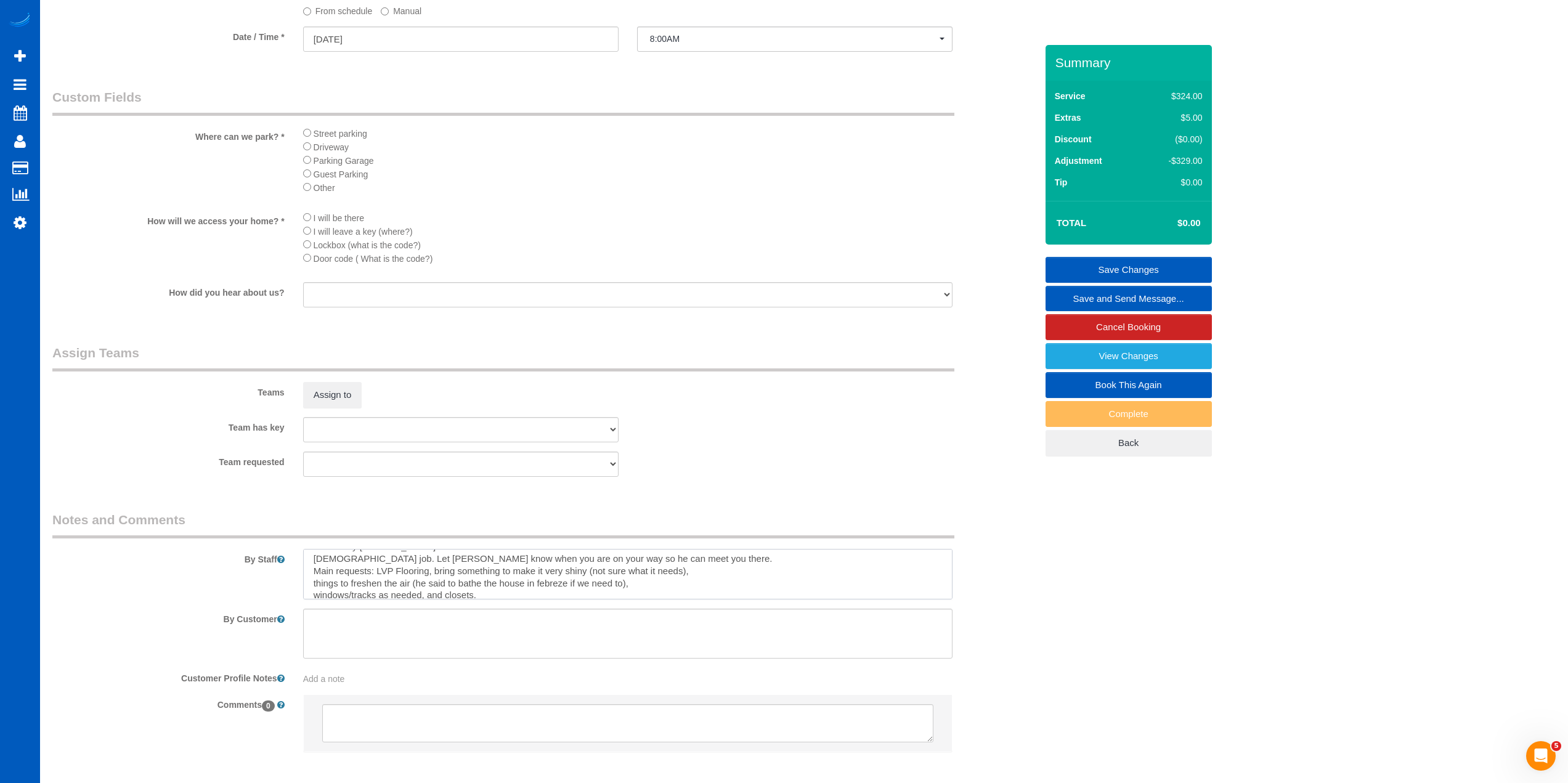
scroll to position [20, 0]
click at [316, 590] on textarea at bounding box center [627, 574] width 649 height 51
click at [554, 580] on textarea at bounding box center [627, 574] width 649 height 51
click at [634, 586] on textarea at bounding box center [627, 574] width 649 height 51
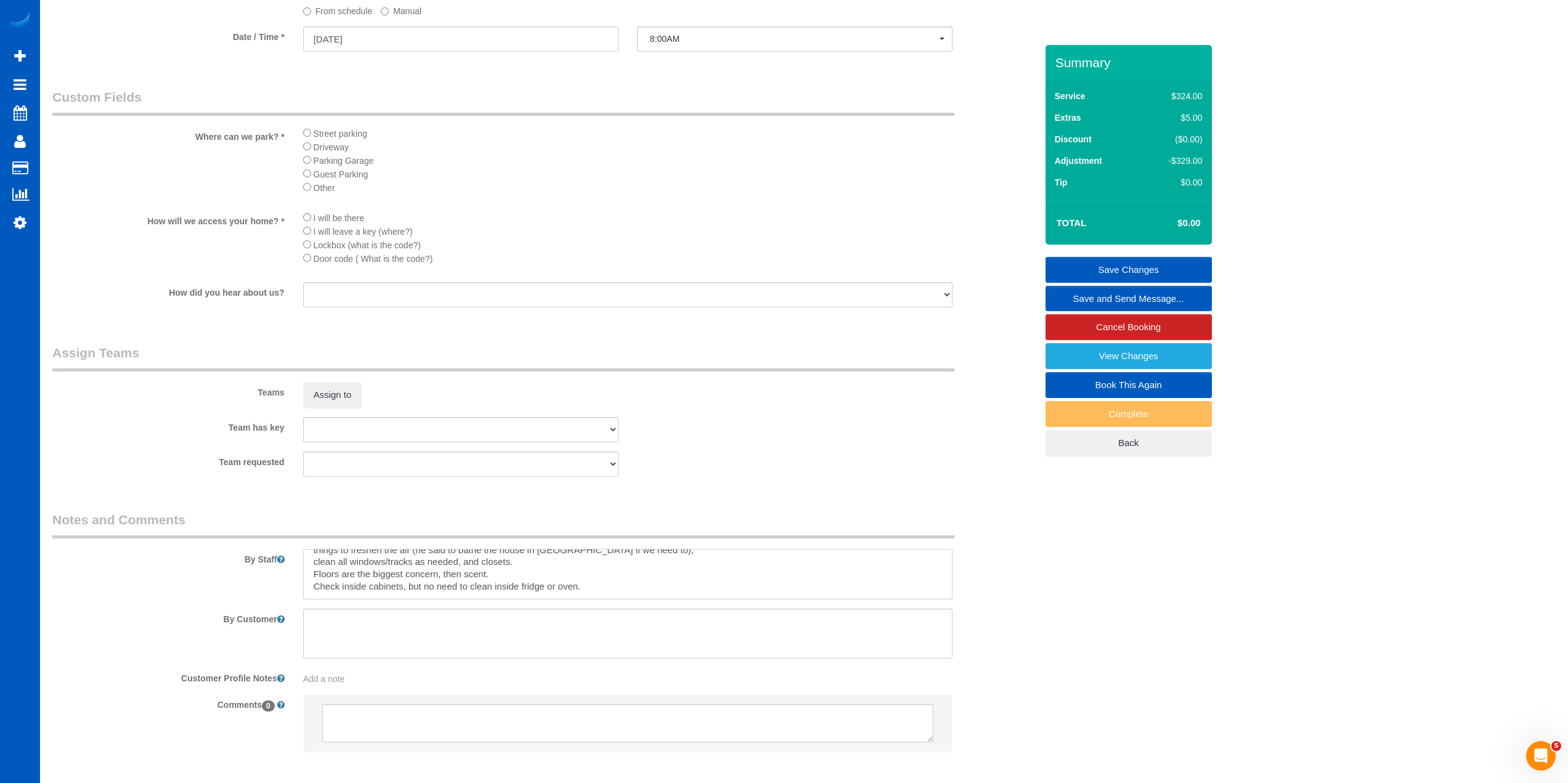
click at [598, 582] on textarea at bounding box center [627, 574] width 649 height 51
type textarea "Booked by Jade Hourly job. Let Jimmy know when you are on your way so he can me…"
click at [1141, 265] on link "Save Changes" at bounding box center [1128, 270] width 166 height 26
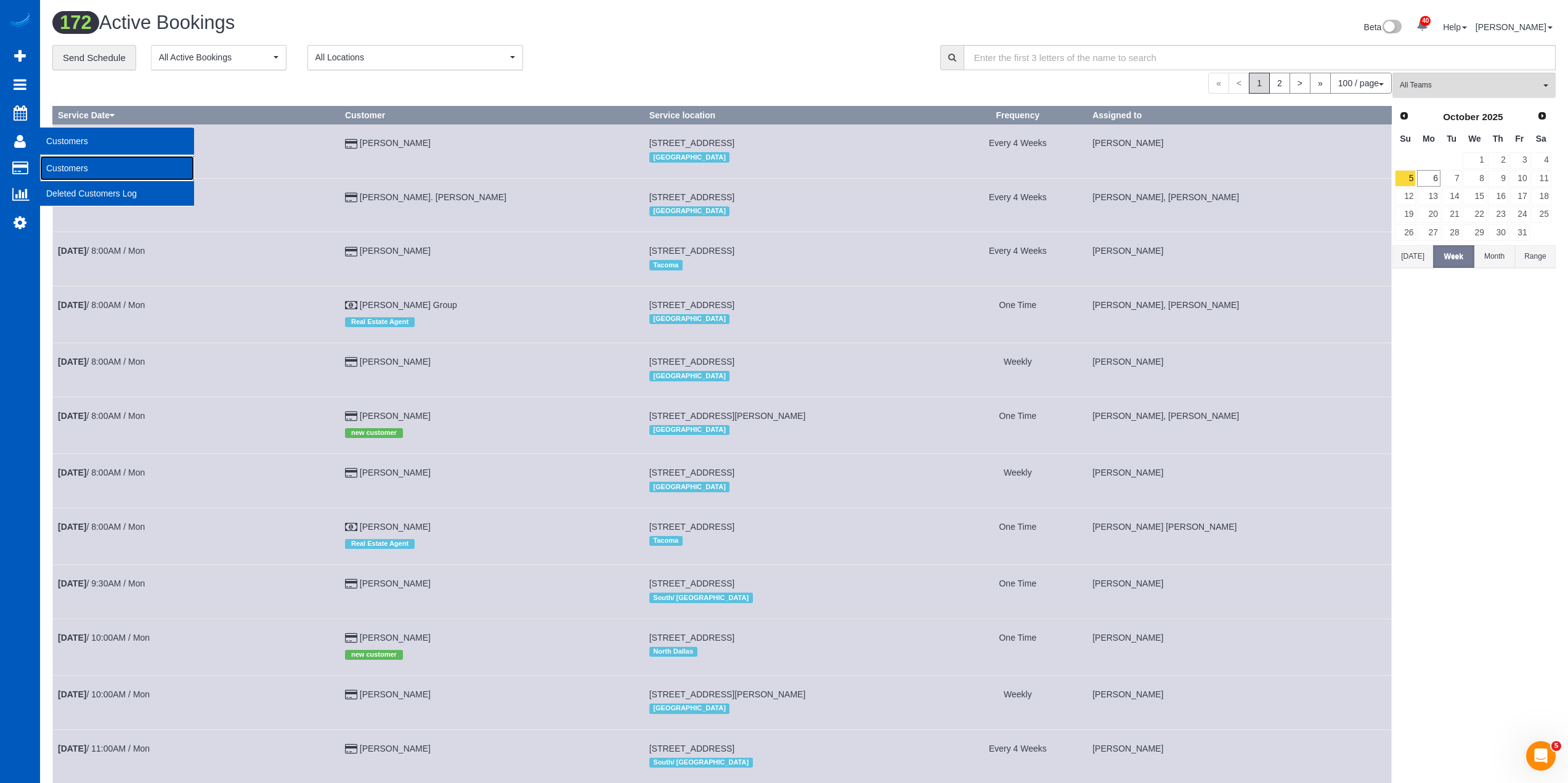
click at [72, 167] on link "Customers" at bounding box center [117, 168] width 154 height 24
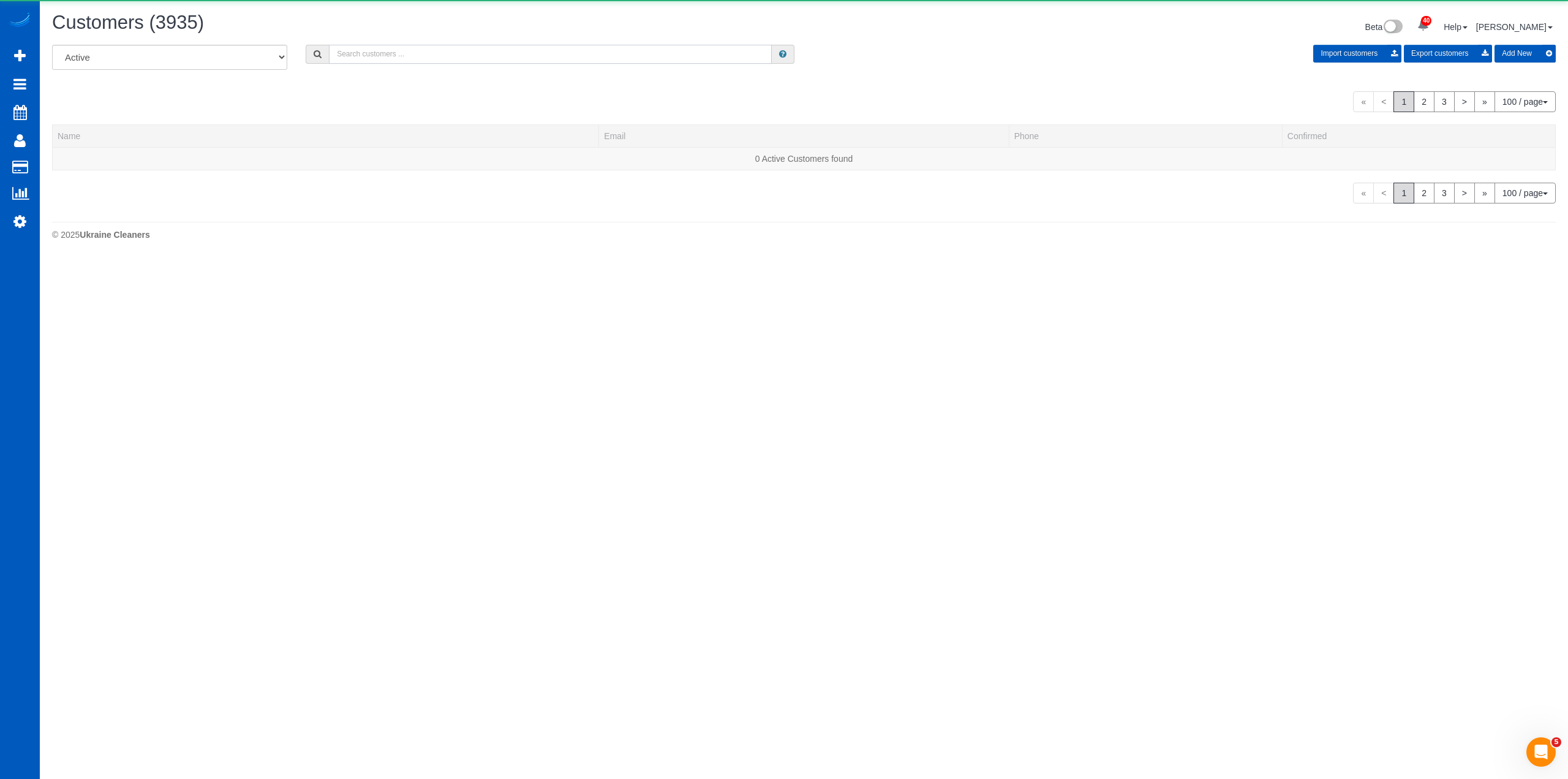
drag, startPoint x: 204, startPoint y: 122, endPoint x: 417, endPoint y: 55, distance: 223.3
click at [416, 55] on input "text" at bounding box center [550, 54] width 443 height 19
paste input "Kayla Enos"
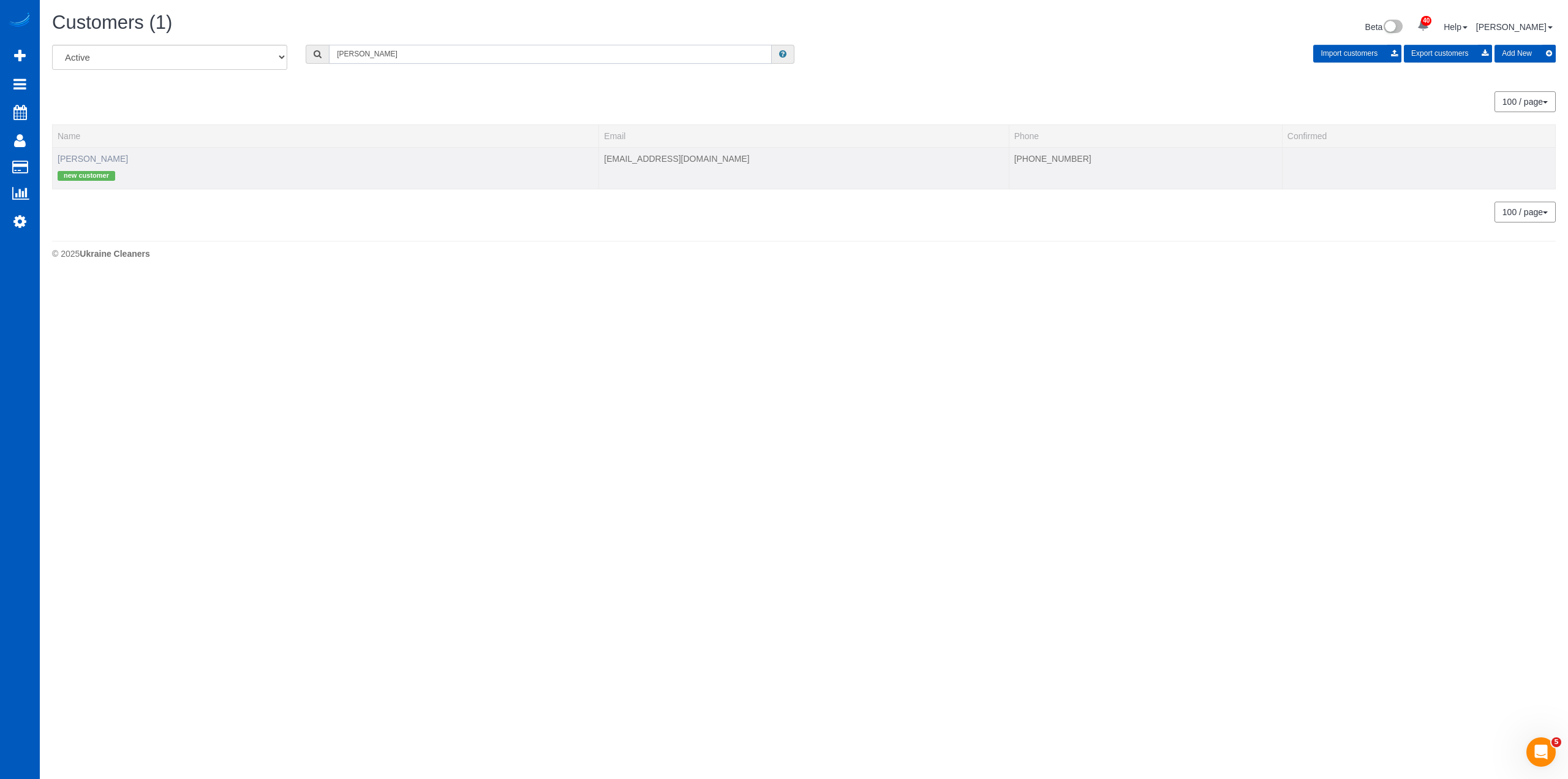
type input "Kayla Enos"
click at [93, 161] on link "Kayla Enos" at bounding box center [93, 159] width 70 height 10
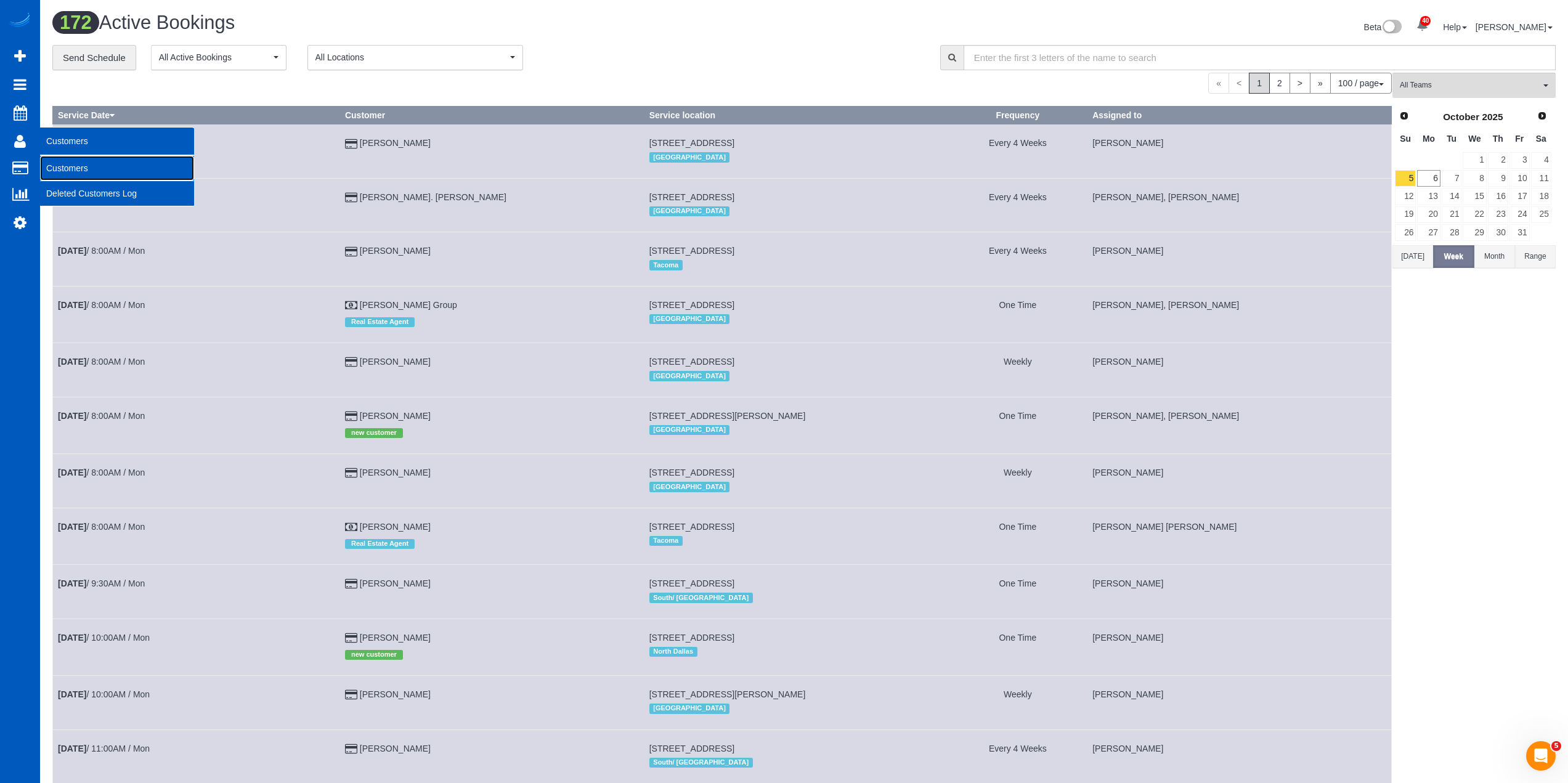
click at [70, 173] on link "Customers" at bounding box center [117, 168] width 154 height 24
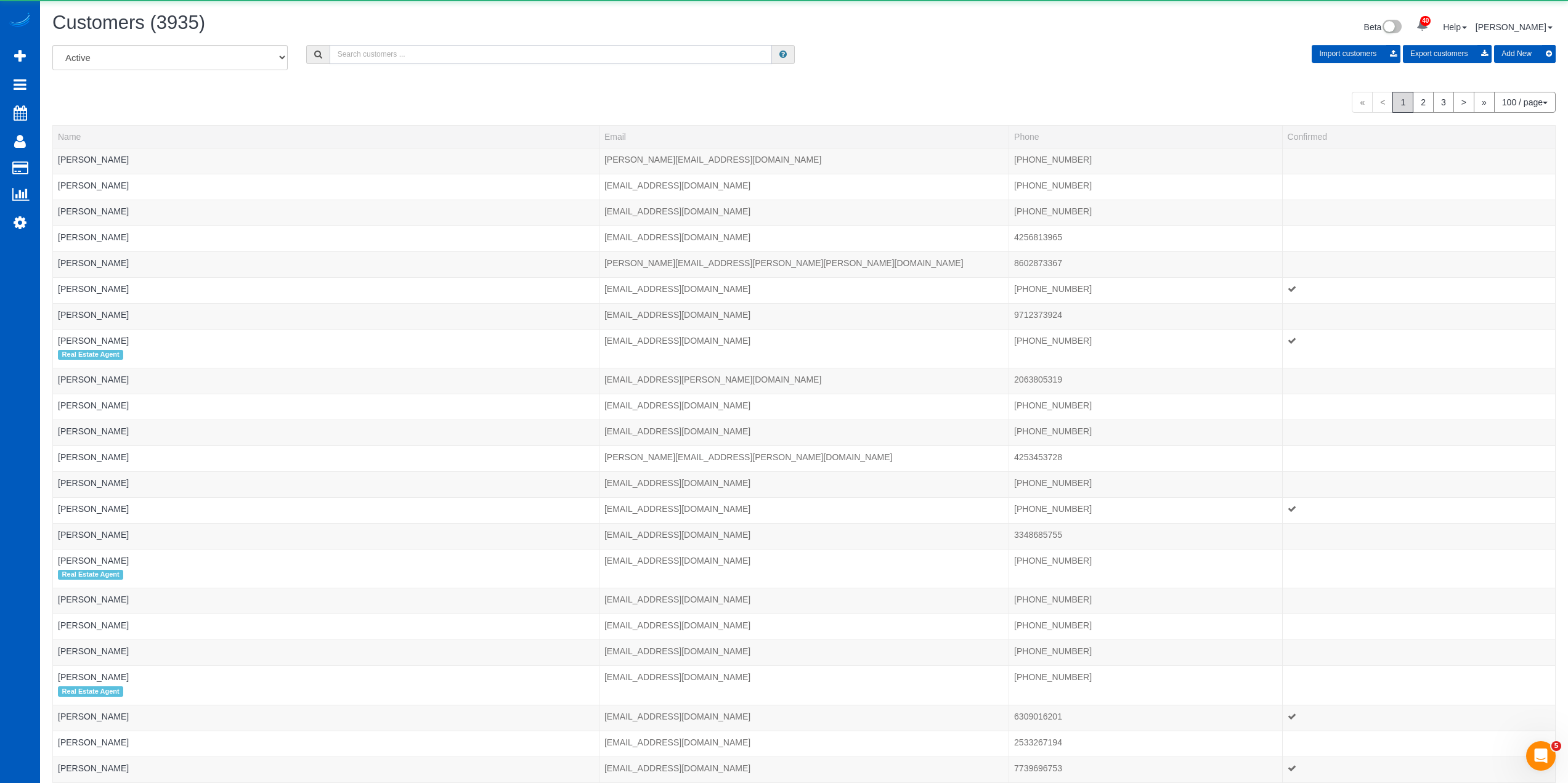
click at [436, 53] on input "text" at bounding box center [551, 54] width 442 height 19
paste input "Jimmy Rho"
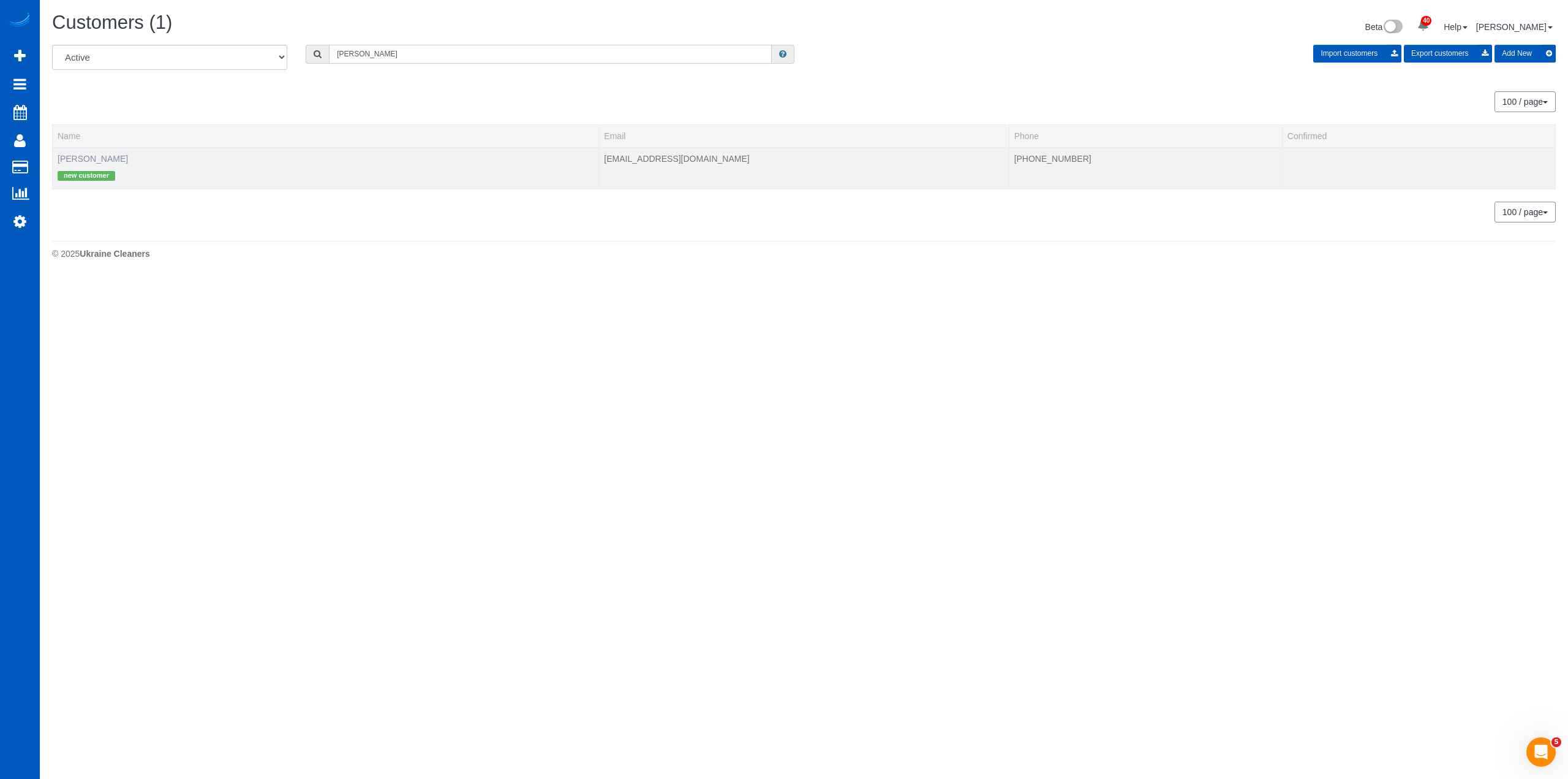
type input "Jimmy Rho"
click at [70, 157] on link "Jimmy Rho" at bounding box center [93, 159] width 70 height 10
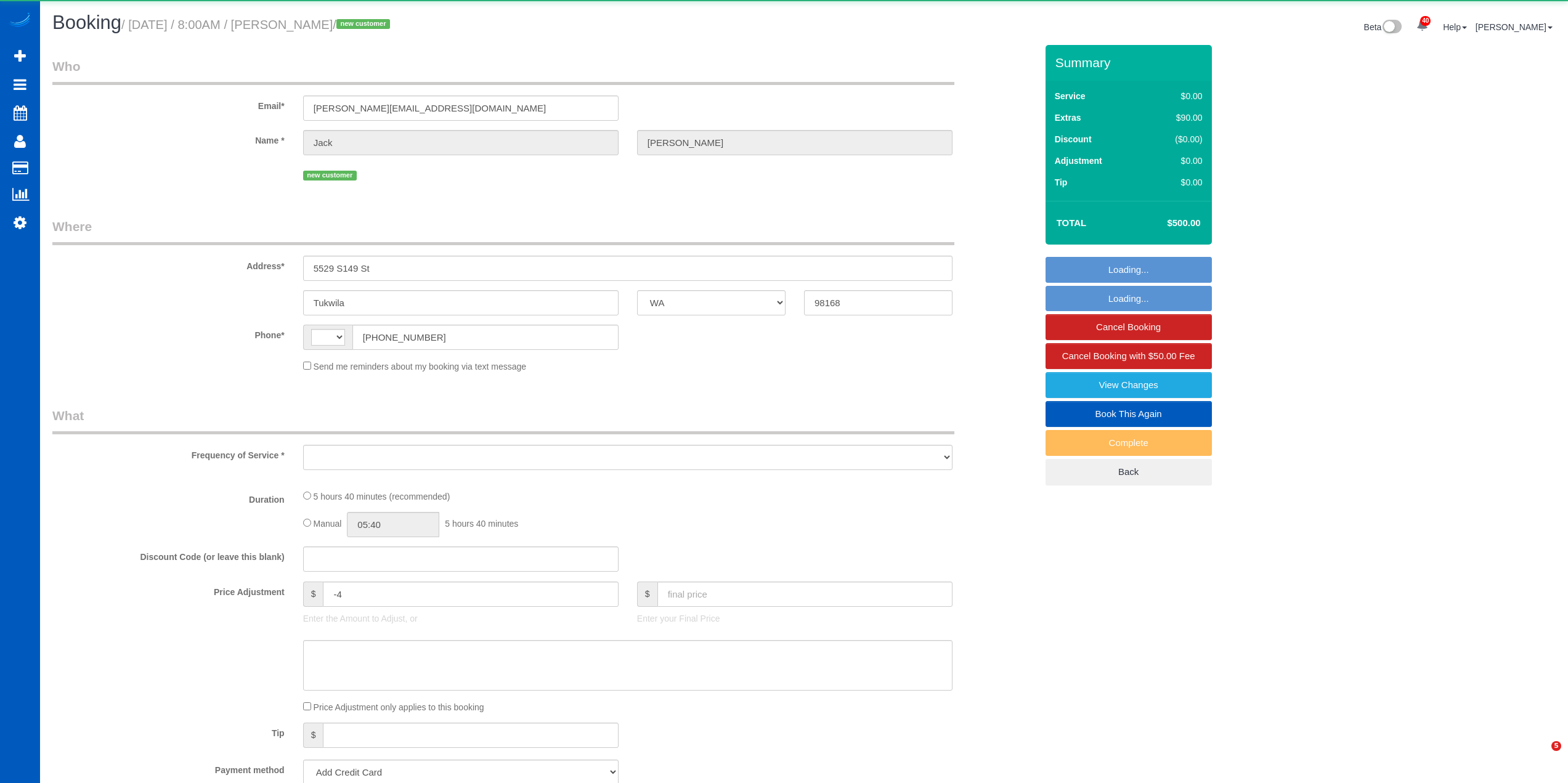
select select "WA"
select select "string:[GEOGRAPHIC_DATA]"
select select "object:931"
select select "string:fspay-8ec7d7f8-f149-4702-927c-e8aaa261bd3d"
select select "spot1"
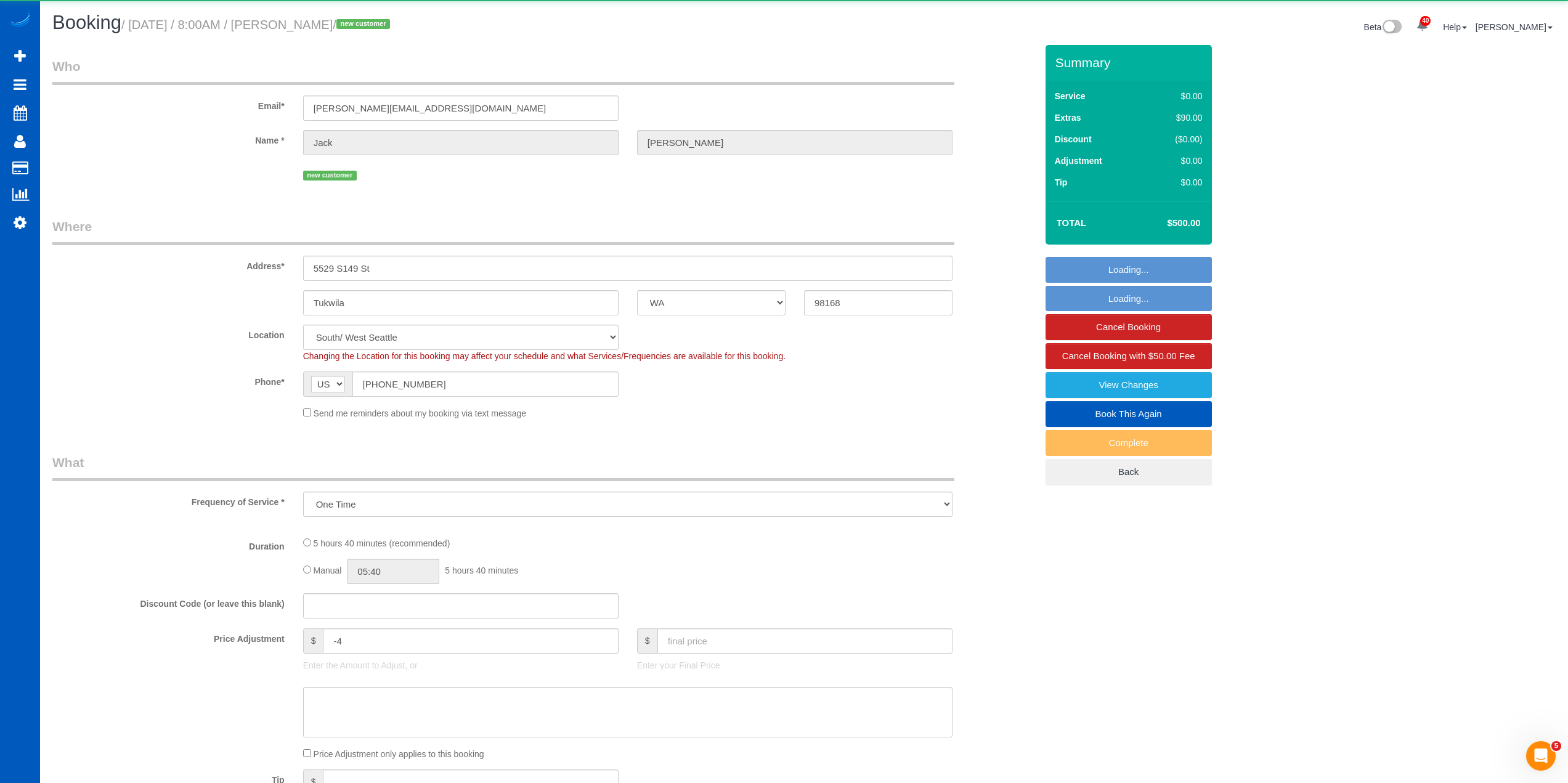
select select "object:1122"
select select "199"
select select "1001"
select select "3"
select select "2"
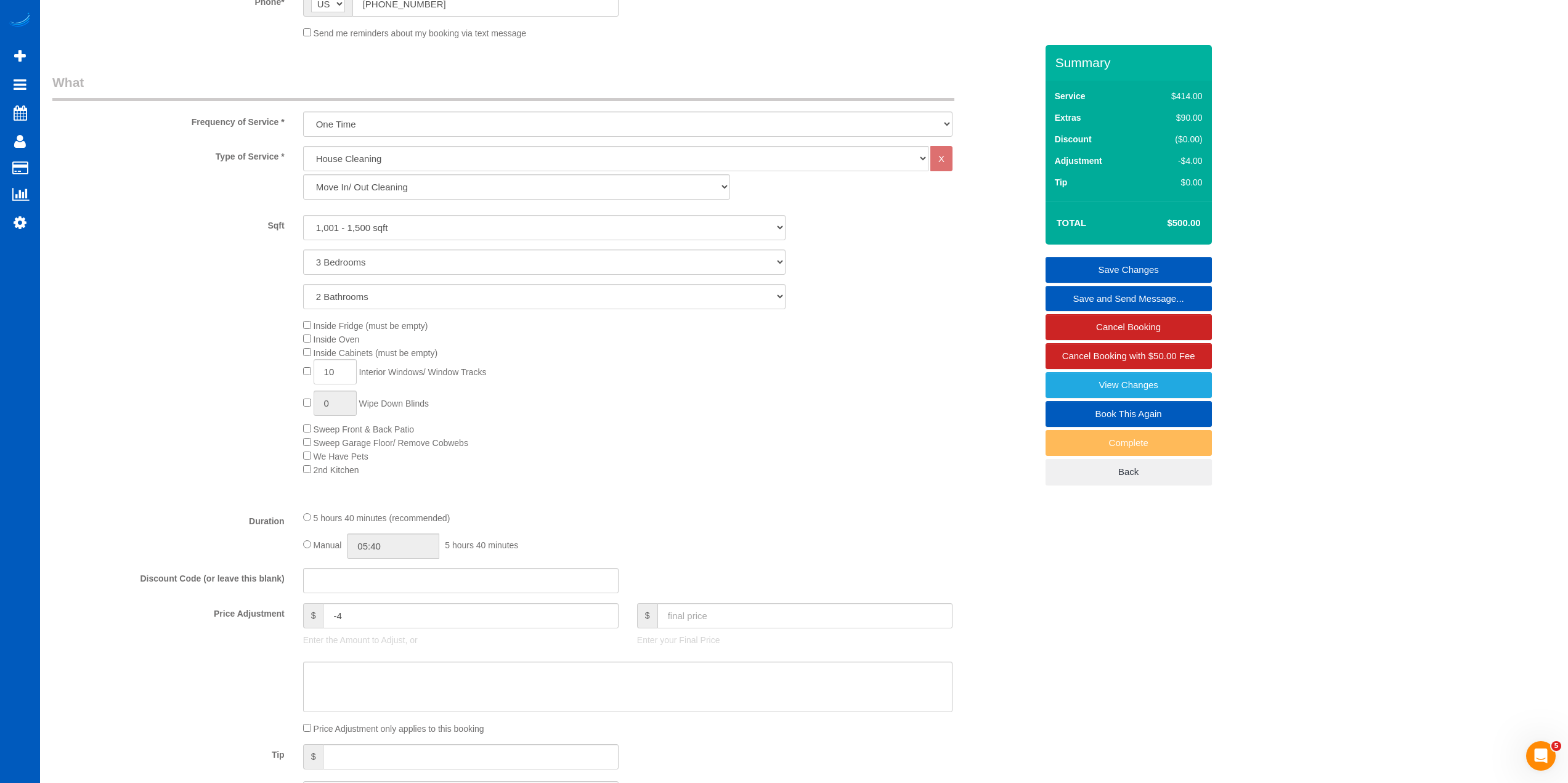
scroll to position [616, 0]
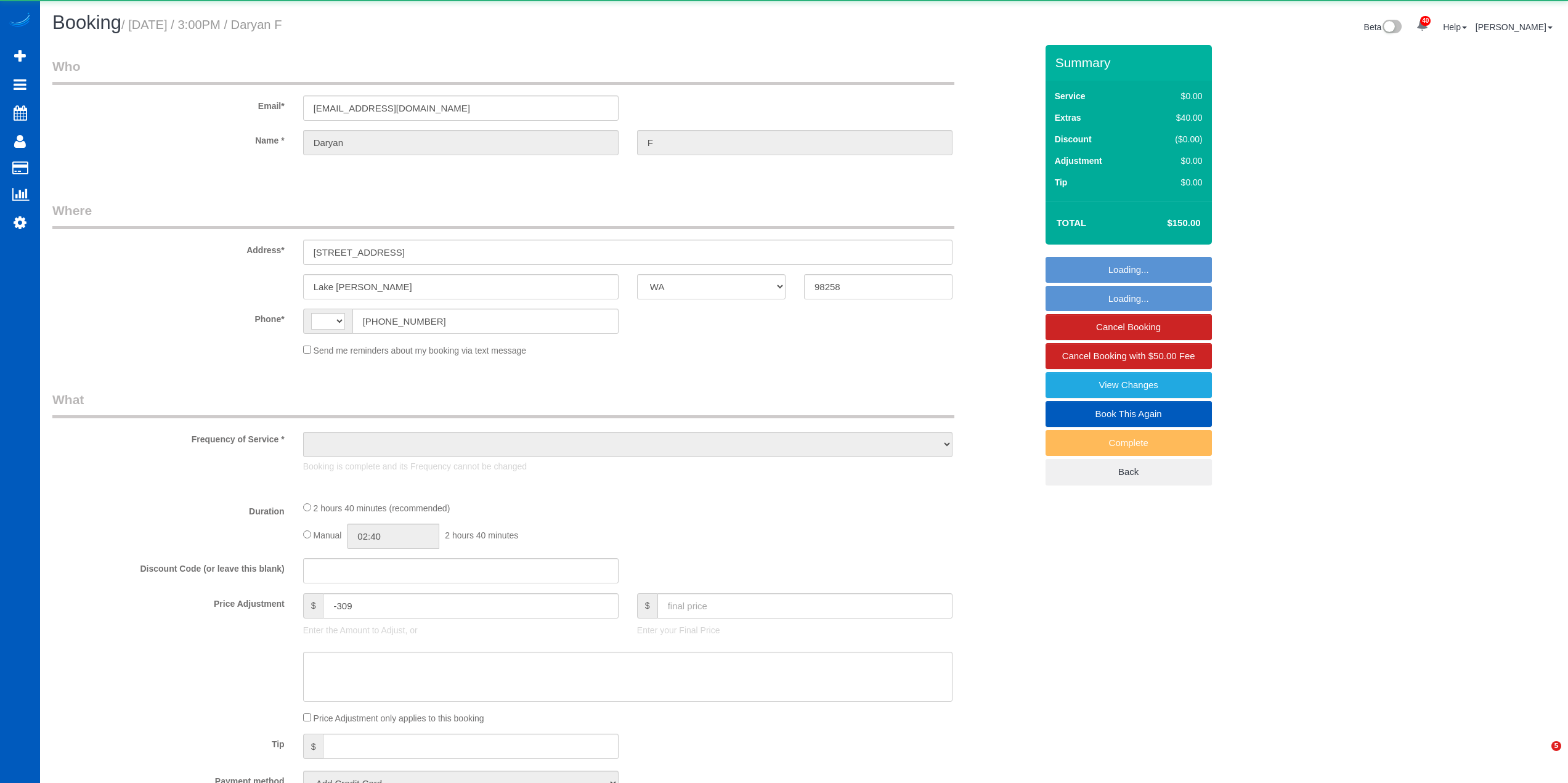
select select "WA"
select select "string:[GEOGRAPHIC_DATA]"
select select "object:1031"
select select "string:fspay-e7a2d6ed-3a9e-49df-bb4d-738802eb2c31"
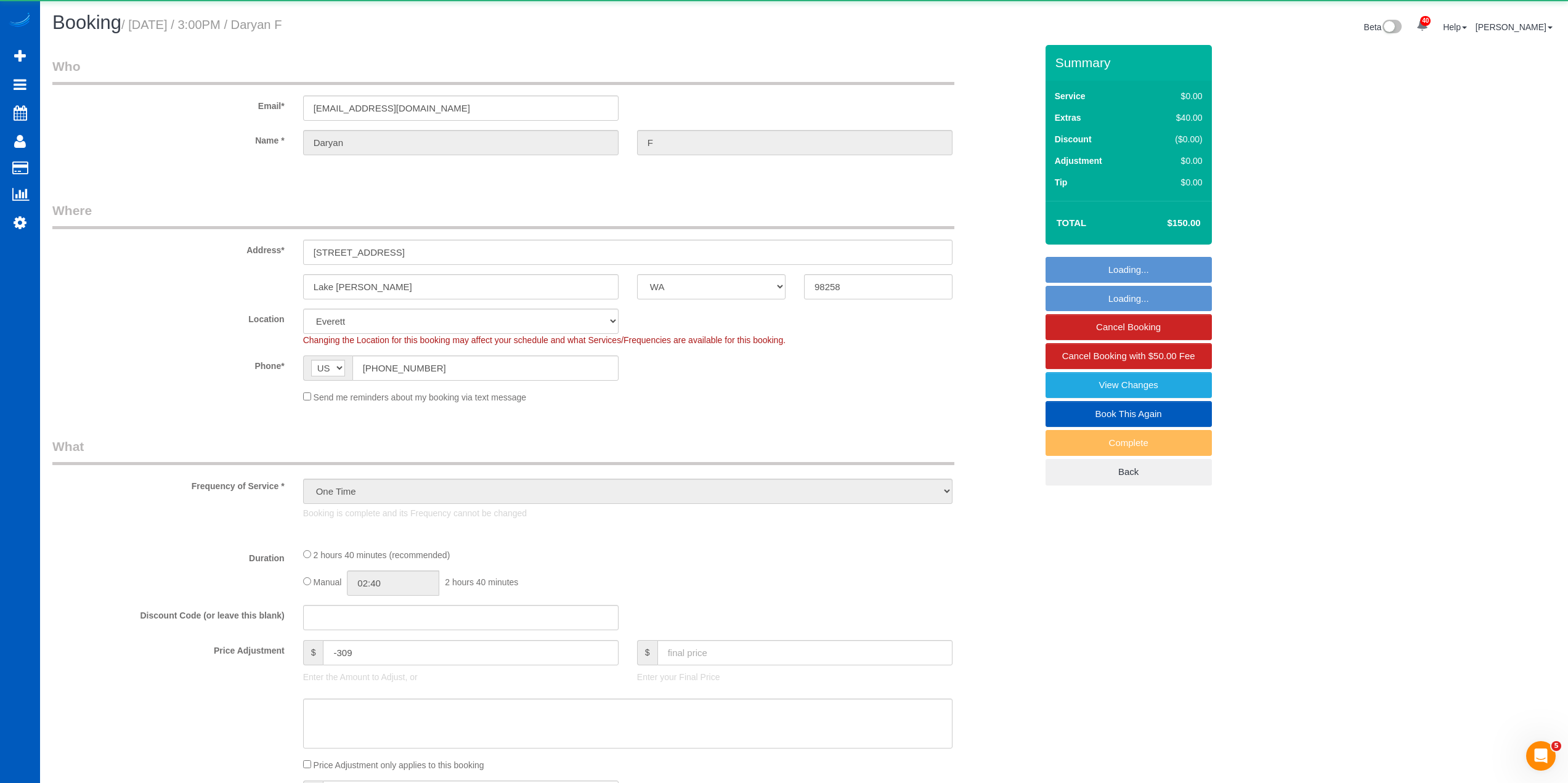
select select "199"
select select "2501"
select select "3"
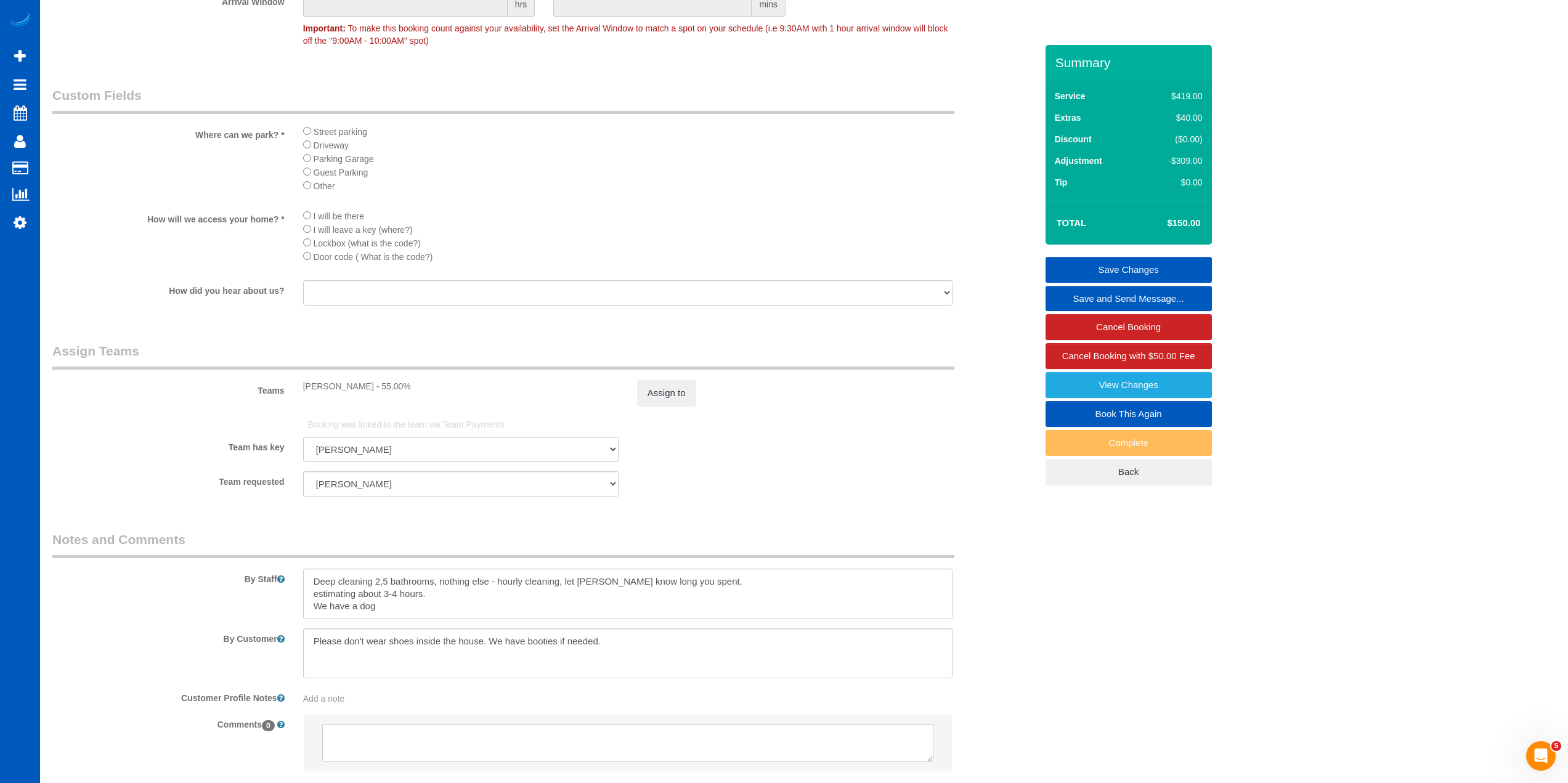
scroll to position [1351, 0]
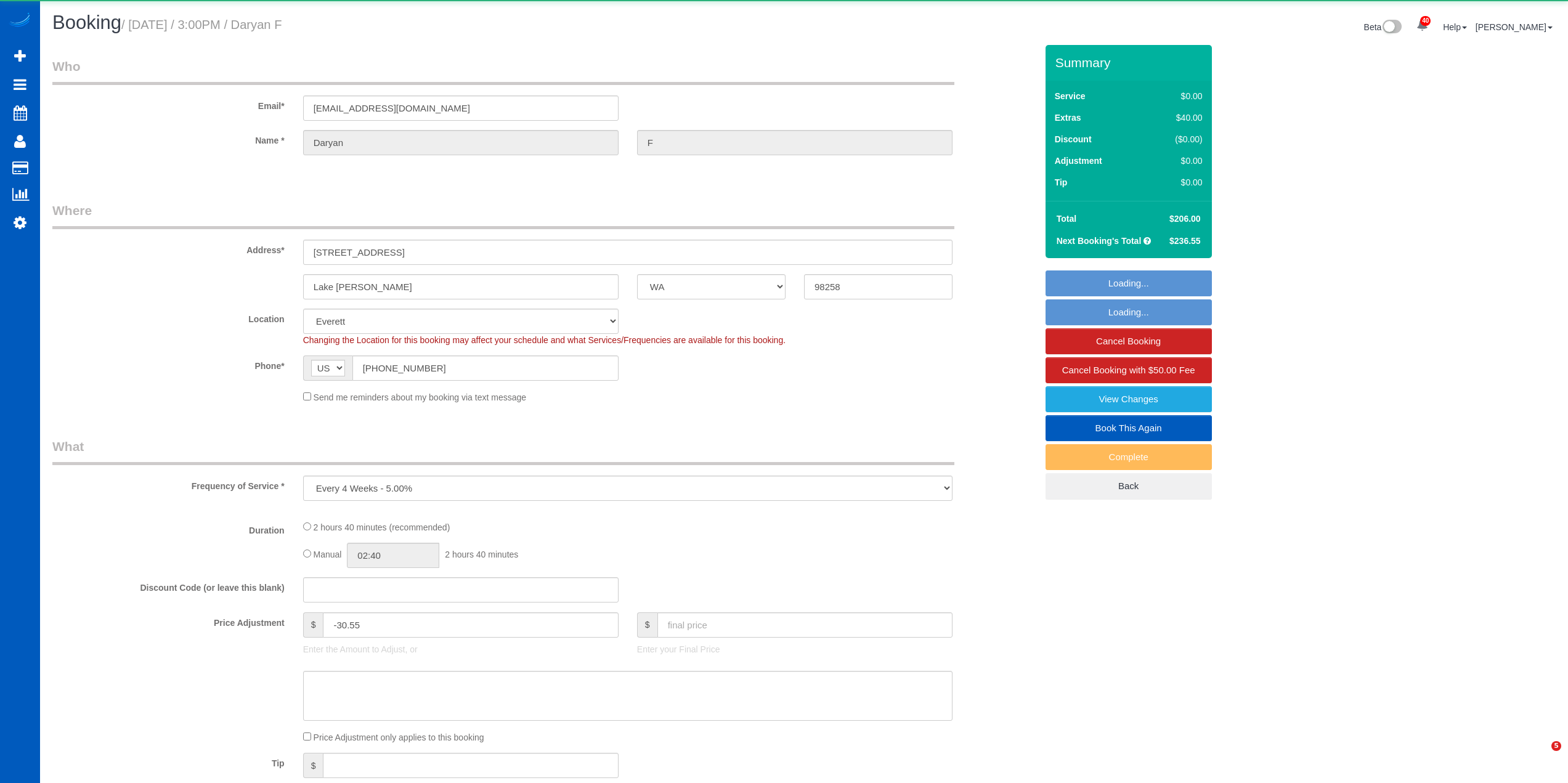
select select "WA"
select select "object:1150"
select select "199"
select select "1501"
select select "3"
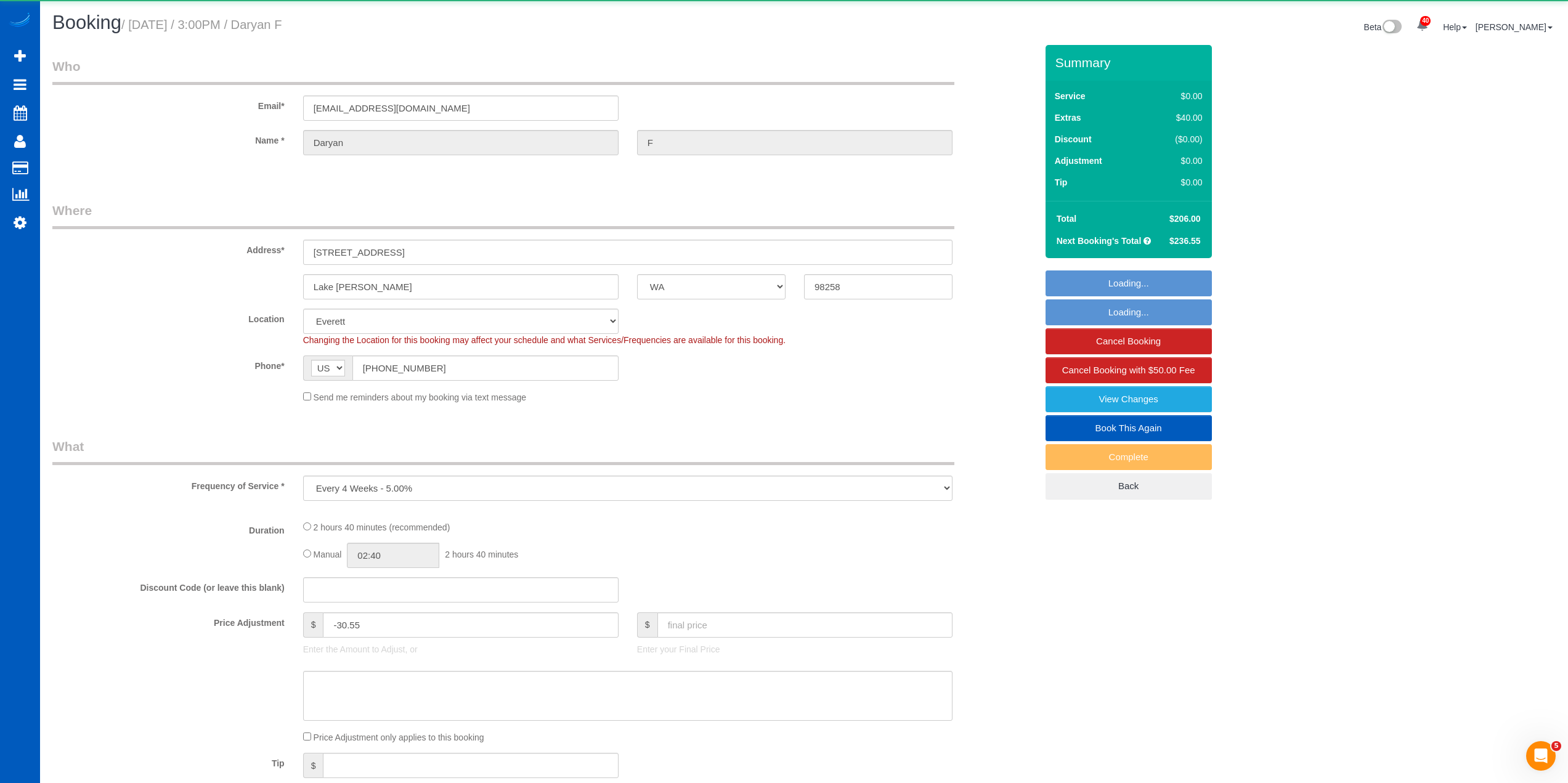
select select "3"
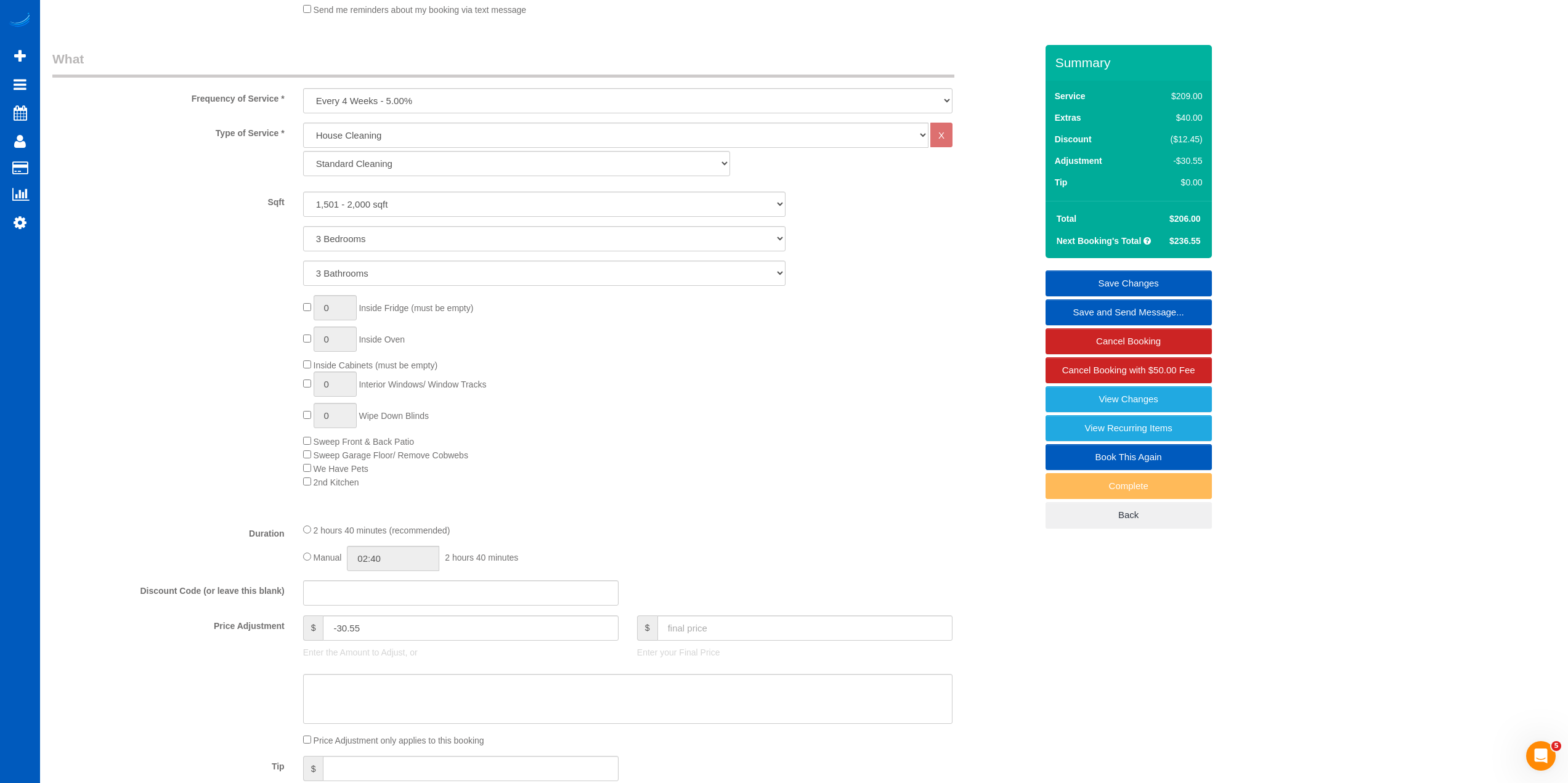
scroll to position [492, 0]
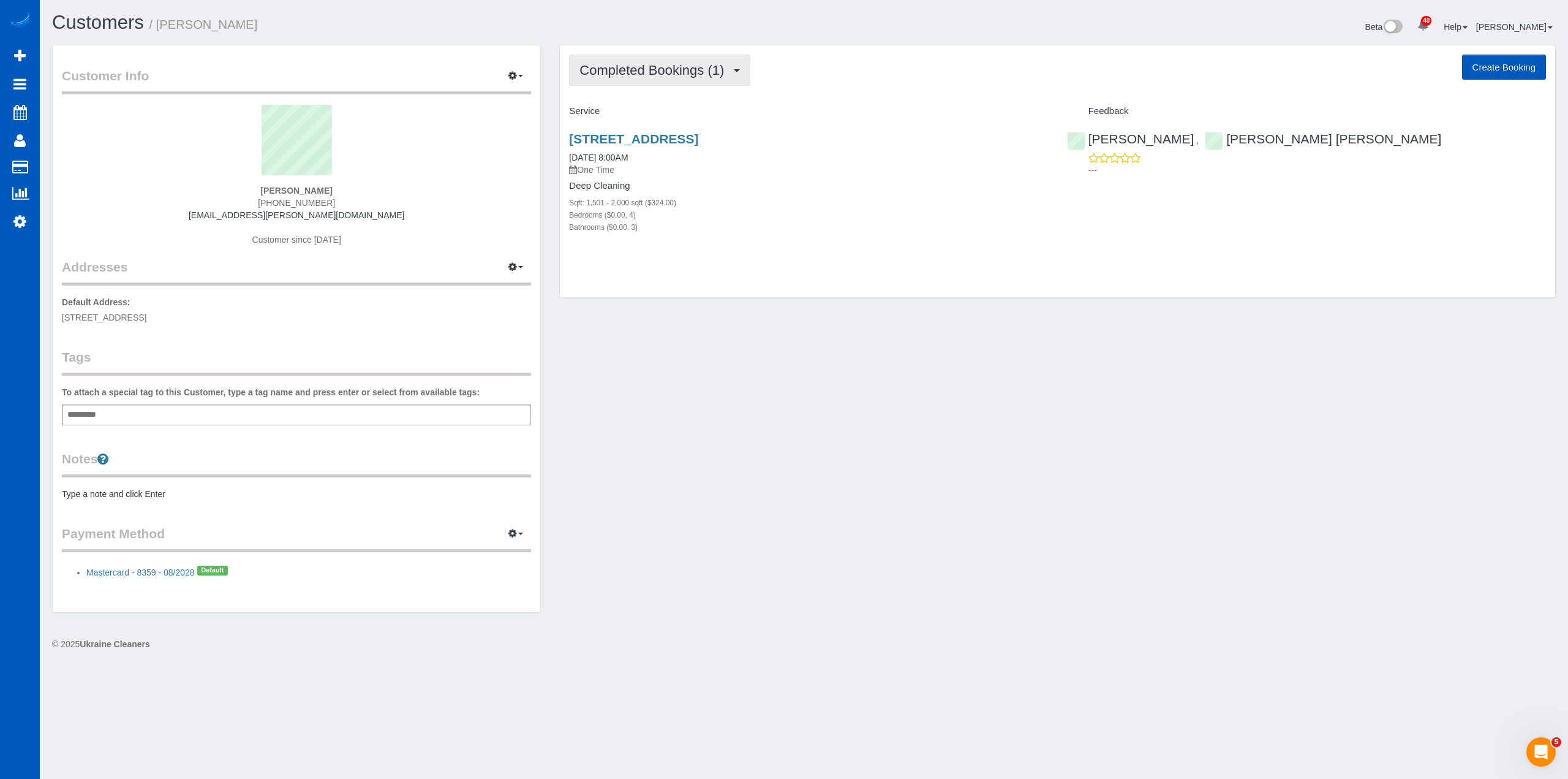
click at [717, 68] on span "Completed Bookings (1)" at bounding box center [655, 70] width 151 height 16
click at [716, 451] on div "Customer Info Edit Contact Info Send Message Email Preferences Special Sales Ta…" at bounding box center [804, 335] width 1522 height 580
click at [1500, 77] on button "Create Booking" at bounding box center [1504, 68] width 84 height 26
select select "WA"
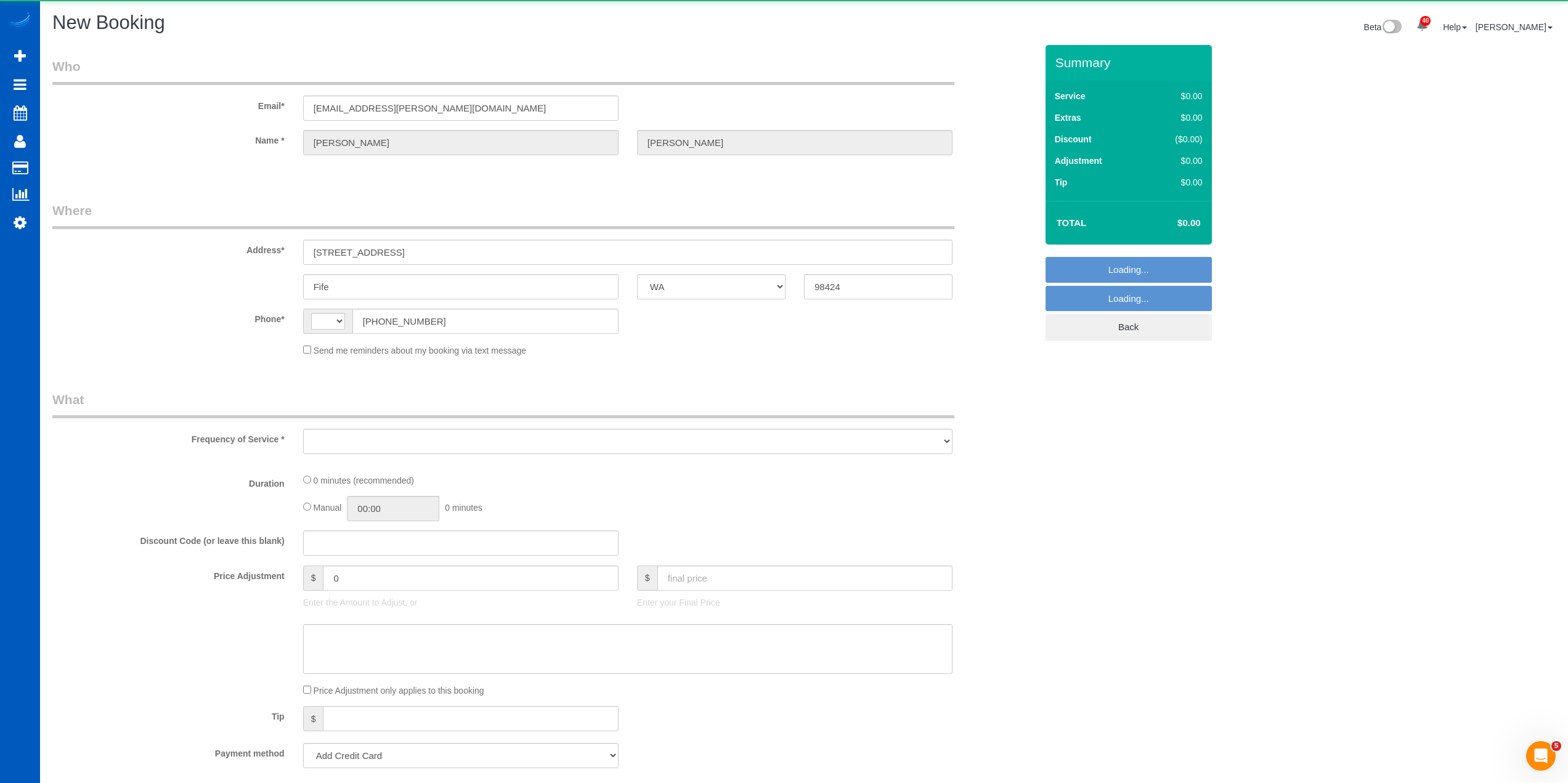
select select "string:[GEOGRAPHIC_DATA]"
select select "object:3134"
select select "string:fspay-121094fe-687f-4259-9189-aa20641e95dc"
select select "object:3396"
select select "199"
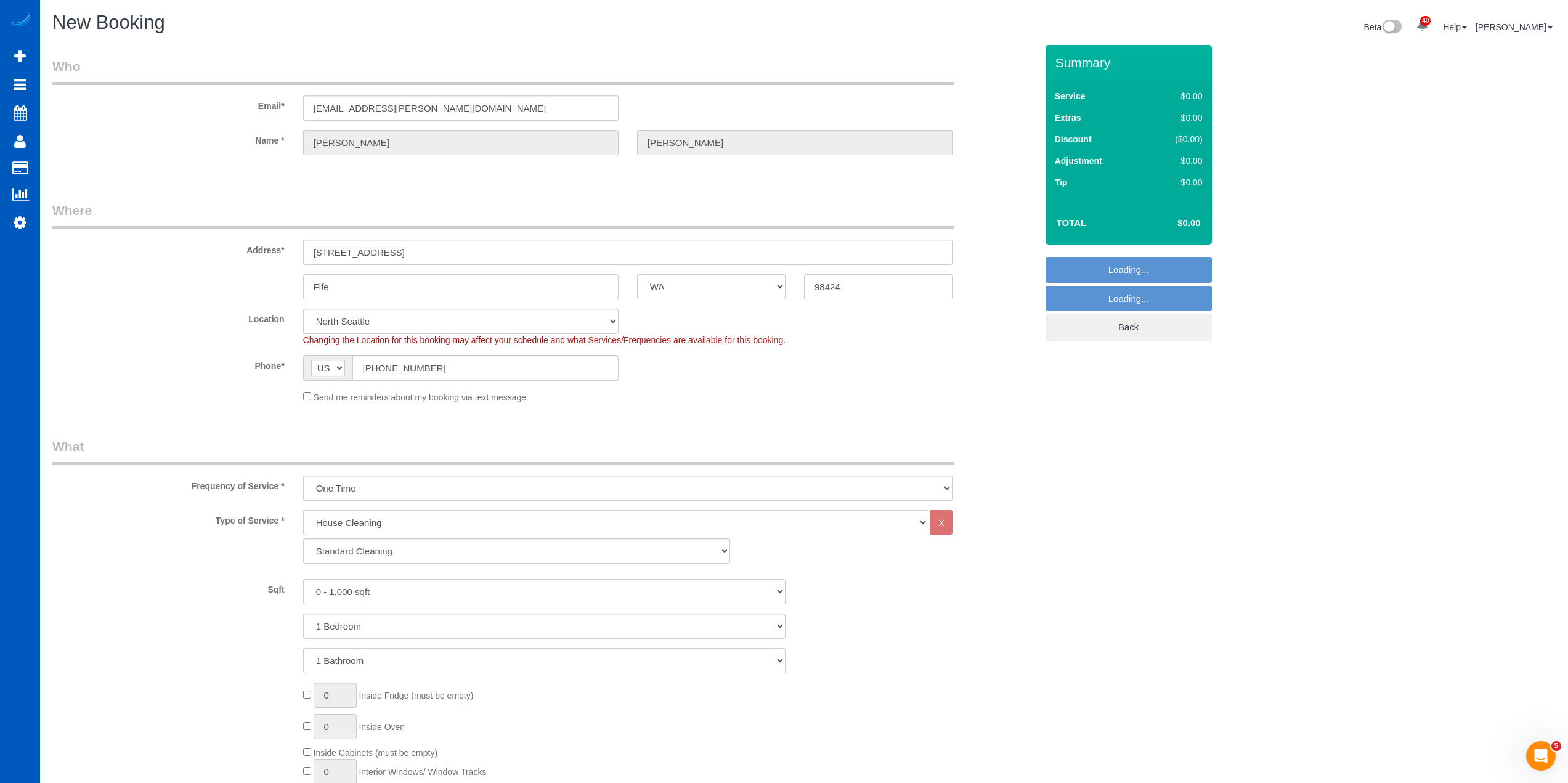
select select "2"
select select "object:3490"
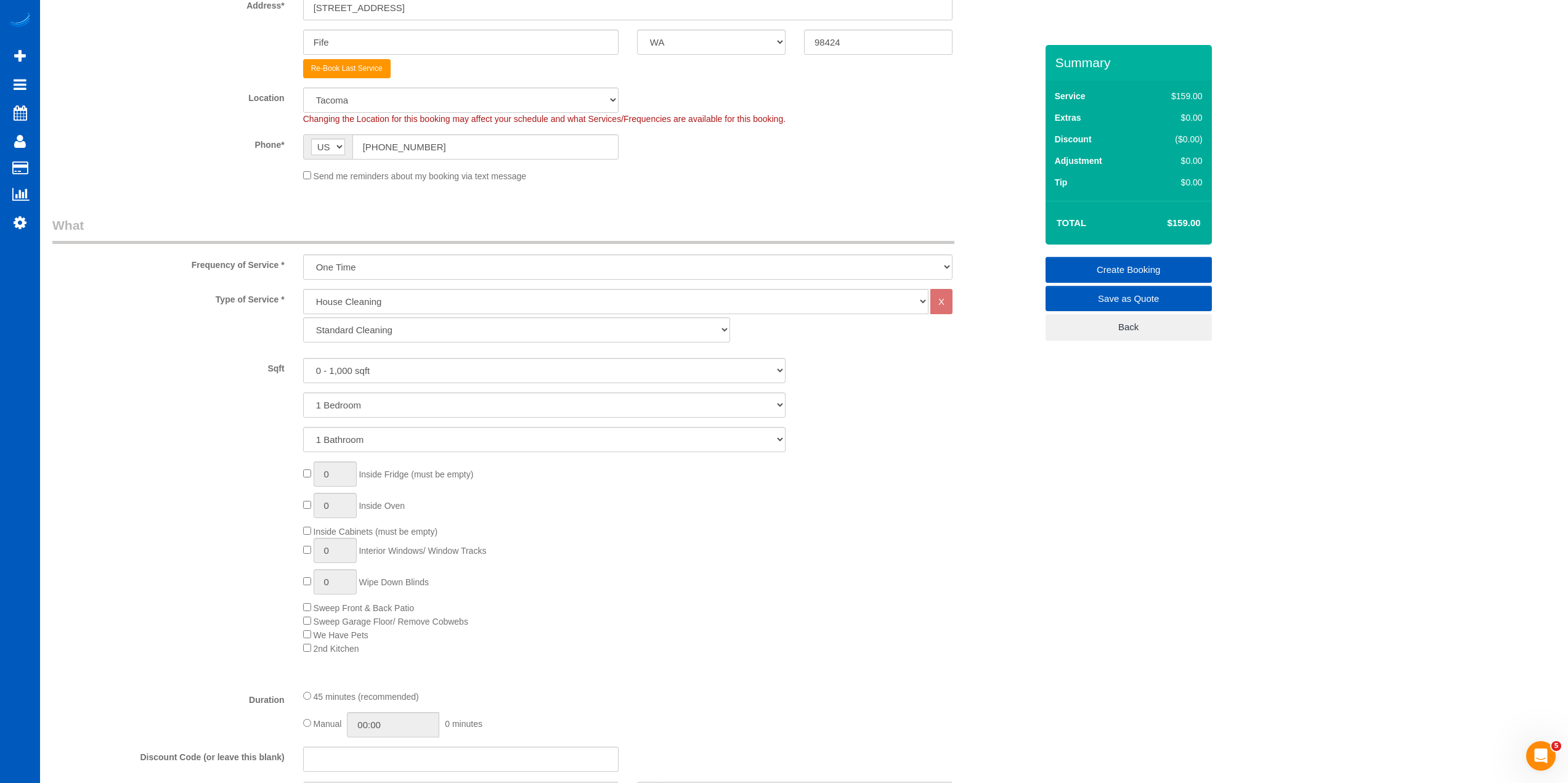
scroll to position [246, 0]
click at [341, 364] on select "0 - 1,000 sqft 1,001 - 1,500 sqft 1,501 - 2,000 sqft 2,001 - 2,500 sqft 2,501 -…" at bounding box center [544, 368] width 483 height 25
select select "1501"
click at [303, 356] on select "0 - 1,000 sqft 1,001 - 1,500 sqft 1,501 - 2,000 sqft 2,001 - 2,500 sqft 2,501 -…" at bounding box center [544, 368] width 483 height 25
click at [351, 399] on select "1 Bedroom 2 Bedrooms 3 Bedrooms 4 Bedrooms 5 Bedrooms 6 Bedrooms 7 Bedrooms" at bounding box center [544, 403] width 483 height 25
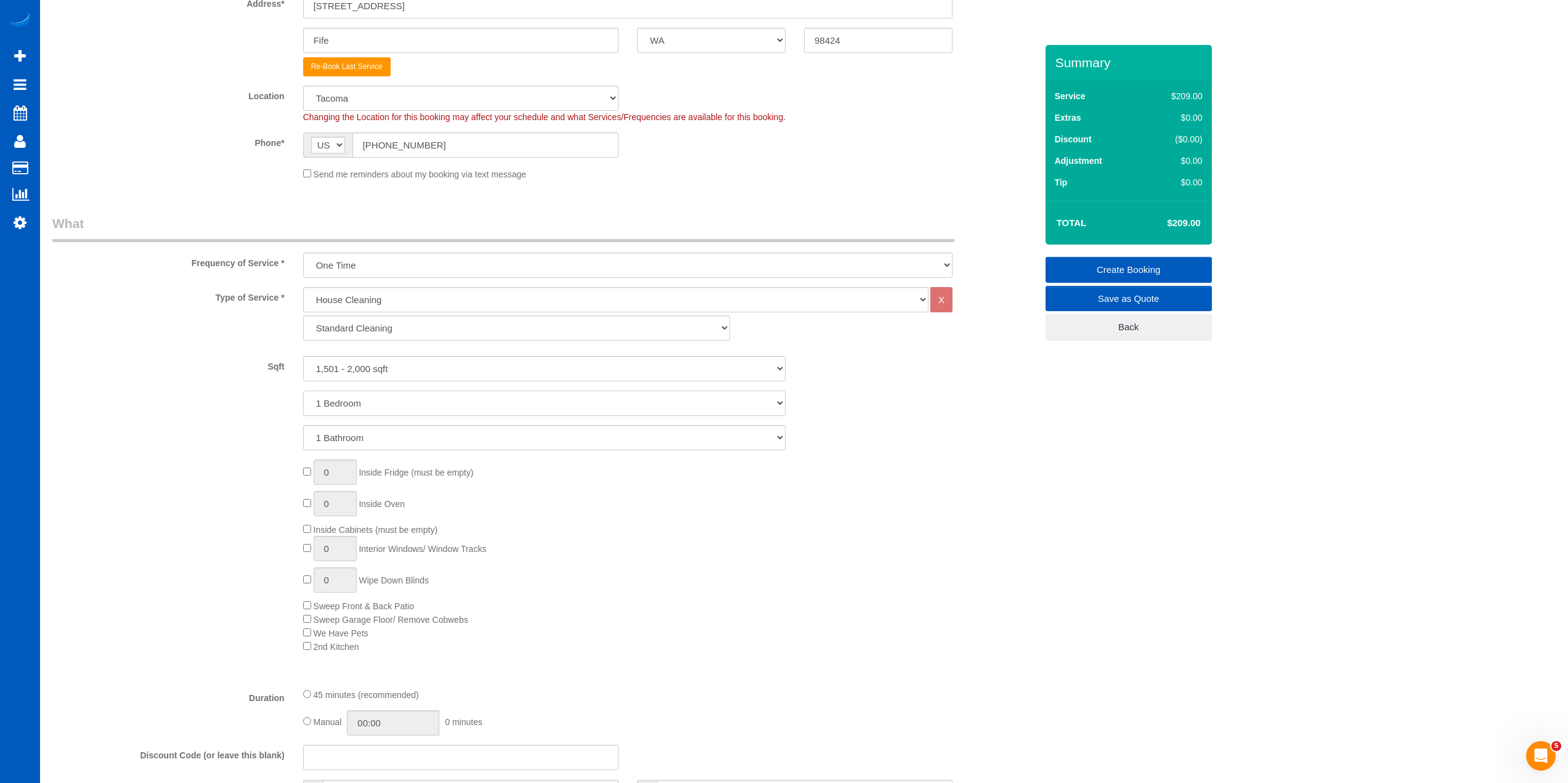
select select "4"
click at [303, 391] on select "1 Bedroom 2 Bedrooms 3 Bedrooms 4 Bedrooms 5 Bedrooms 6 Bedrooms 7 Bedrooms" at bounding box center [544, 403] width 483 height 25
click at [369, 442] on select "1 Bathroom 2 Bathrooms 3 Bathrooms 4 Bathrooms 5 Bathrooms 6 Bathrooms 7 Bathro…" at bounding box center [544, 437] width 483 height 25
select select "3"
click at [303, 425] on select "1 Bathroom 2 Bathrooms 3 Bathrooms 4 Bathrooms 5 Bathrooms 6 Bathrooms 7 Bathro…" at bounding box center [544, 437] width 483 height 25
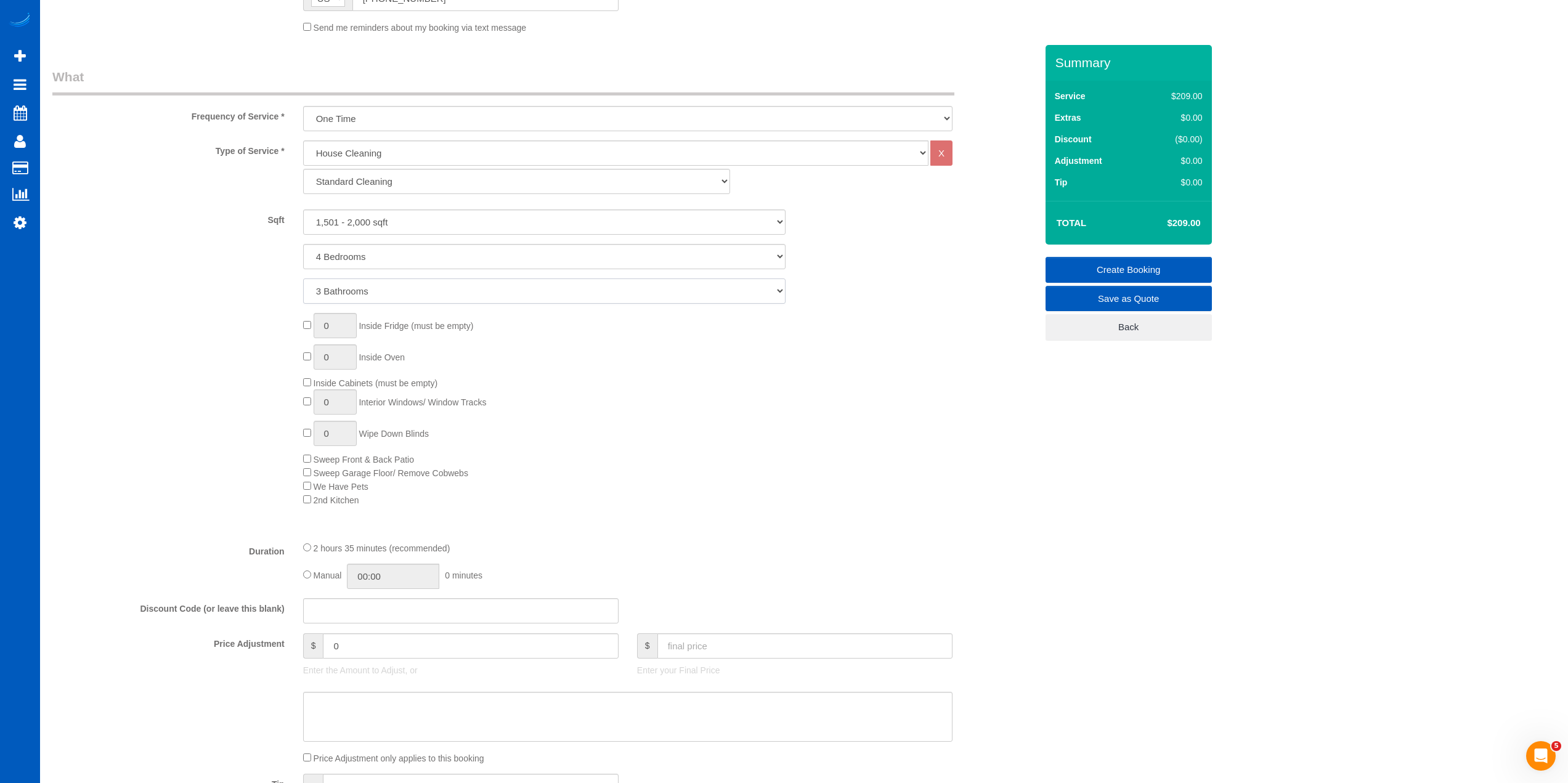
scroll to position [431, 0]
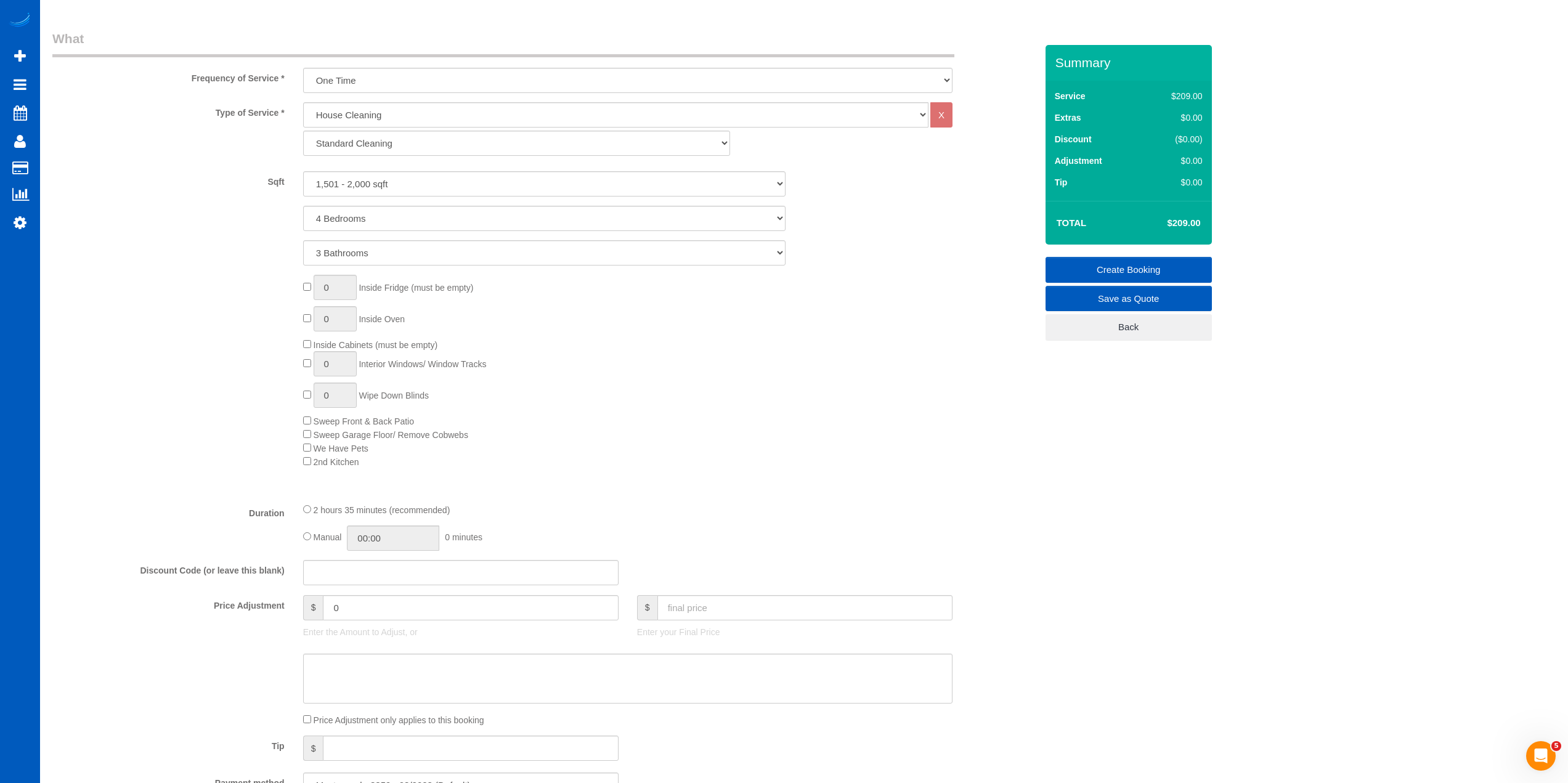
click at [304, 280] on div "0 Inside Fridge (must be empty) 0 Inside Oven Inside Cabinets (must be empty) 0…" at bounding box center [669, 371] width 752 height 193
type input "1"
click at [755, 424] on div "1 Inside Fridge (must be empty) 1 Inside Oven Inside Cabinets (must be empty) 0…" at bounding box center [669, 371] width 752 height 193
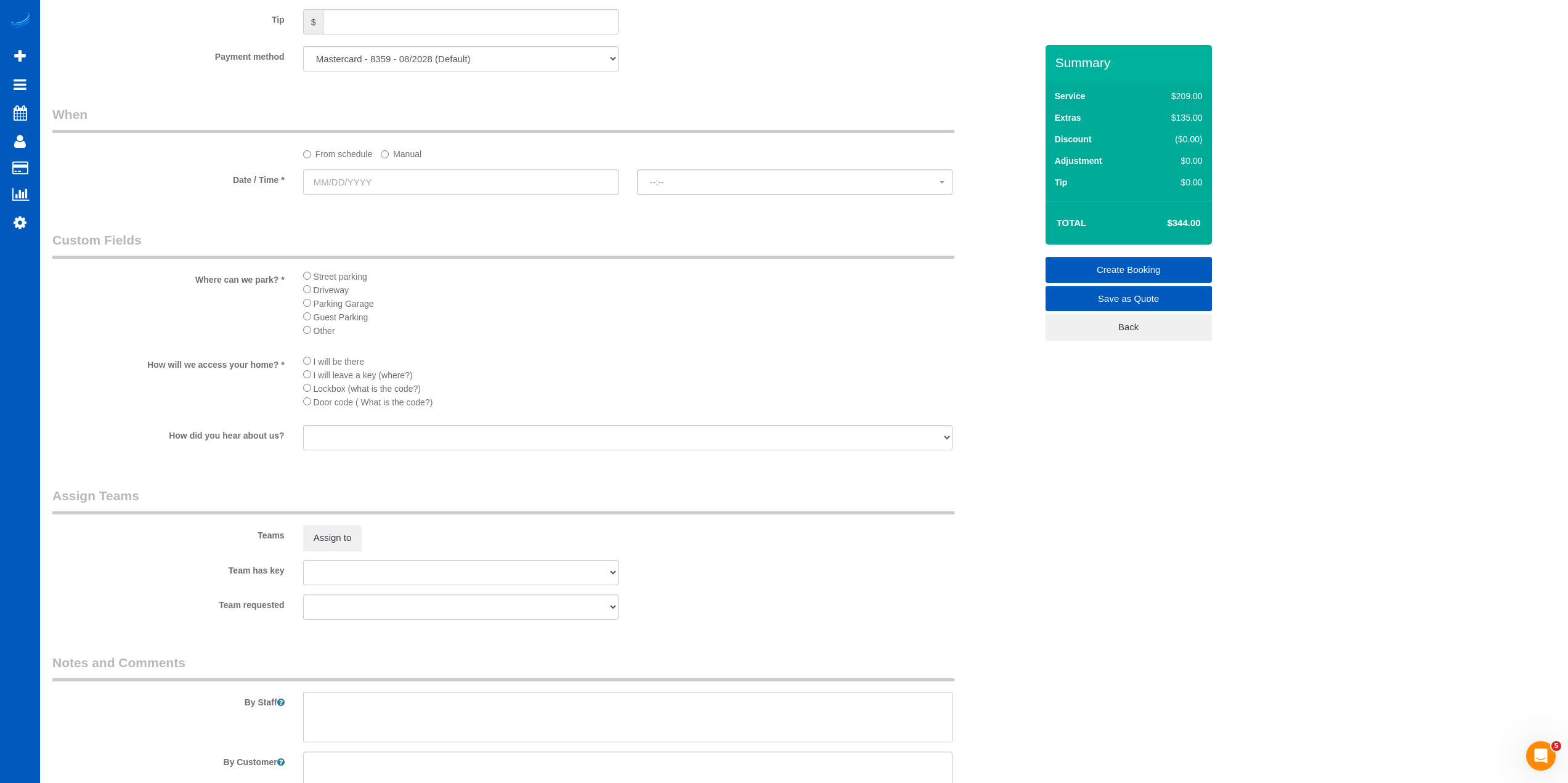
scroll to position [1280, 0]
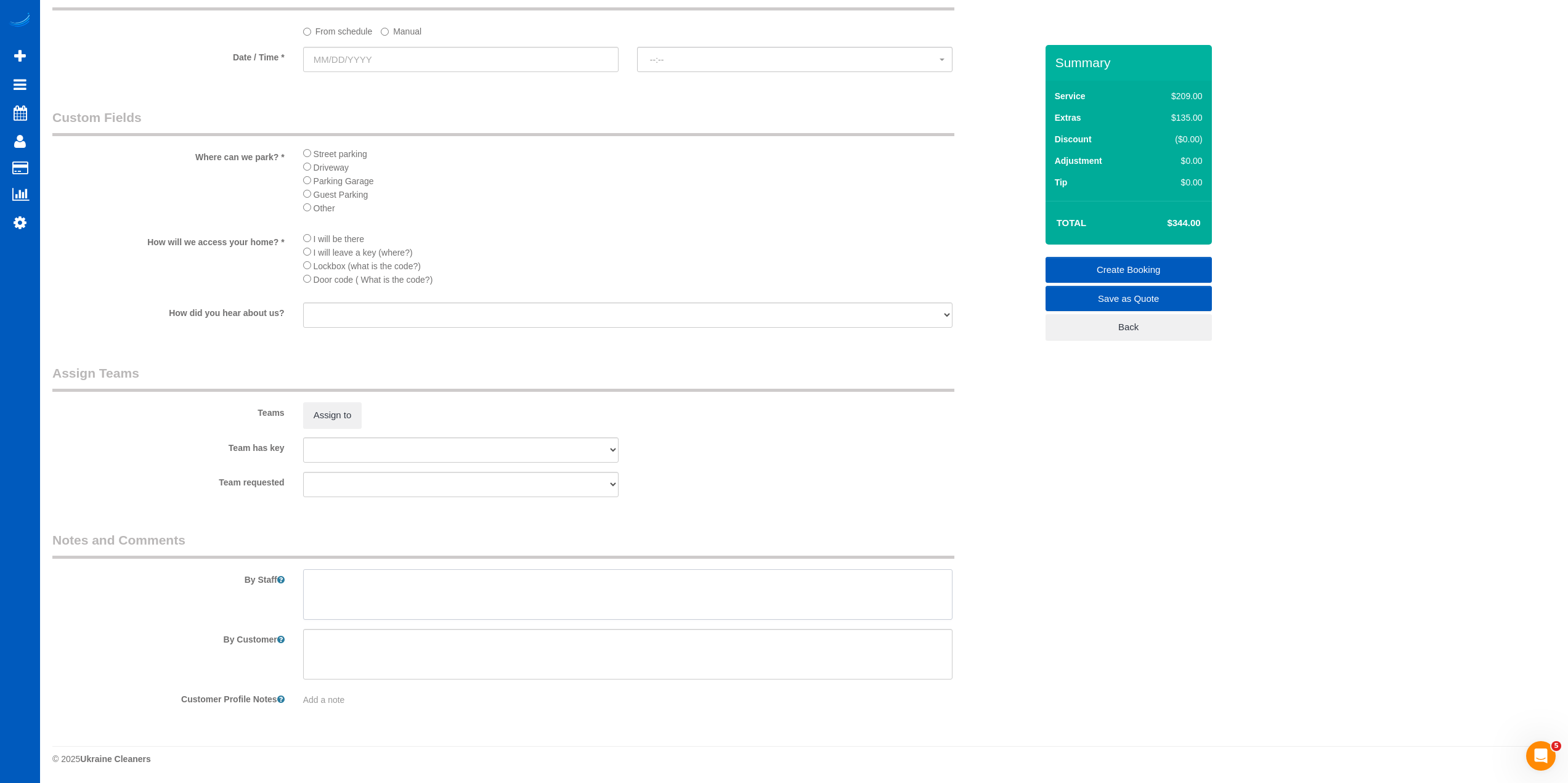
click at [495, 600] on textarea at bounding box center [627, 594] width 649 height 51
paste textarea "Returning customer, they\'re moving out, now! We deep cleaned this home not two…"
drag, startPoint x: 565, startPoint y: 604, endPoint x: 207, endPoint y: 558, distance: 360.9
click at [207, 558] on fieldset "Notes and Comments By Staff By Customer Customer Profile Notes Add a note" at bounding box center [544, 623] width 984 height 184
type textarea "Returning customer, they\'re moving out, now! We deep cleaned this home not two…"
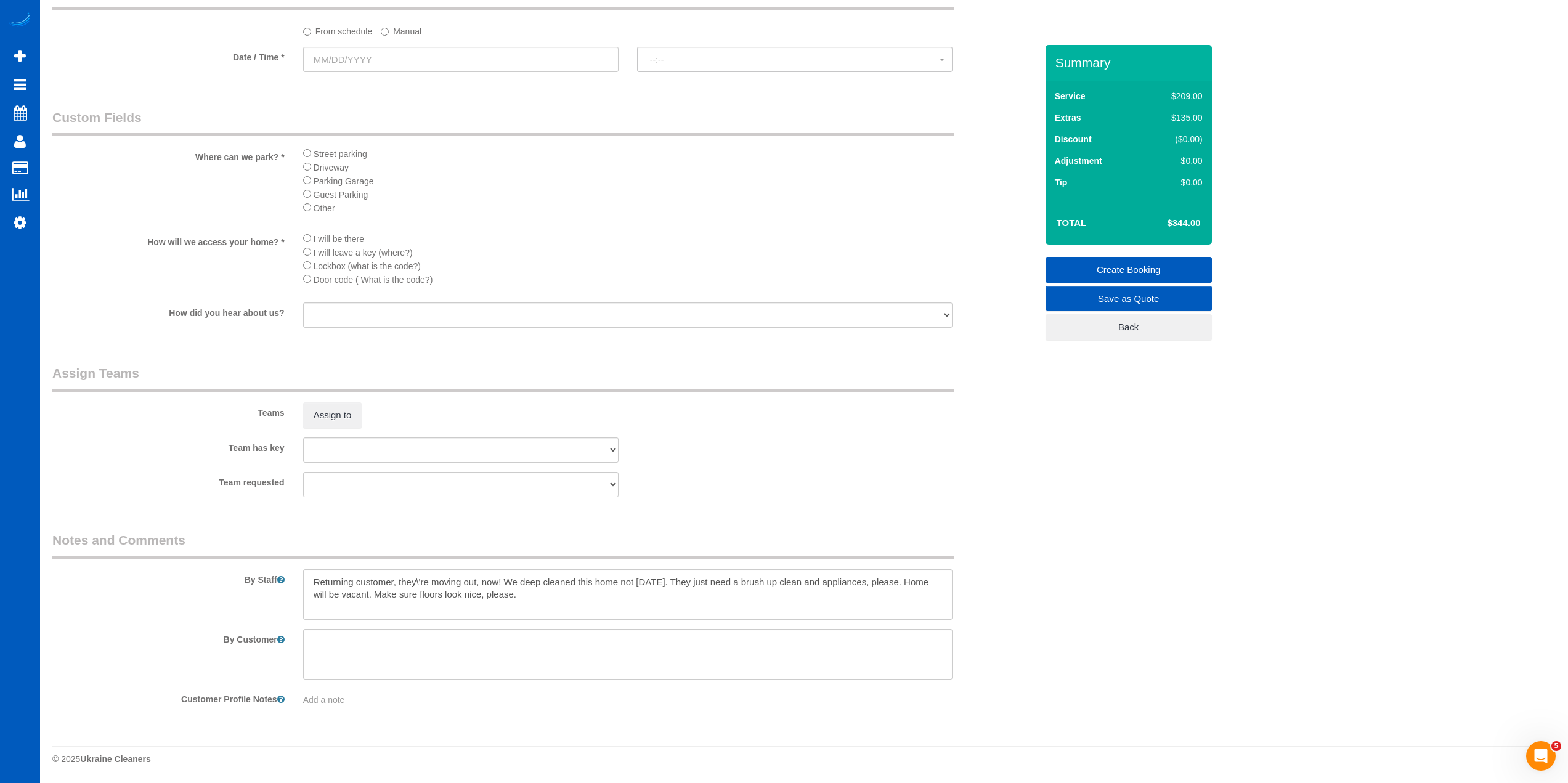
click at [122, 248] on div "How will we access your home? * I will be there I will leave a key (where?) Loc…" at bounding box center [544, 263] width 1002 height 62
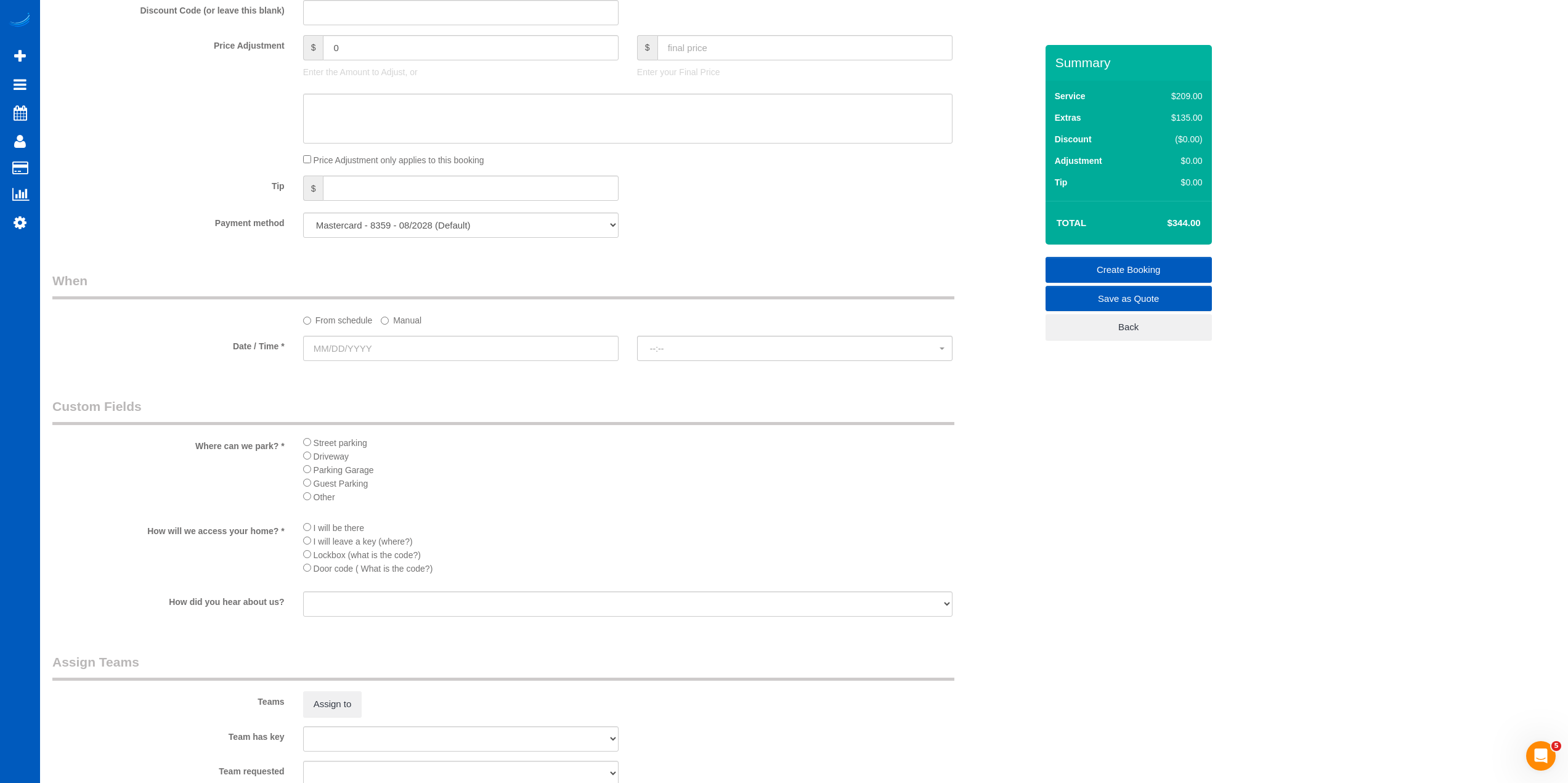
scroll to position [972, 0]
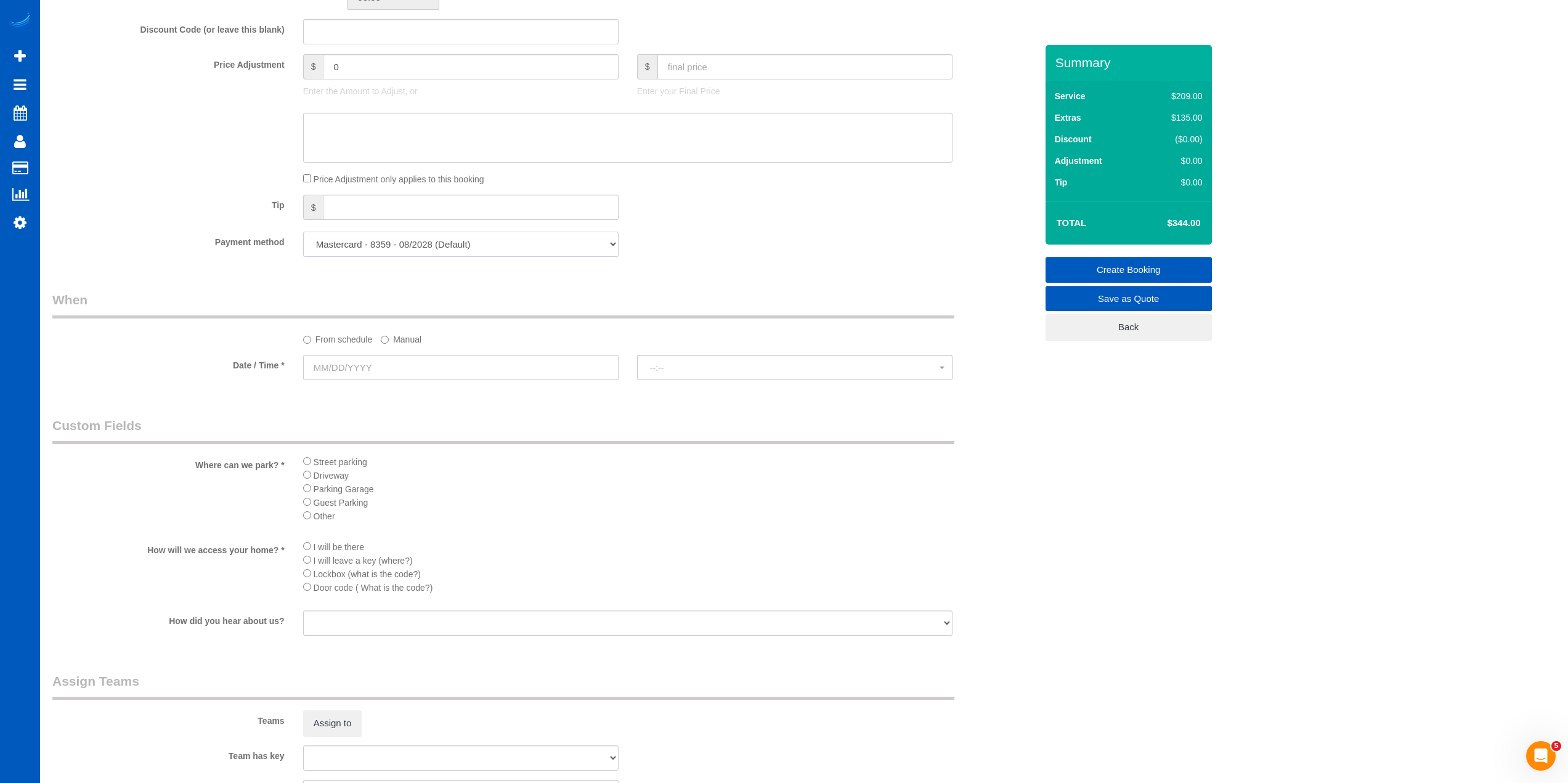
click at [378, 253] on select "Mastercard - 8359 - 08/2028 (Default) Add Credit Card ─────────────── Cash Chec…" at bounding box center [460, 244] width 316 height 25
click at [168, 257] on div "Payment method Mastercard - 8359 - 08/2028 (Default) Add Credit Card ──────────…" at bounding box center [544, 244] width 1002 height 25
click at [379, 364] on input "text" at bounding box center [460, 367] width 316 height 25
click at [391, 457] on link "8" at bounding box center [384, 456] width 24 height 16
type input "10/08/2025"
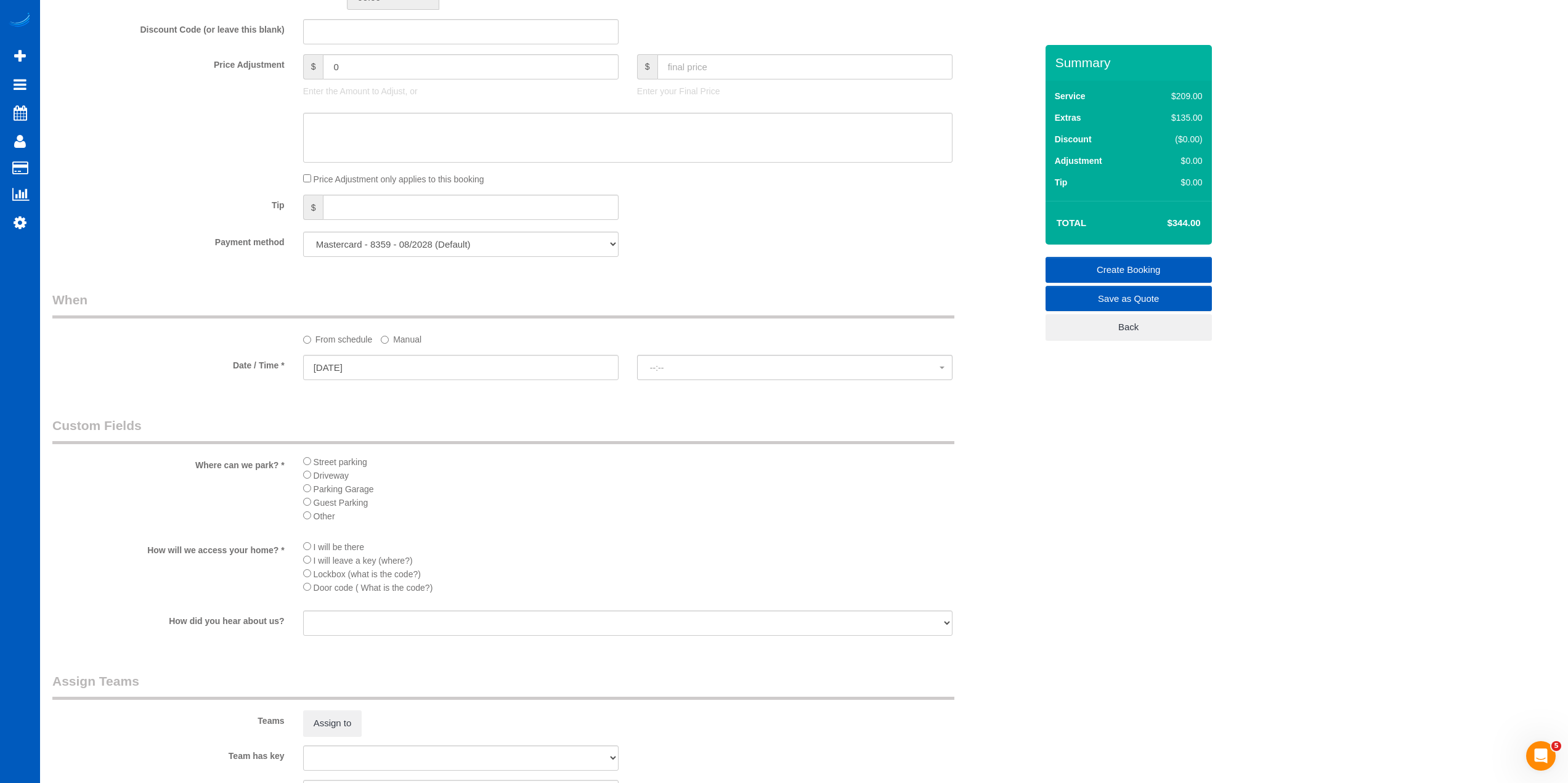
select select "spot1"
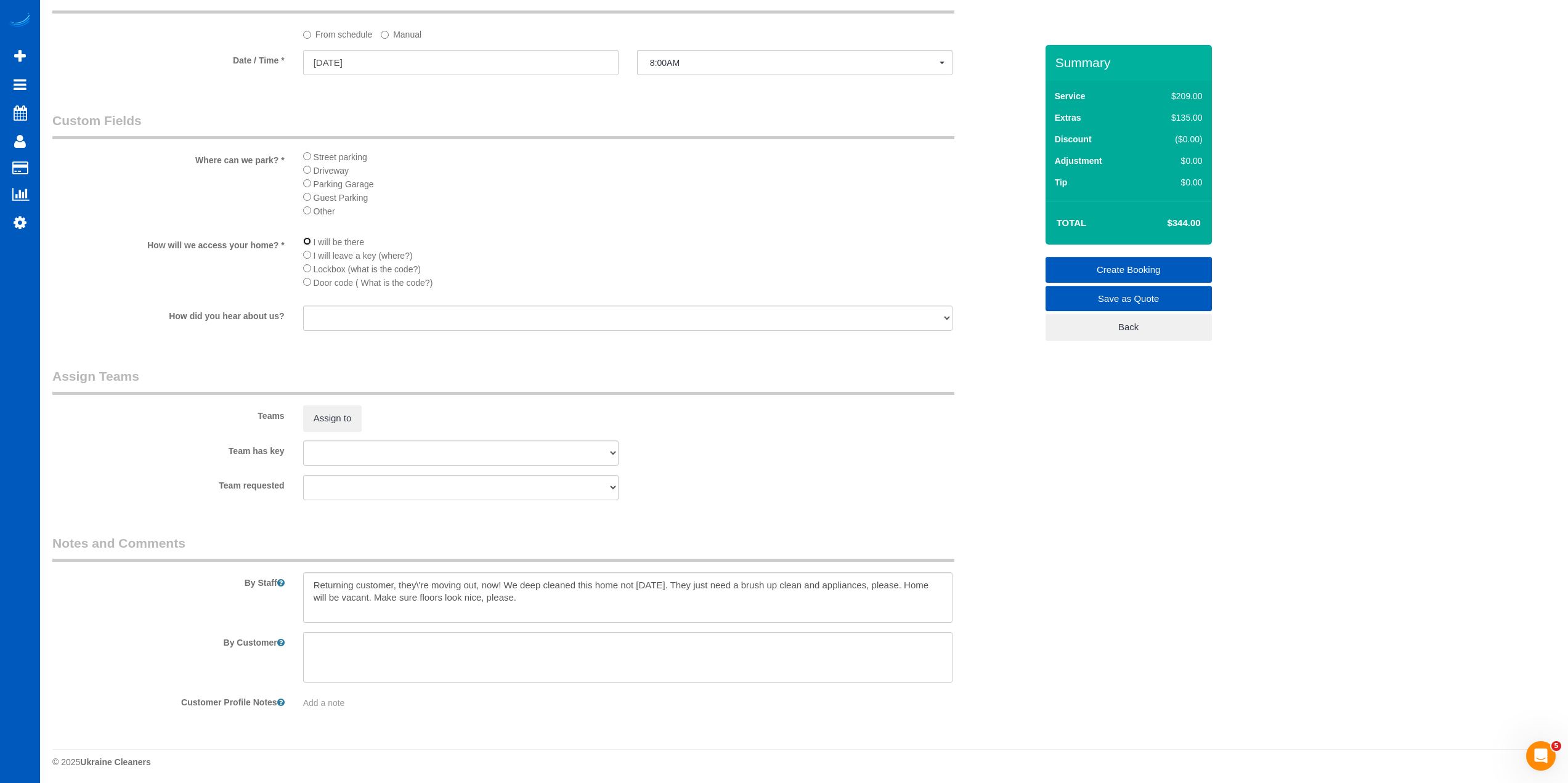
scroll to position [1280, 0]
click at [342, 418] on button "Assign to" at bounding box center [332, 415] width 59 height 26
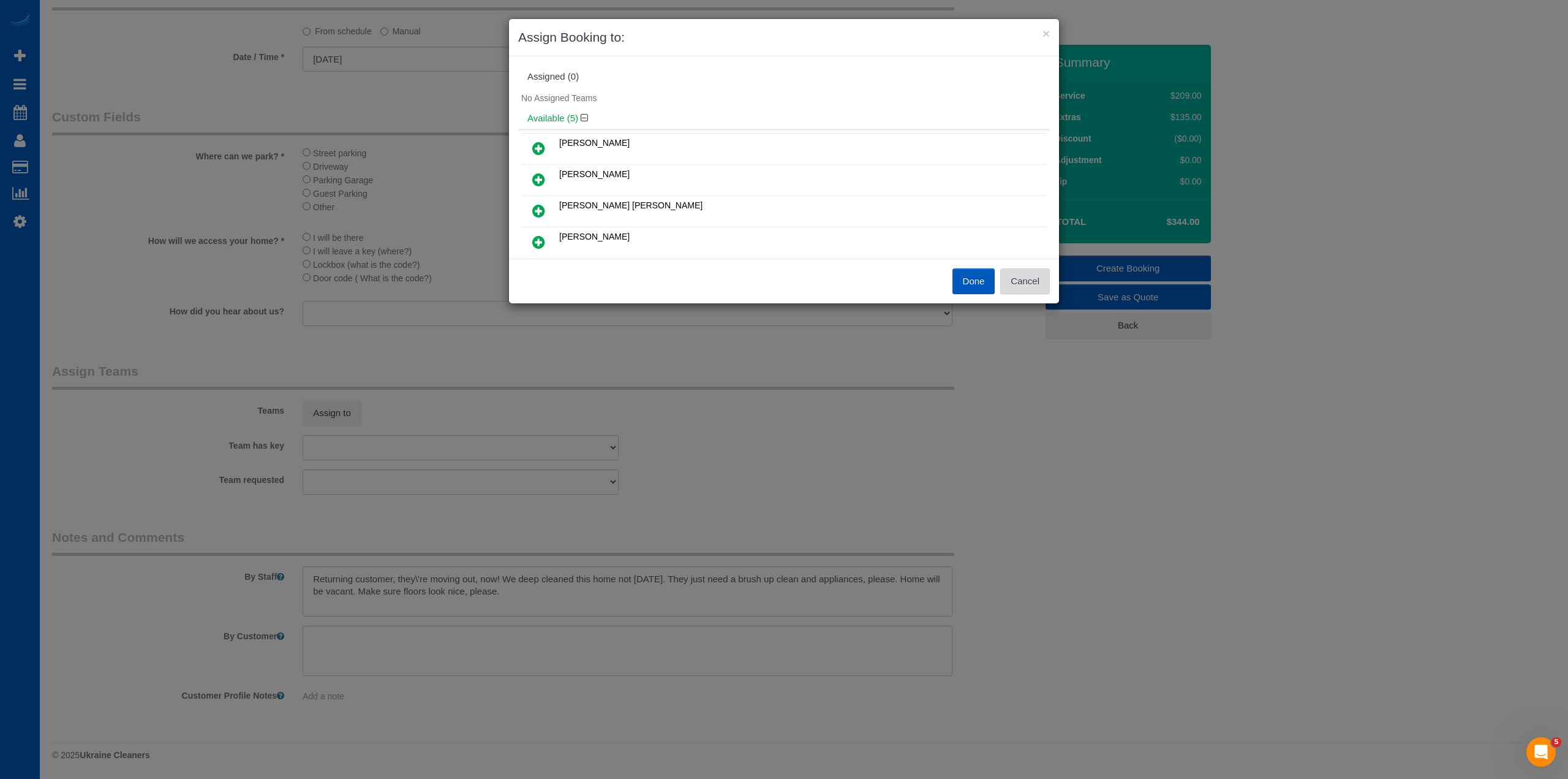
click at [1020, 274] on button "Cancel" at bounding box center [1025, 281] width 50 height 26
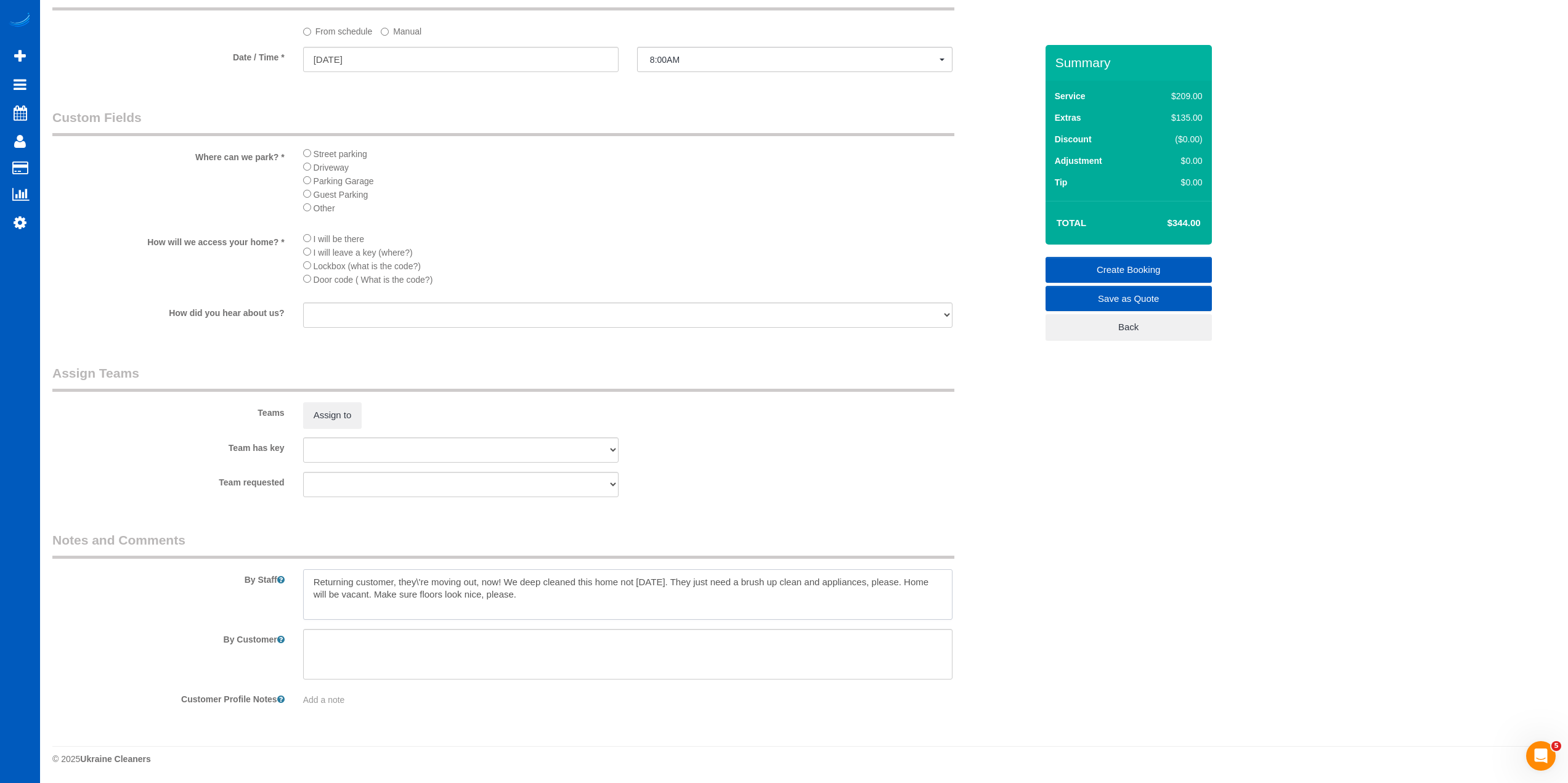
click at [306, 581] on textarea at bounding box center [627, 594] width 649 height 51
paste textarea "Florencia"
type textarea "booked by Florencia. Returning customer, they\'re moving out, now! We deep clea…"
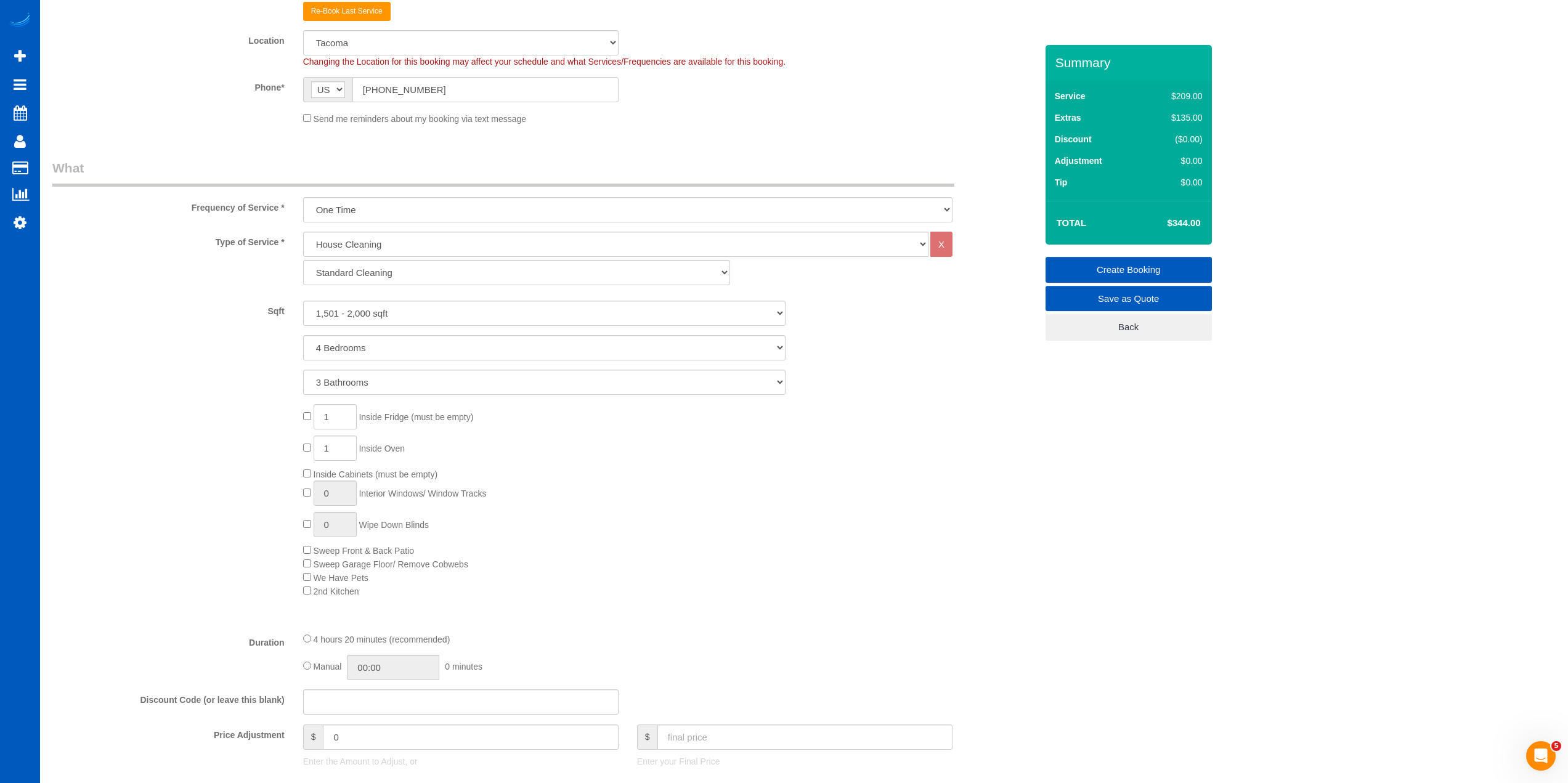
scroll to position [294, 0]
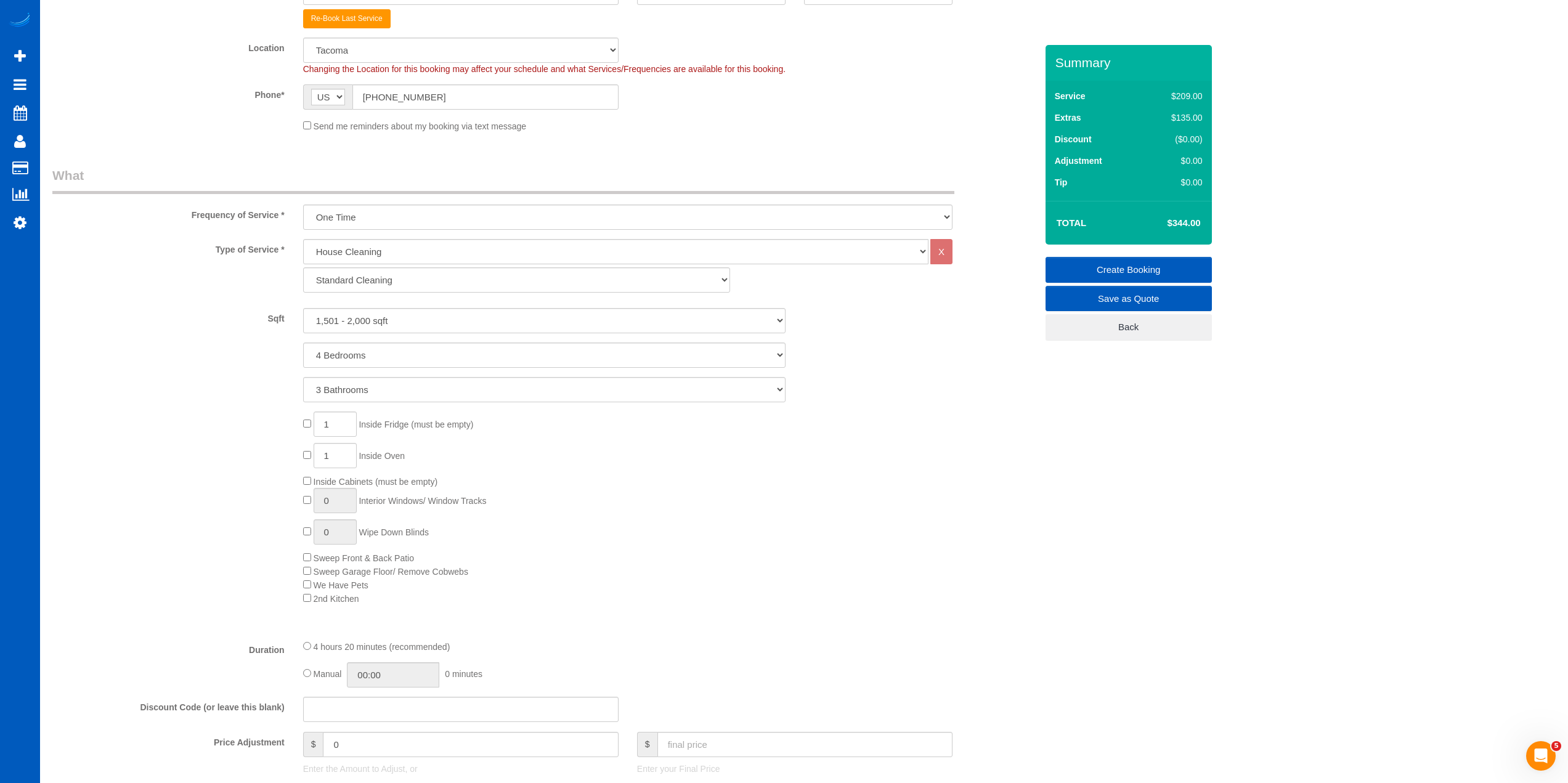
click at [1136, 266] on link "Create Booking" at bounding box center [1128, 270] width 166 height 26
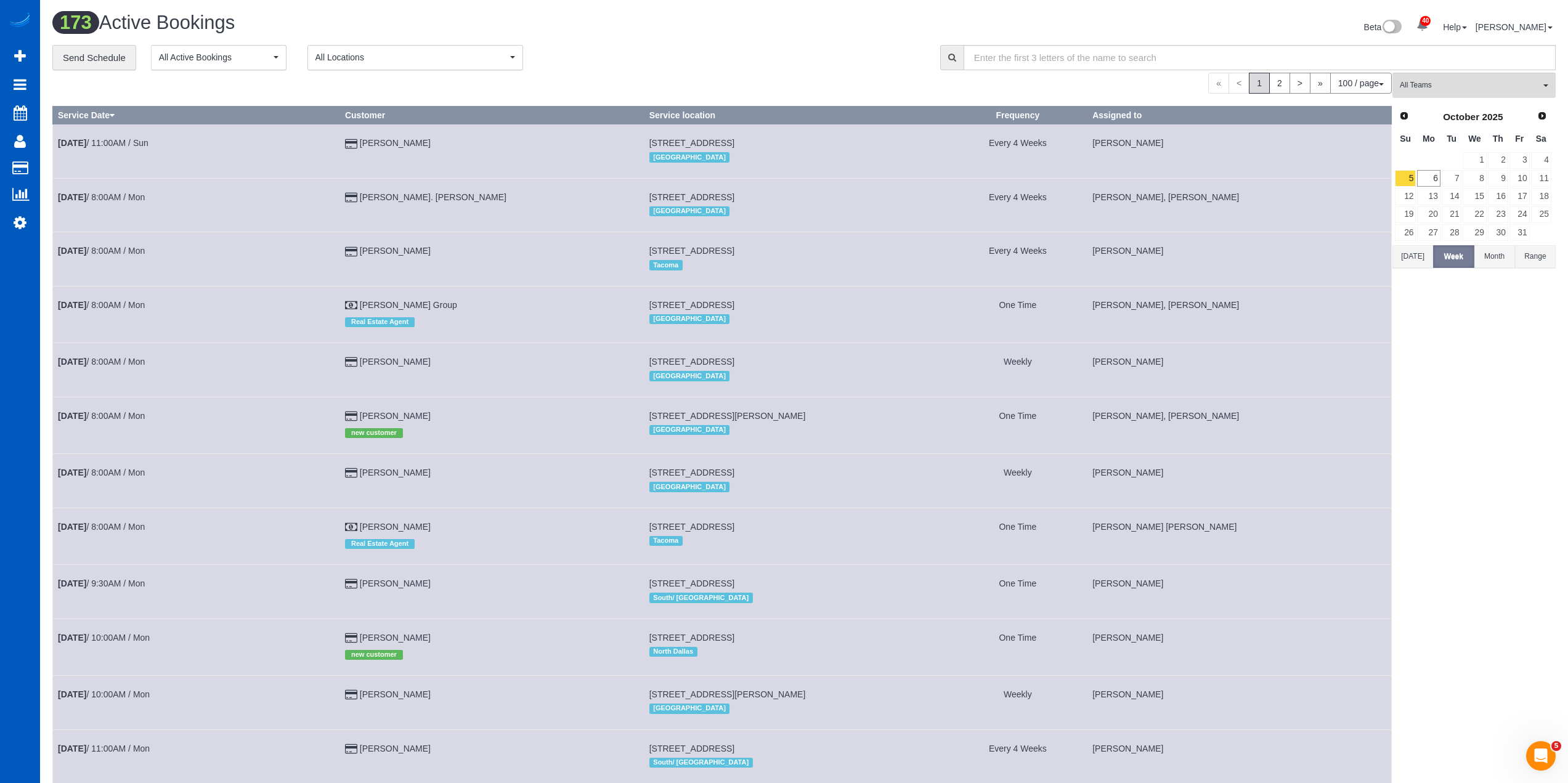
click at [629, 62] on div "**********" at bounding box center [487, 58] width 869 height 26
